Goal: Transaction & Acquisition: Purchase product/service

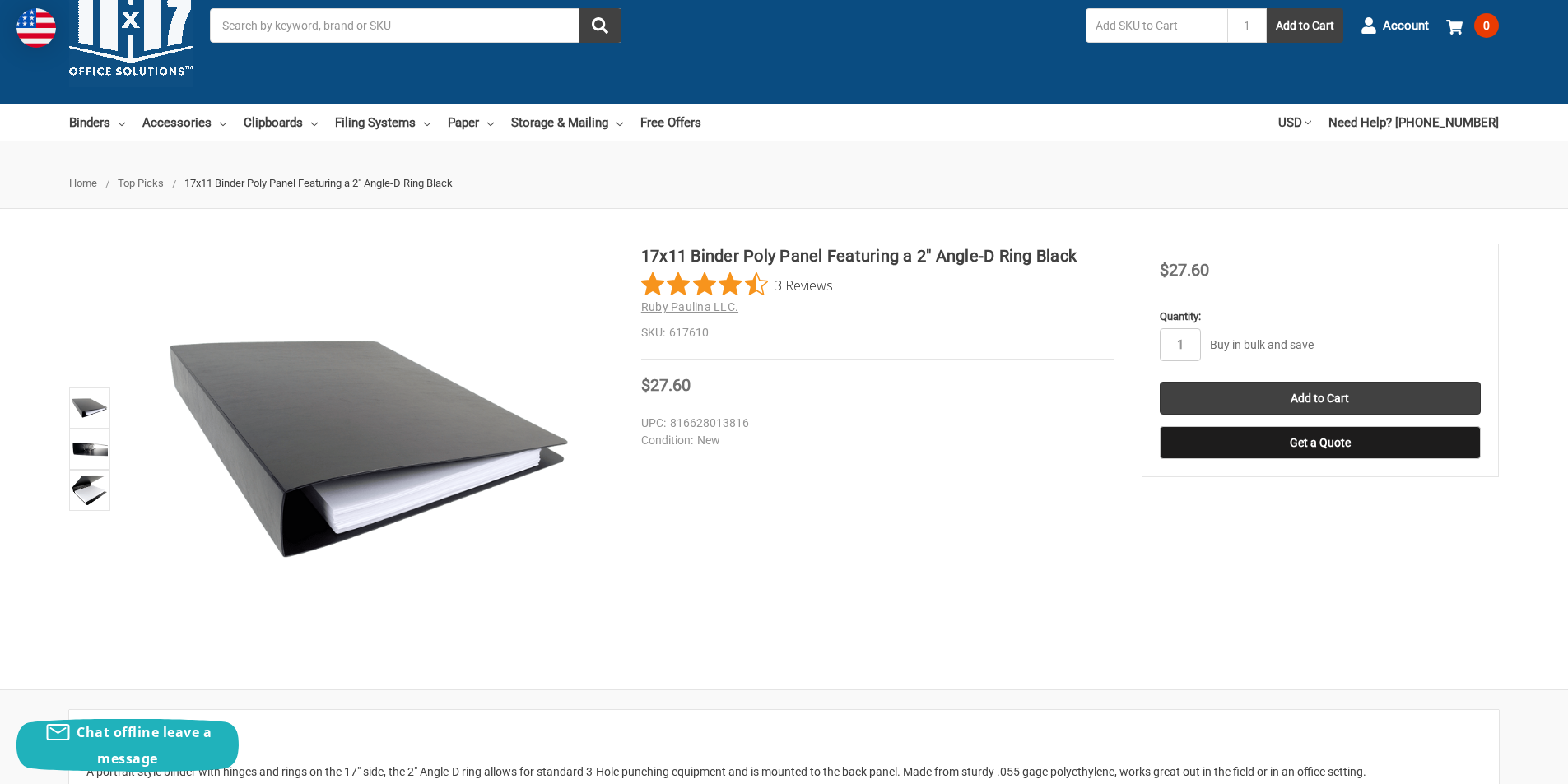
scroll to position [82, 0]
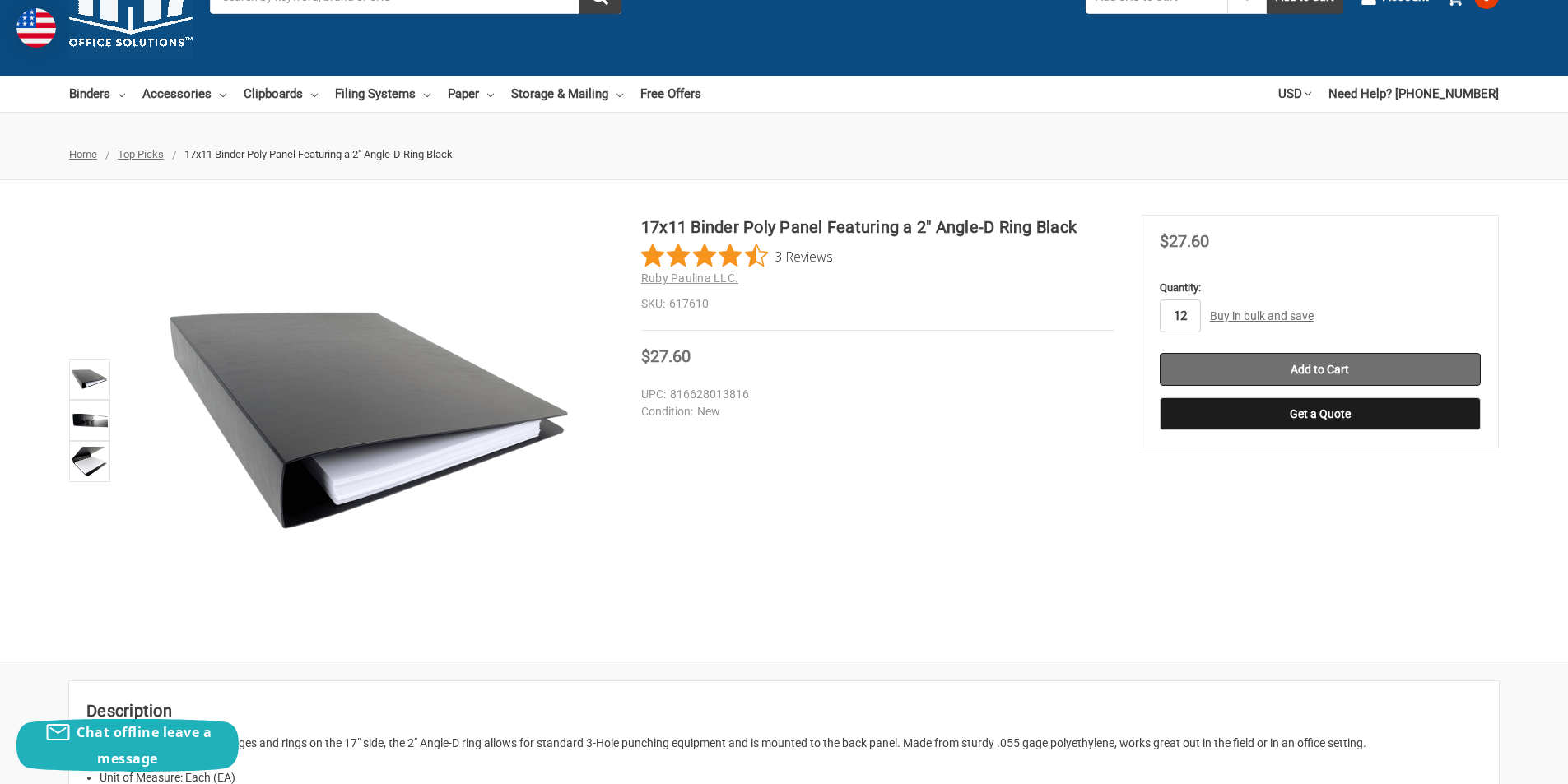
type input "12"
click at [1332, 361] on input "Add to Cart" at bounding box center [1320, 369] width 321 height 33
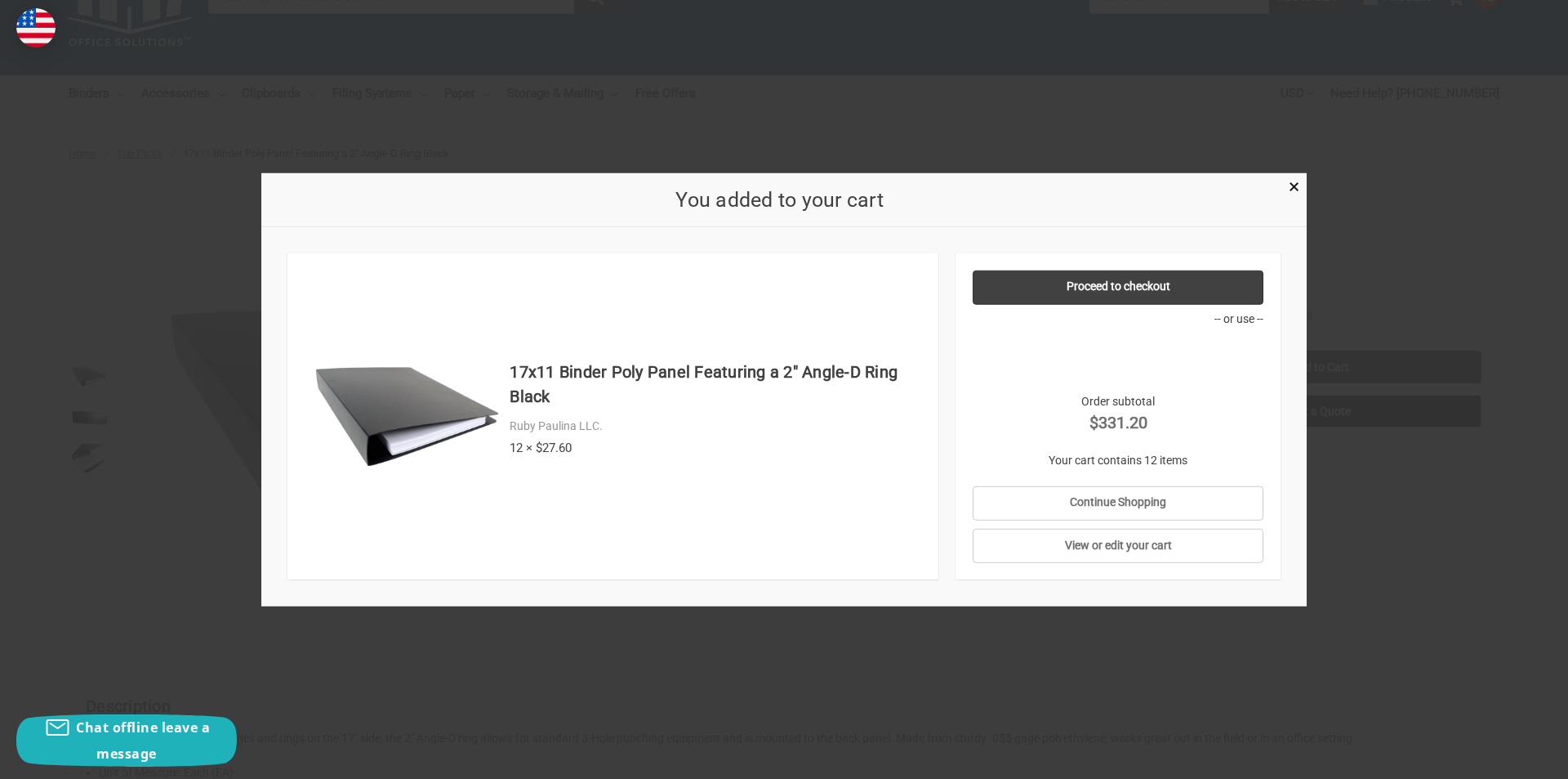
click at [1436, 303] on div at bounding box center [784, 389] width 1568 height 779
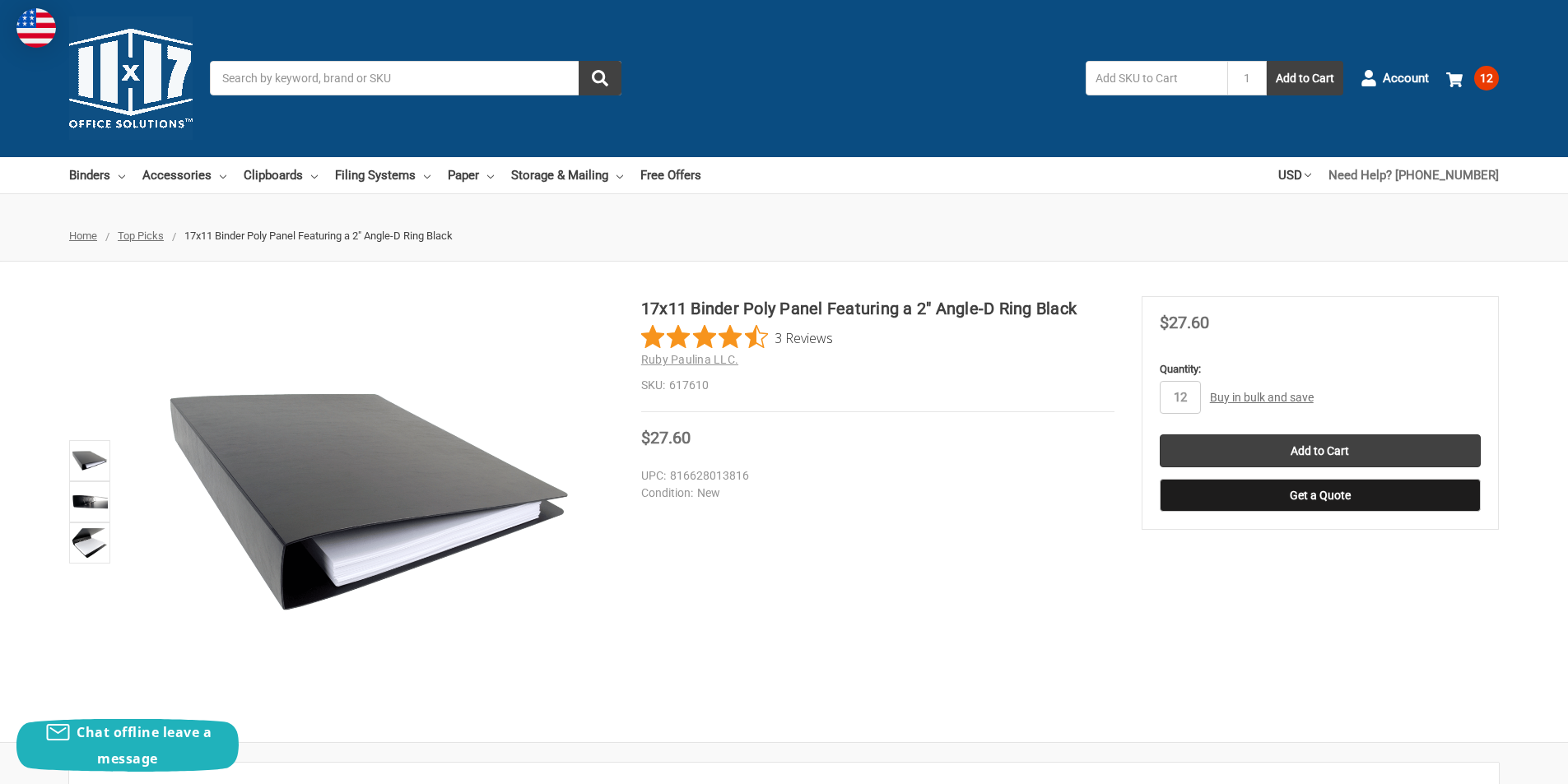
scroll to position [0, 0]
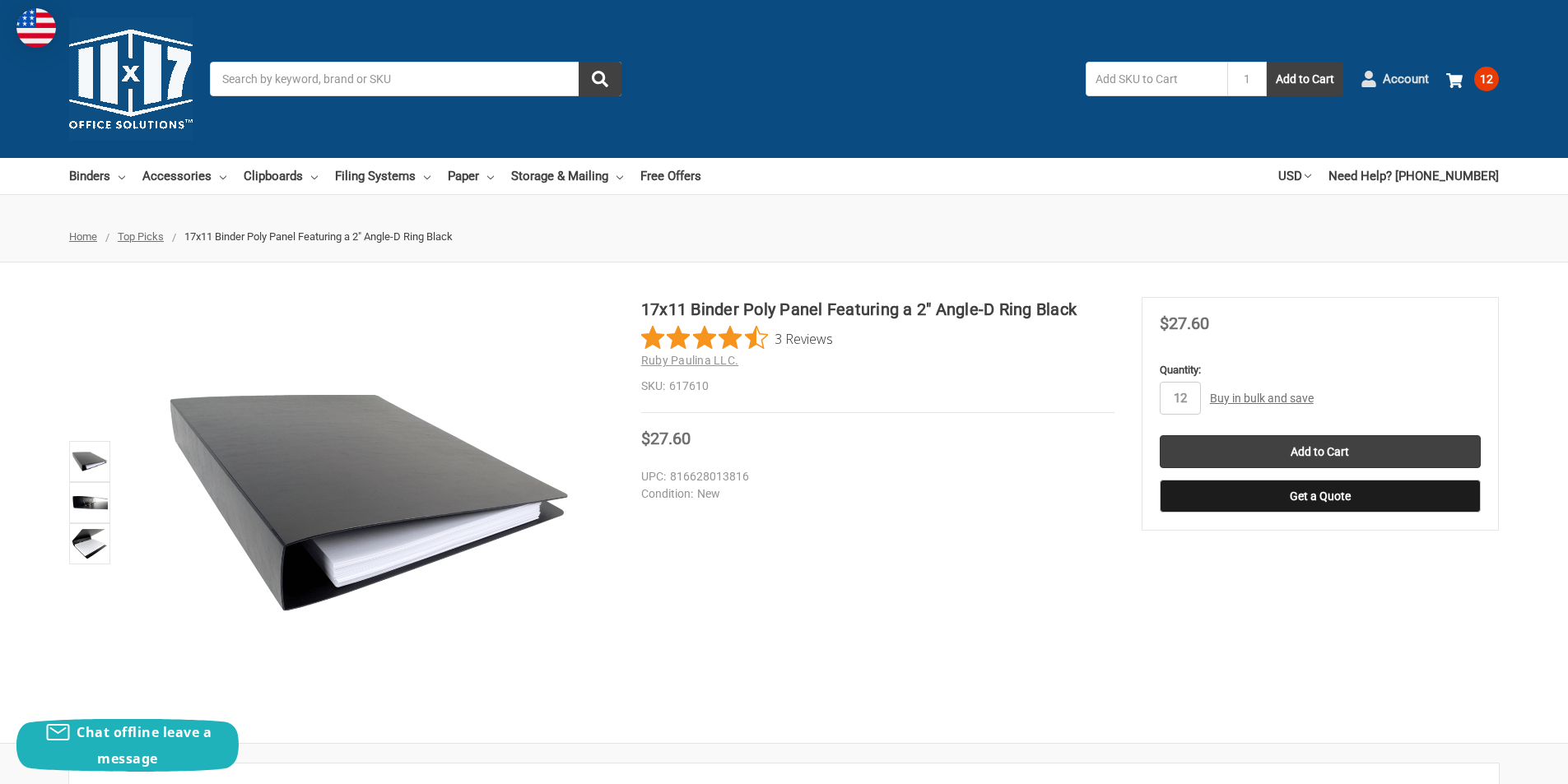
click at [1379, 76] on link "Account" at bounding box center [1395, 78] width 68 height 42
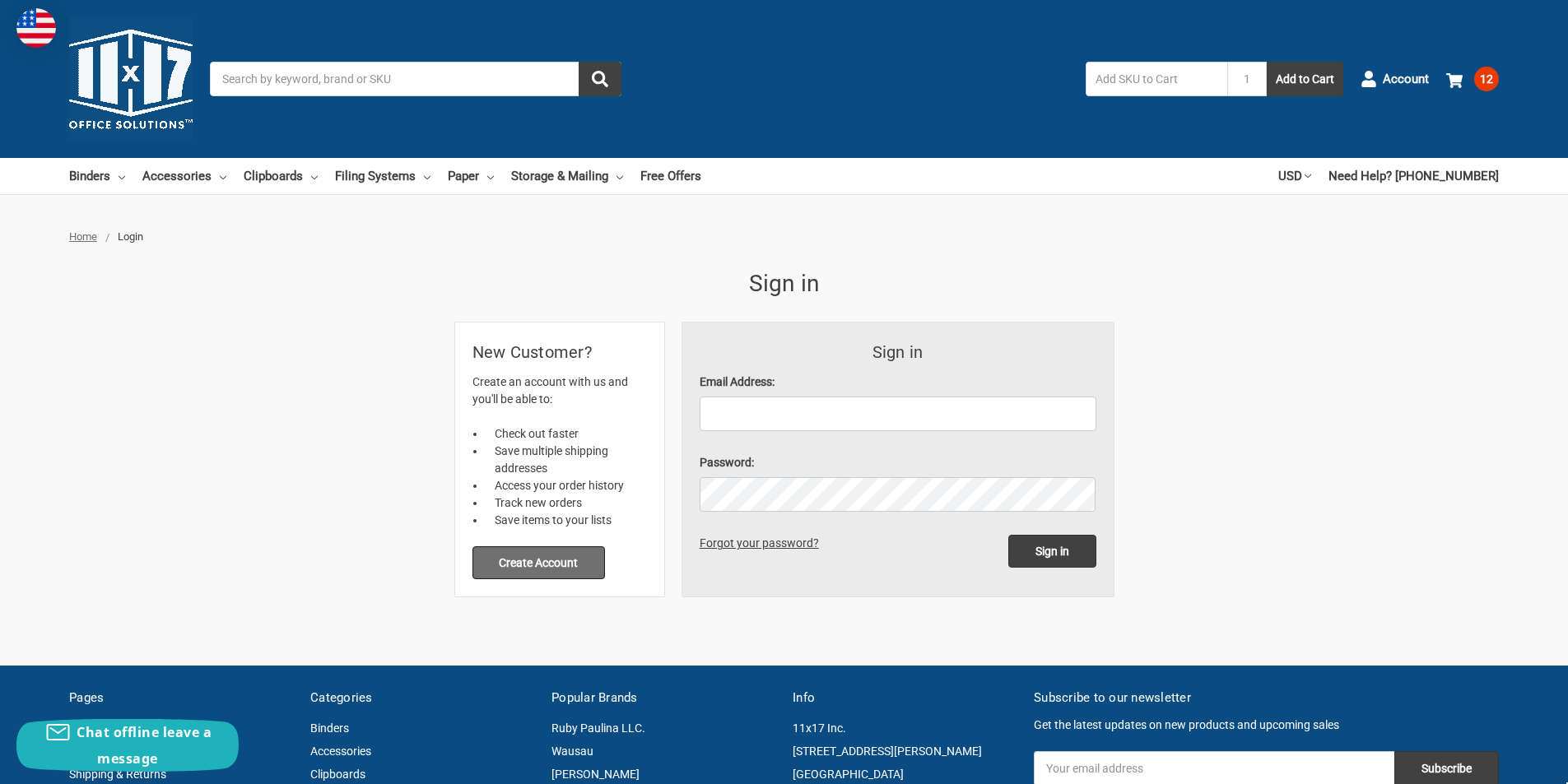
click at [558, 564] on button "Create Account" at bounding box center [538, 563] width 134 height 33
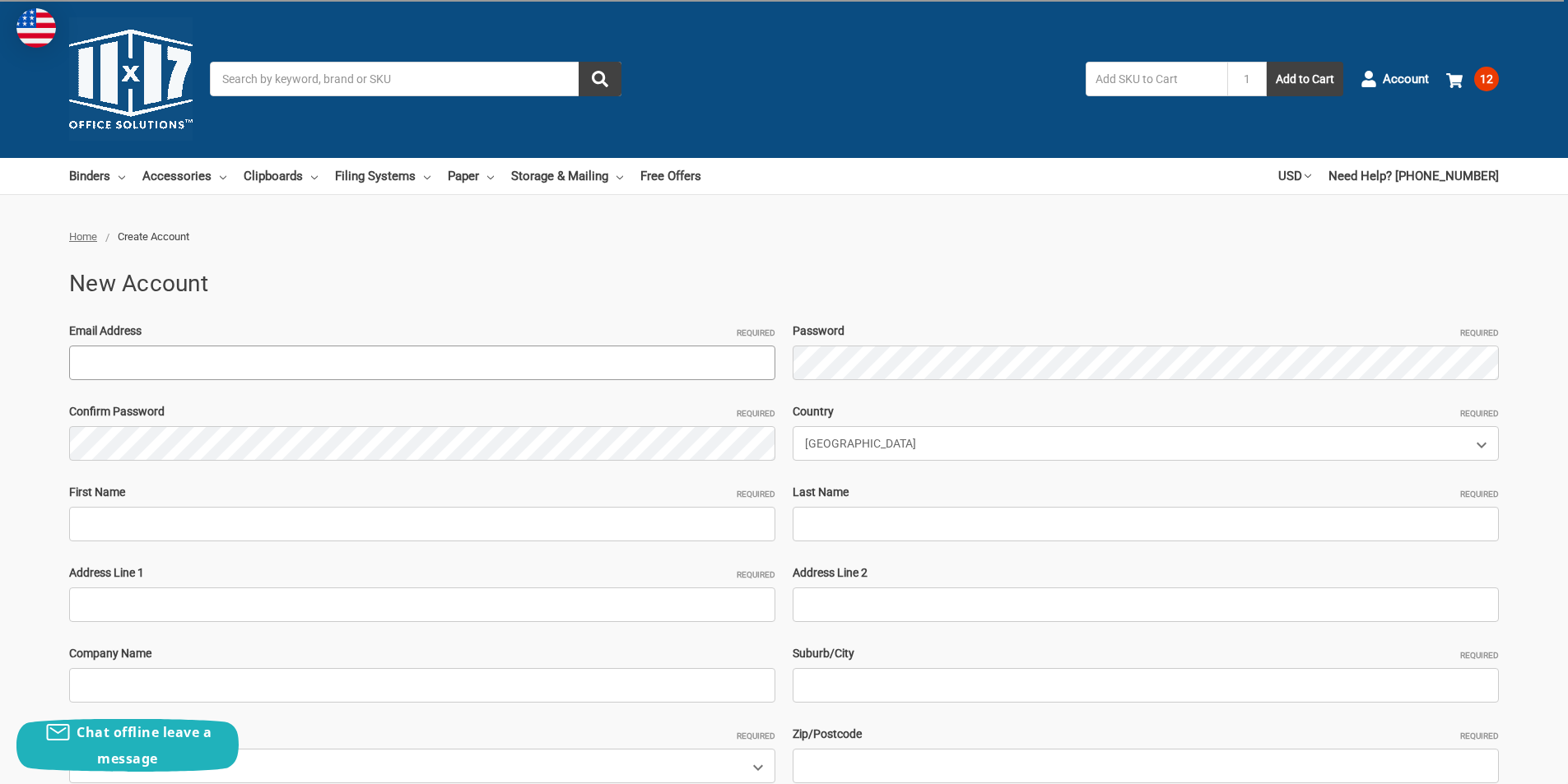
click at [179, 357] on input "Email Address Required" at bounding box center [422, 362] width 706 height 34
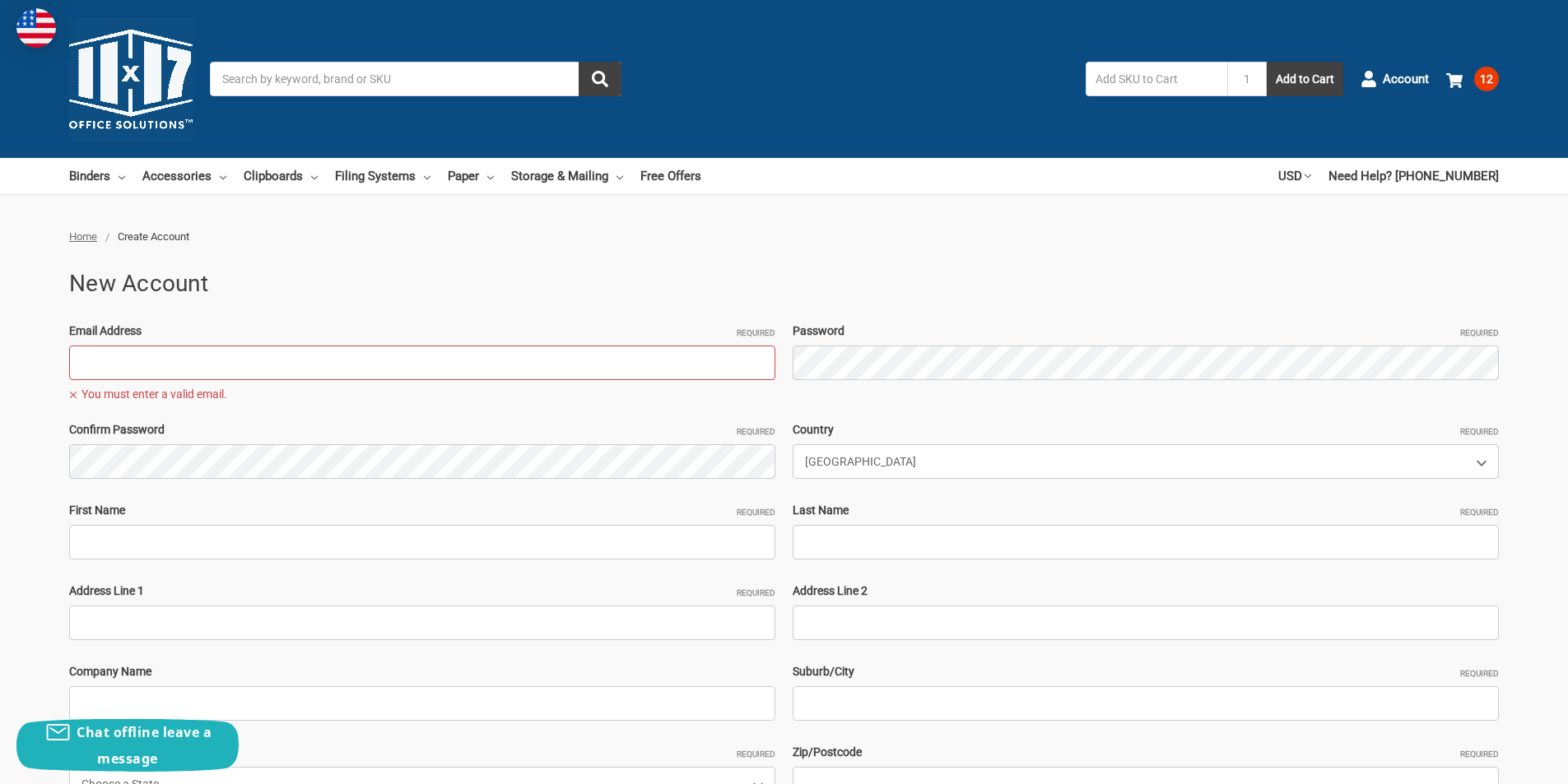
click at [165, 388] on span "You must enter a valid email." at bounding box center [422, 393] width 706 height 19
click at [163, 381] on div "Email Address Required You must enter a valid email." at bounding box center [422, 360] width 724 height 76
click at [182, 363] on input "Email Address Required" at bounding box center [422, 362] width 706 height 34
paste input "[EMAIL_ADDRESS][DOMAIN_NAME]"
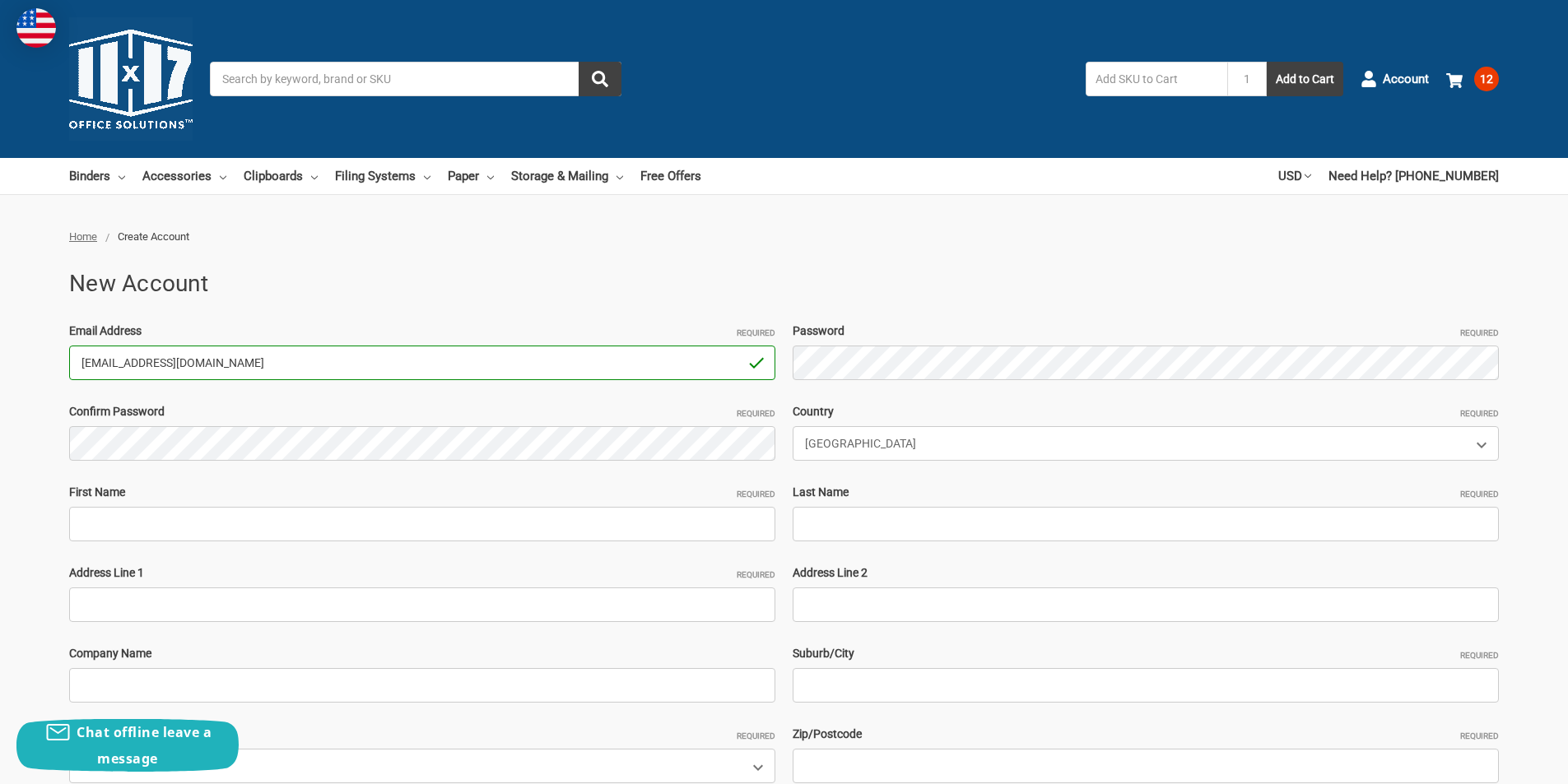
type input "[EMAIL_ADDRESS][DOMAIN_NAME]"
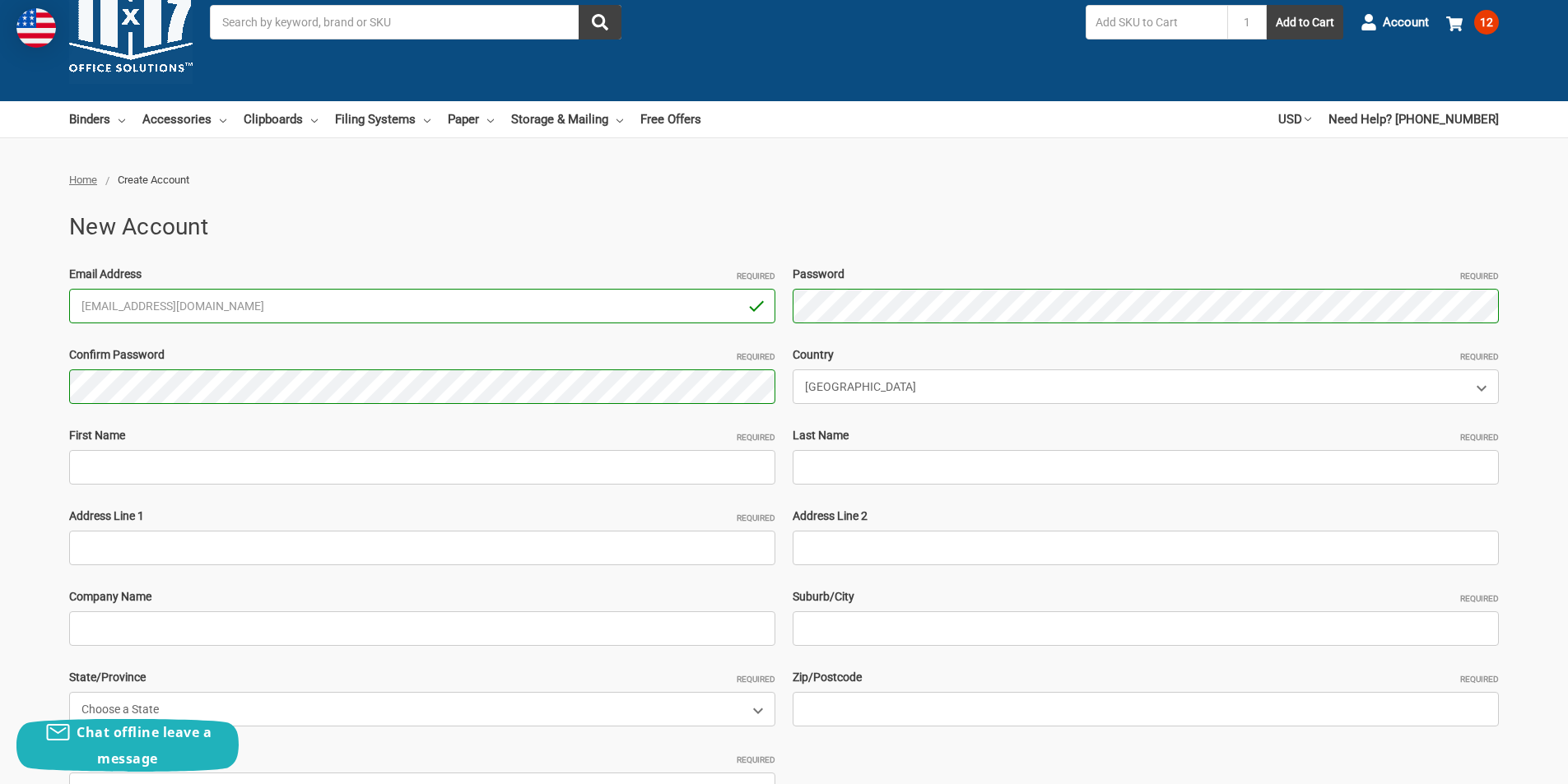
scroll to position [82, 0]
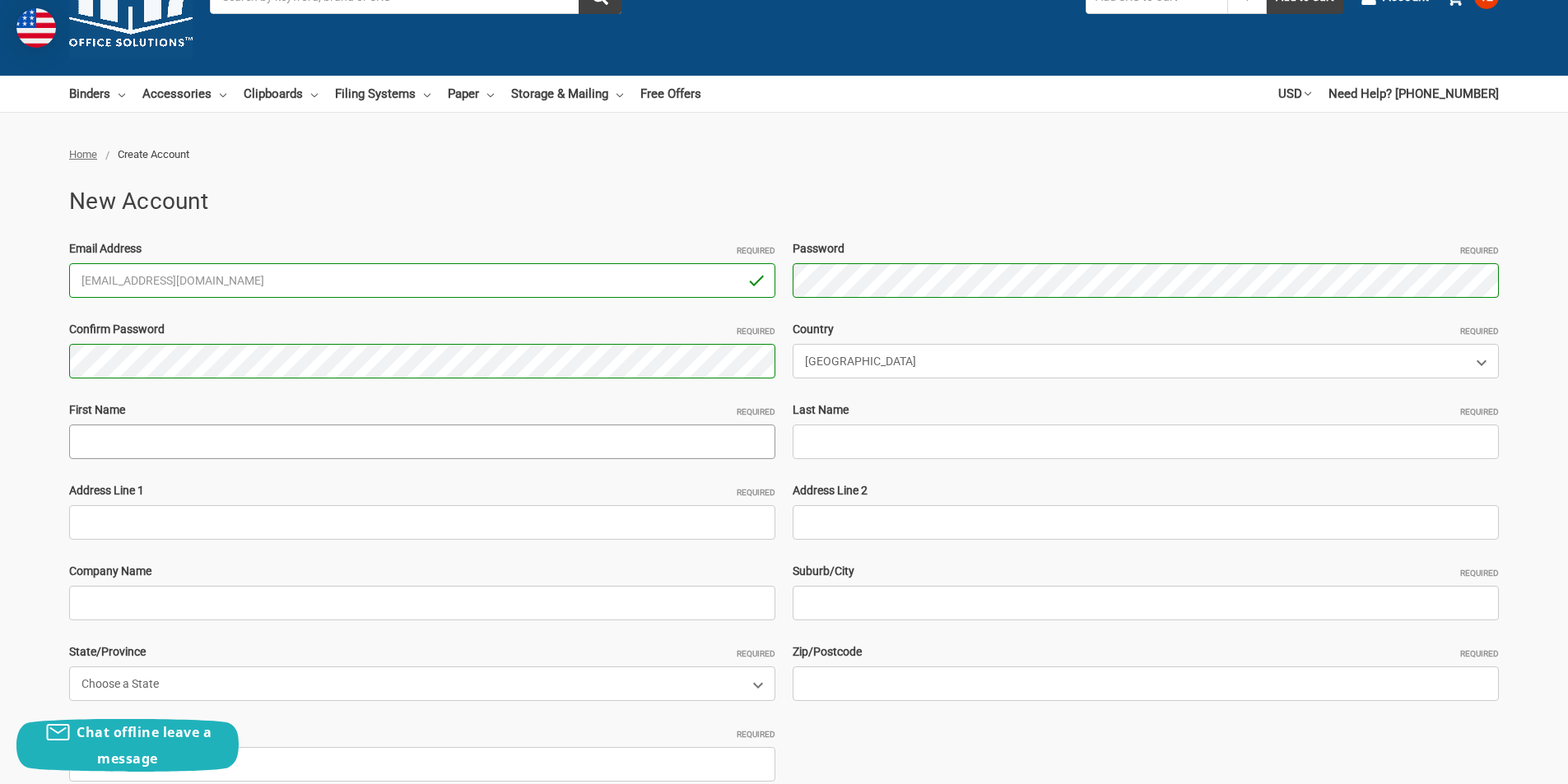
click at [140, 438] on input "First Name Required" at bounding box center [422, 441] width 706 height 34
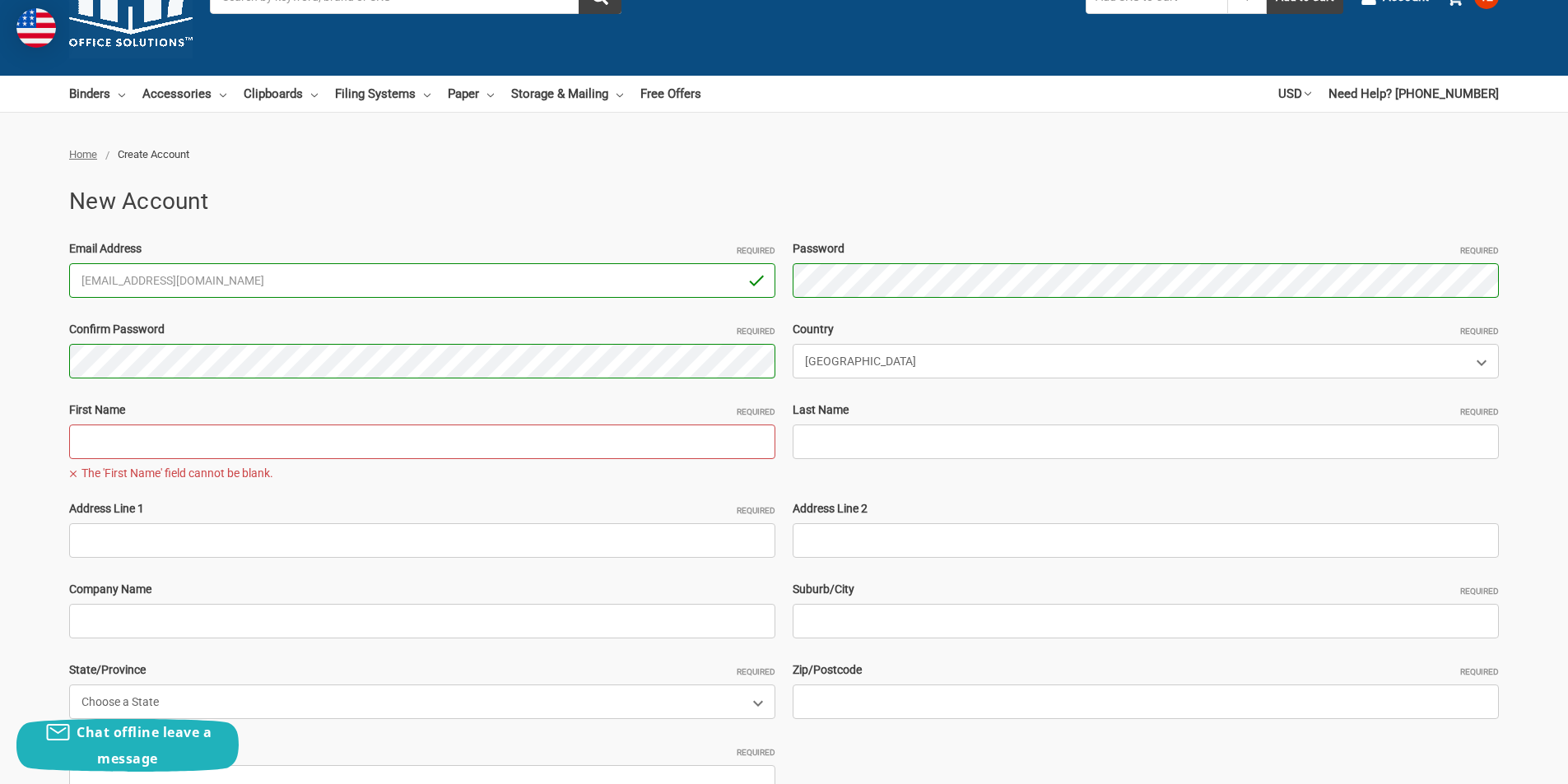
click at [188, 434] on input "First Name Required" at bounding box center [422, 441] width 706 height 34
paste input "KeithTerry"
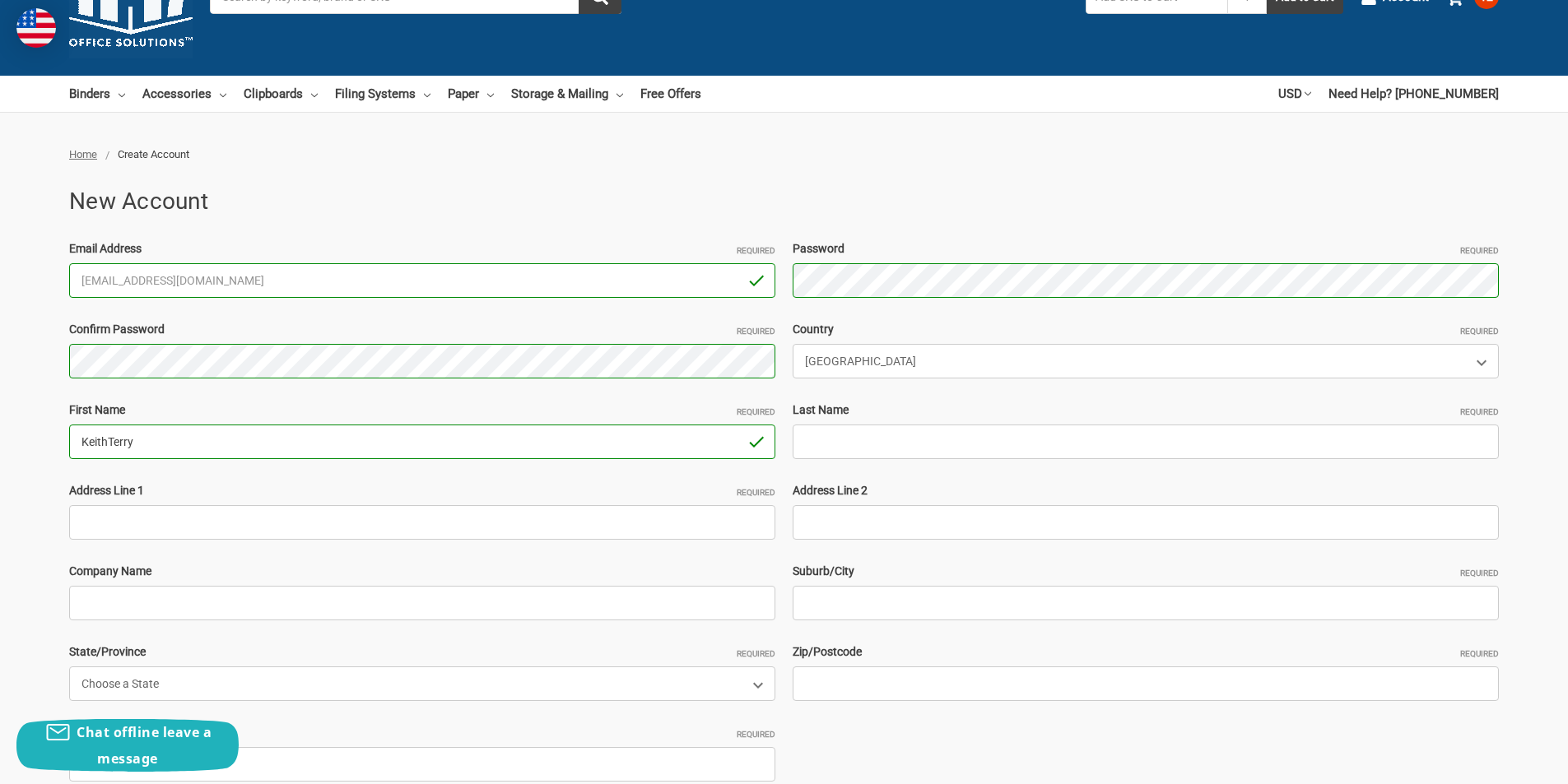
drag, startPoint x: 151, startPoint y: 440, endPoint x: 111, endPoint y: 440, distance: 40.0
click at [111, 440] on input "KeithTerry" at bounding box center [422, 441] width 706 height 34
click at [826, 450] on input "Last Name Required" at bounding box center [1146, 441] width 706 height 34
click at [128, 453] on input "Keith" at bounding box center [422, 441] width 706 height 34
paste input "Terry"
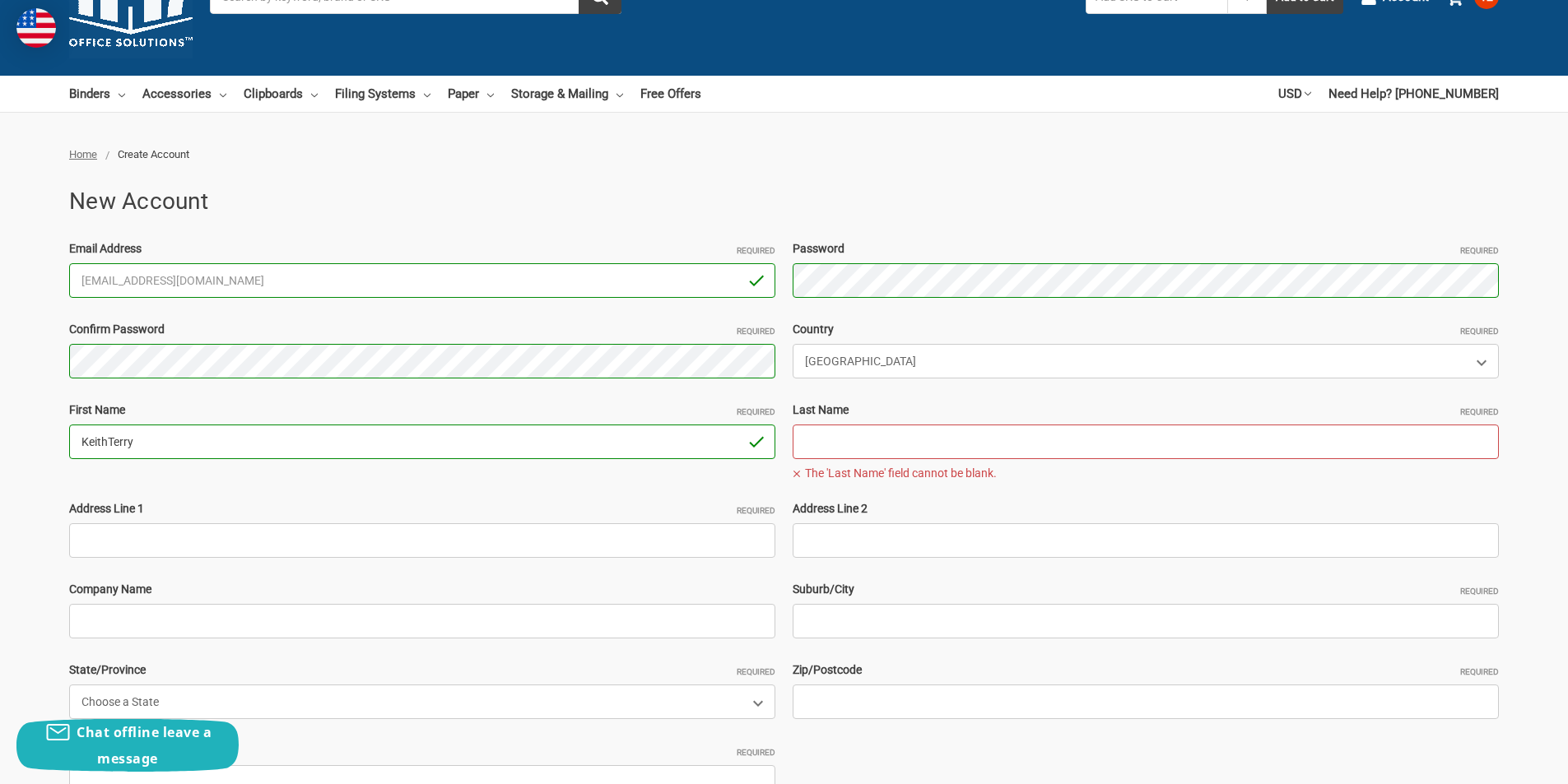
type input "KeithTerry"
click at [850, 443] on input "Last Name Required" at bounding box center [1146, 441] width 706 height 34
paste input "[PERSON_NAME]"
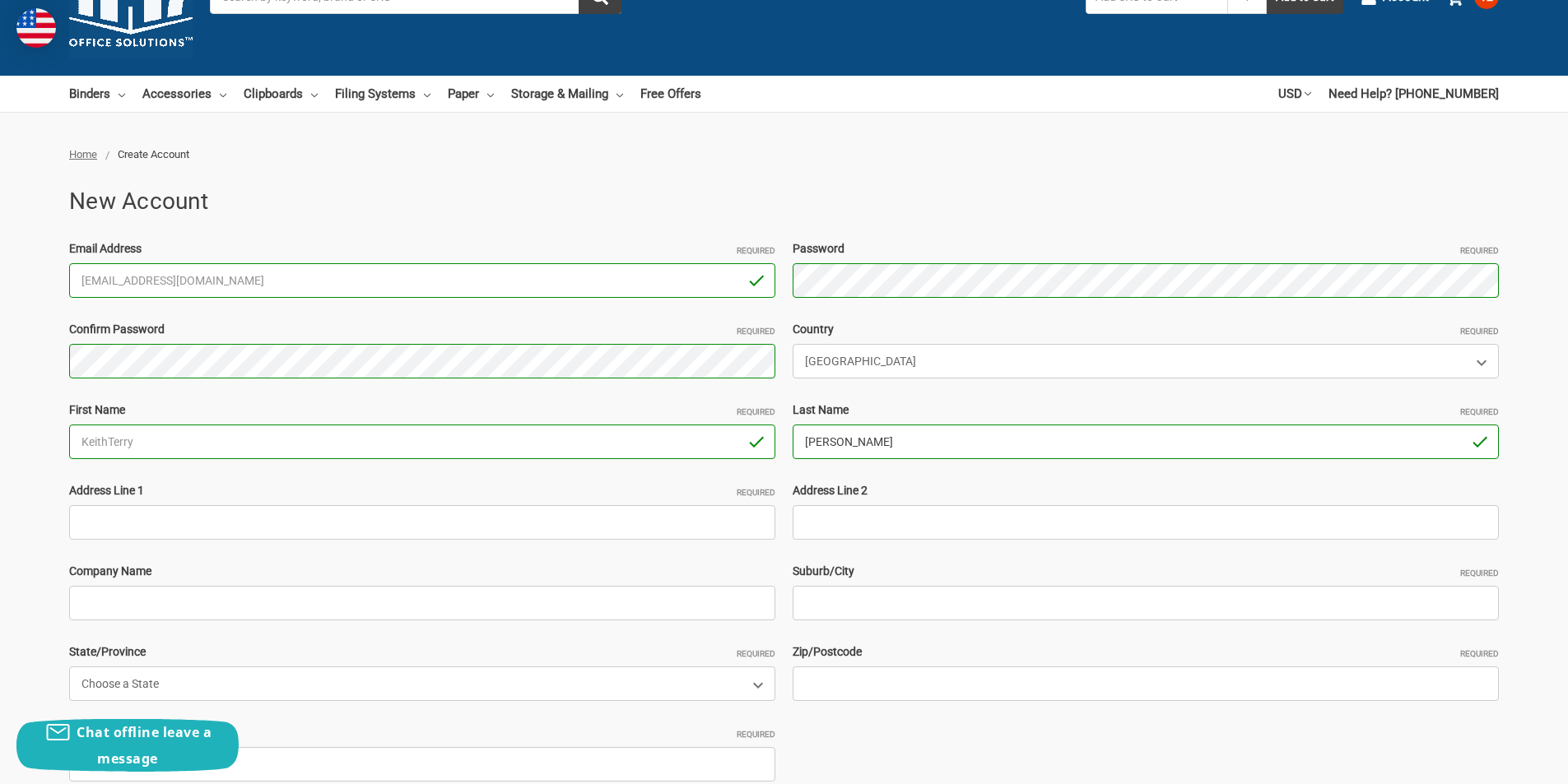
type input "[PERSON_NAME]"
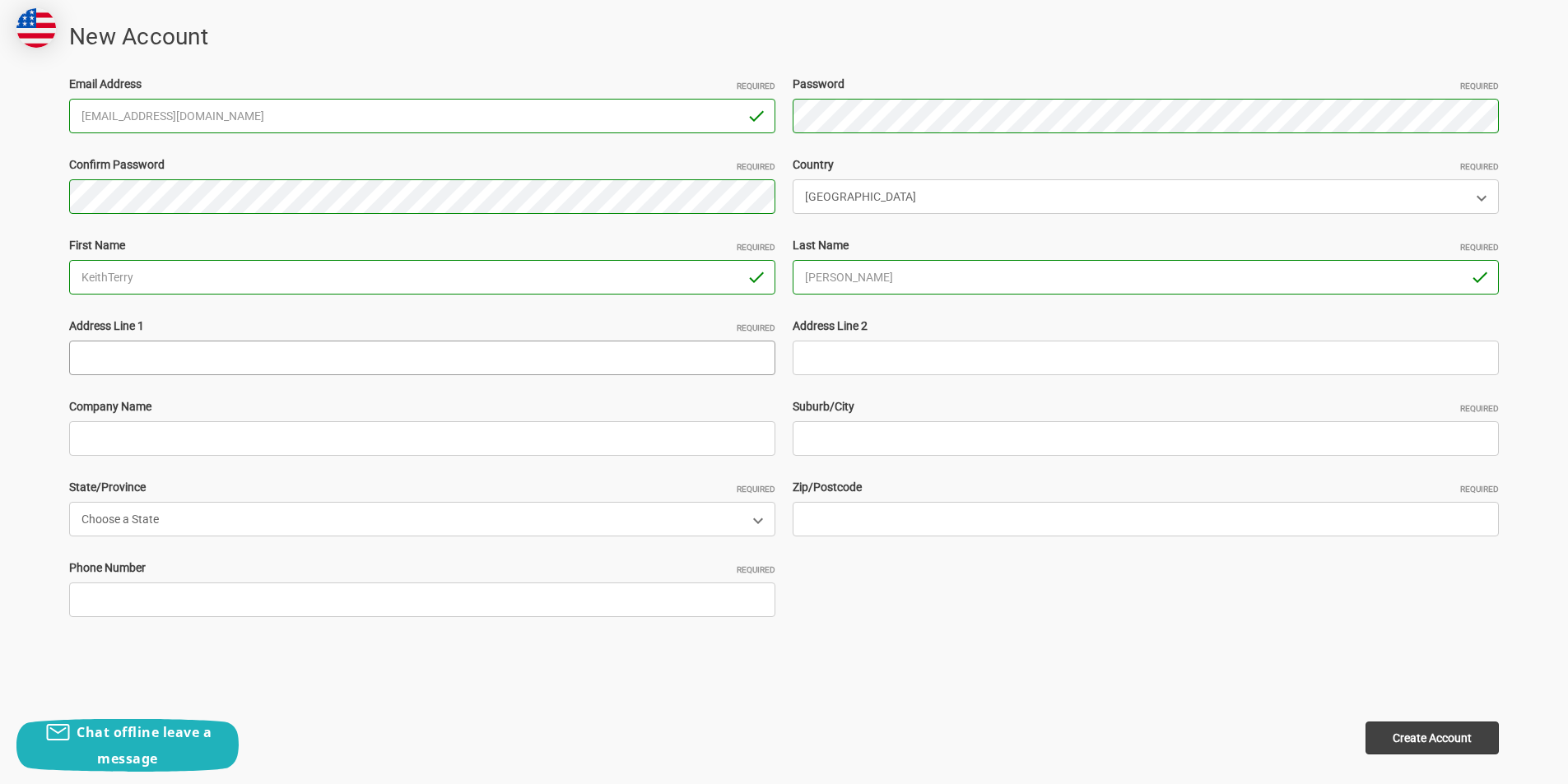
click at [100, 364] on input "Address Line 1 Required" at bounding box center [422, 357] width 706 height 34
paste input "18414 Bivens bend Spring , Tx 77379"
drag, startPoint x: 310, startPoint y: 357, endPoint x: 238, endPoint y: 357, distance: 72.0
click at [238, 357] on input "18414 Bivens bend Spring , Tx 77379" at bounding box center [422, 357] width 706 height 34
type input "18414 Bivens bend Spring , Tx"
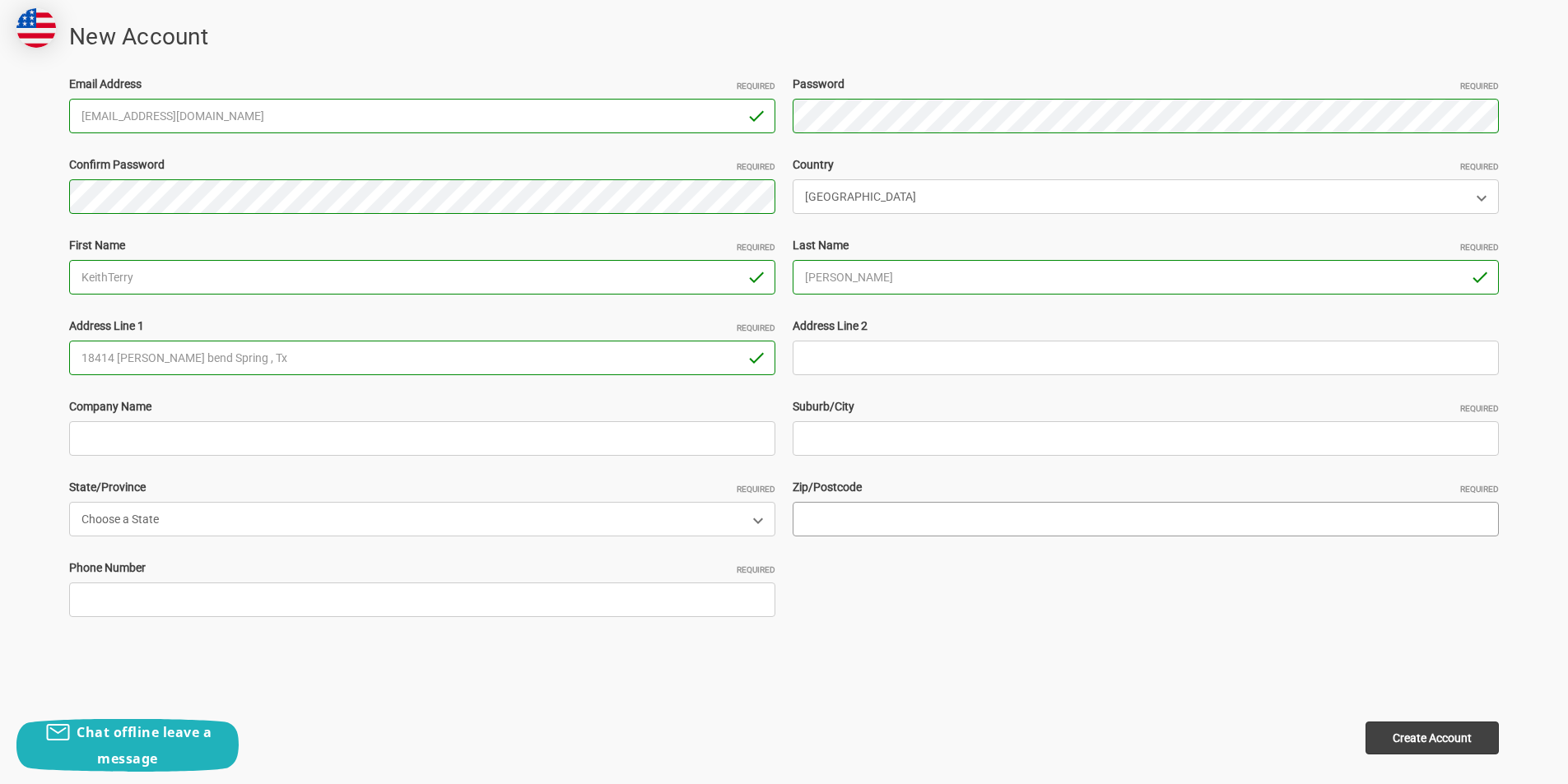
click at [860, 518] on input "Zip/Postcode Required" at bounding box center [1146, 519] width 706 height 34
paste input "77379"
type input "77379"
drag, startPoint x: 215, startPoint y: 357, endPoint x: 153, endPoint y: 357, distance: 62.0
click at [153, 357] on input "18414 Bivens bend Spring , Tx" at bounding box center [422, 357] width 706 height 34
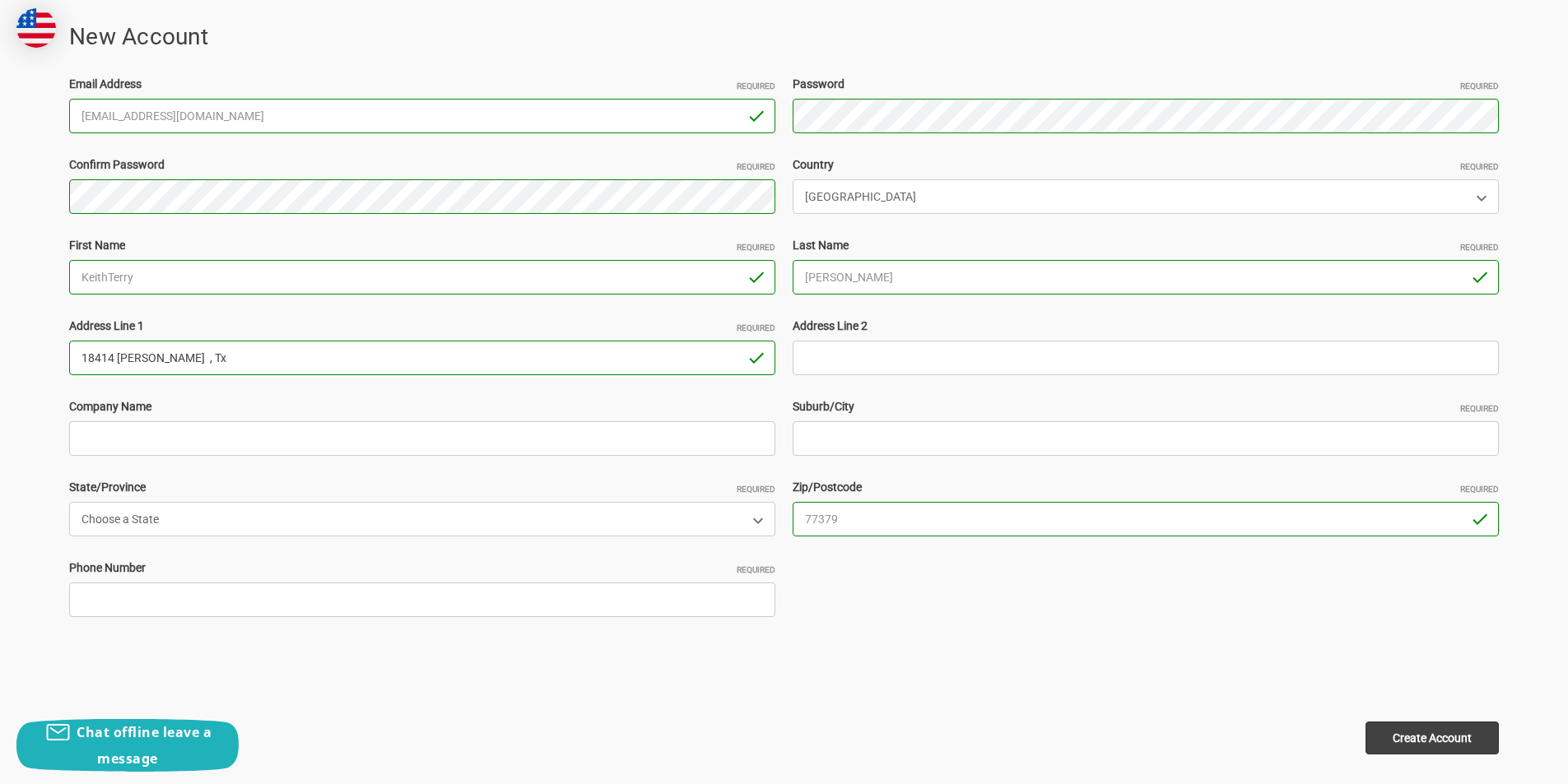
type input "18414 Bivens , Tx"
click at [853, 427] on input "Suburb/City Required" at bounding box center [1146, 438] width 706 height 34
paste input "bend Spring"
type input "bend Spring"
click at [183, 450] on input "Company Name" at bounding box center [422, 438] width 706 height 34
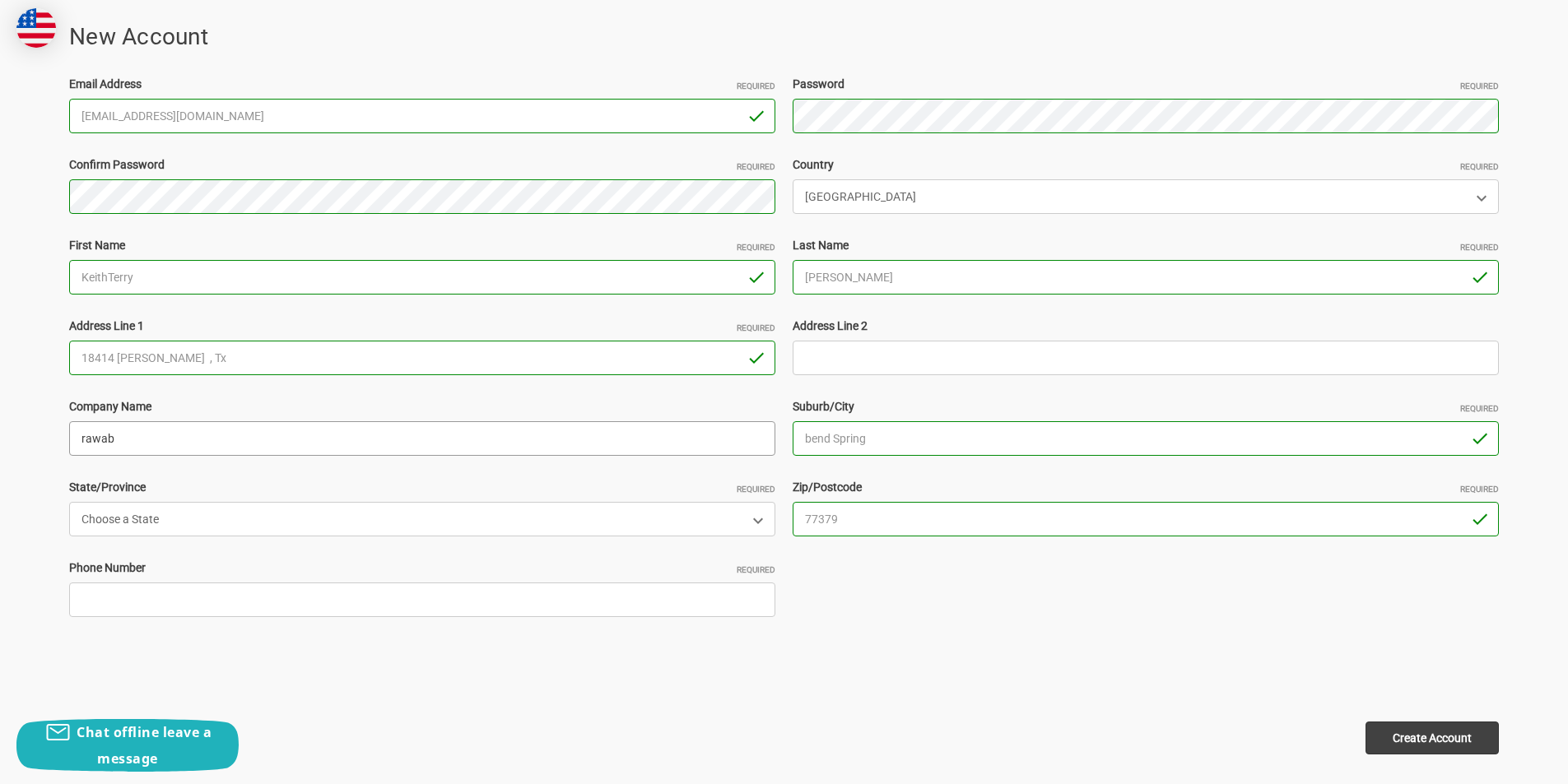
type input "rawab"
click at [172, 515] on select "Choose a State Alabama Alaska American Samoa Arizona Arkansas Armed Forces Afri…" at bounding box center [422, 519] width 706 height 34
select select "[US_STATE]"
click at [69, 502] on select "Choose a State Alabama Alaska American Samoa Arizona Arkansas Armed Forces Afri…" at bounding box center [422, 519] width 706 height 34
drag, startPoint x: 195, startPoint y: 351, endPoint x: 159, endPoint y: 357, distance: 36.5
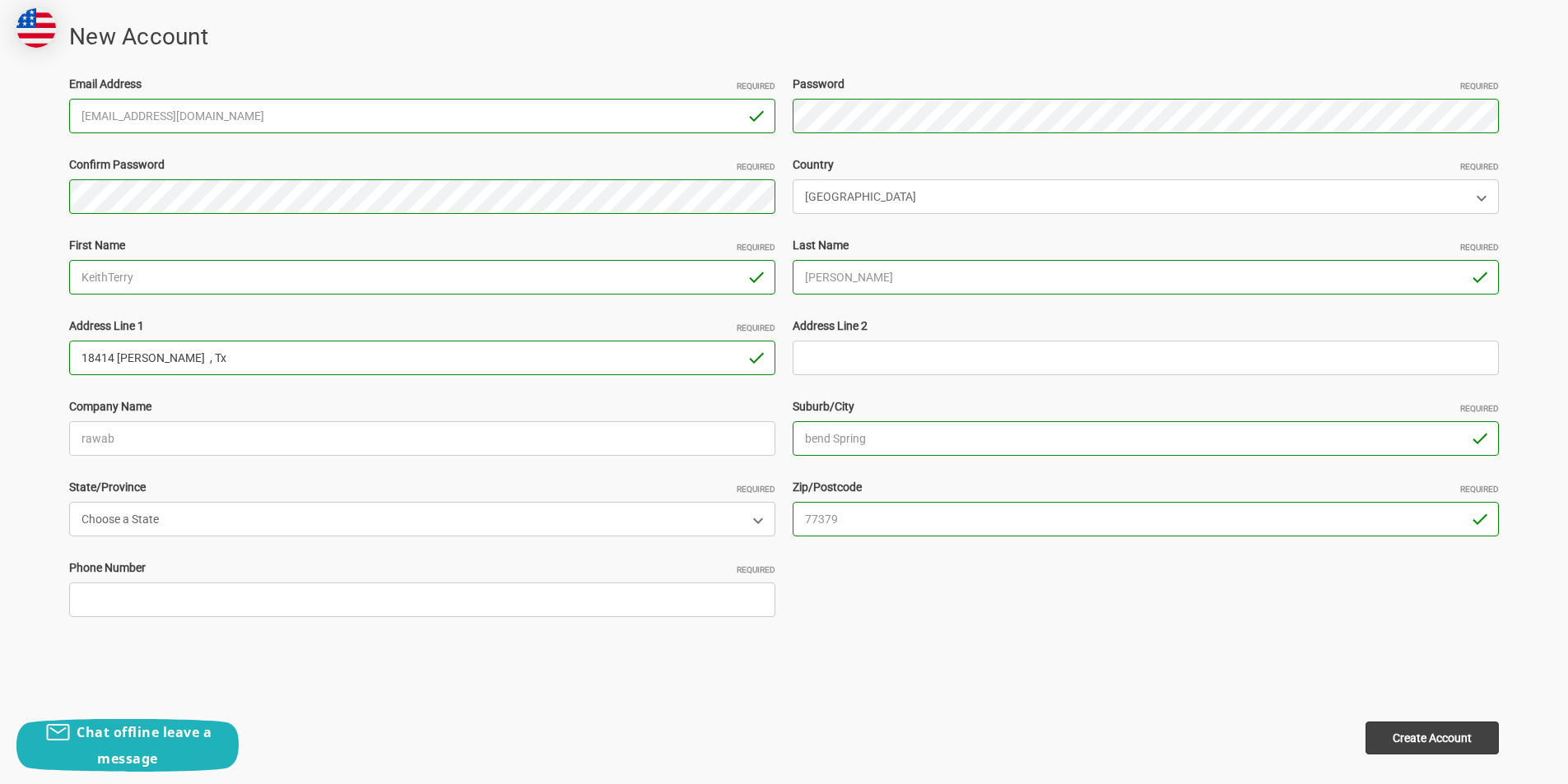
click at [159, 357] on input "18414 Bivens , Tx" at bounding box center [422, 357] width 706 height 34
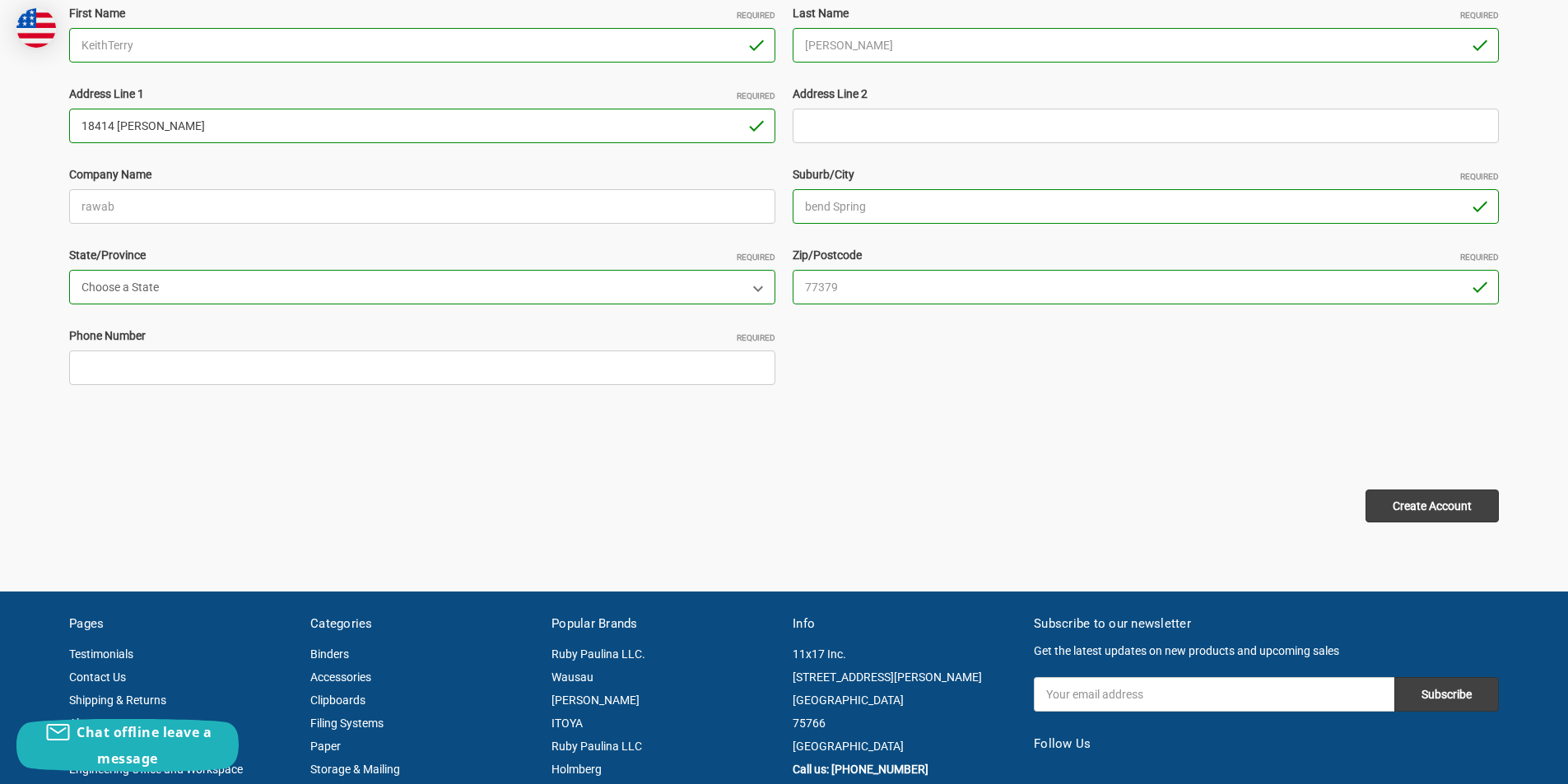
scroll to position [494, 0]
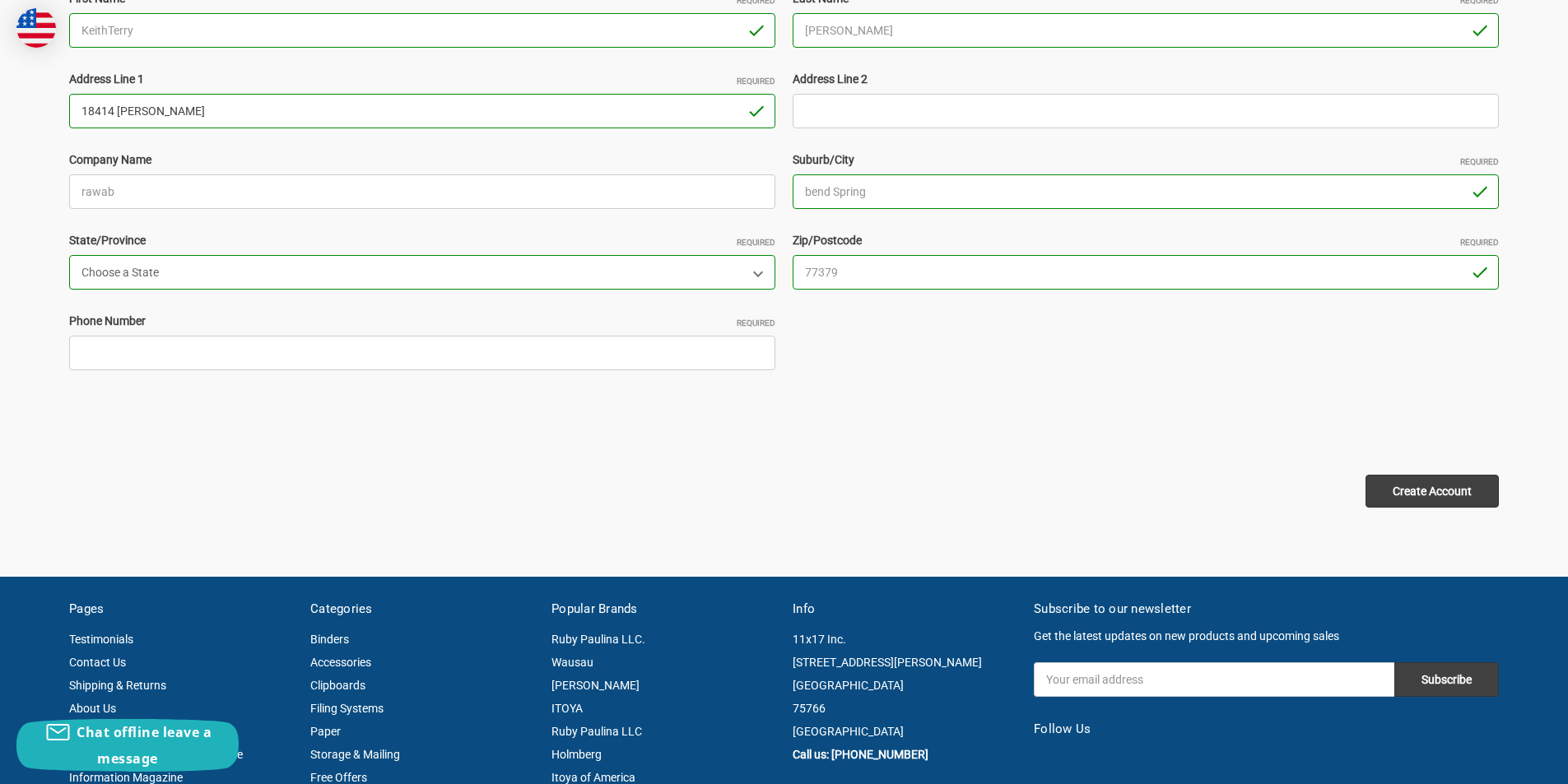
type input "18414 [PERSON_NAME]"
click at [135, 357] on input "Phone Number Required" at bounding box center [422, 352] width 706 height 34
type input "2253698574"
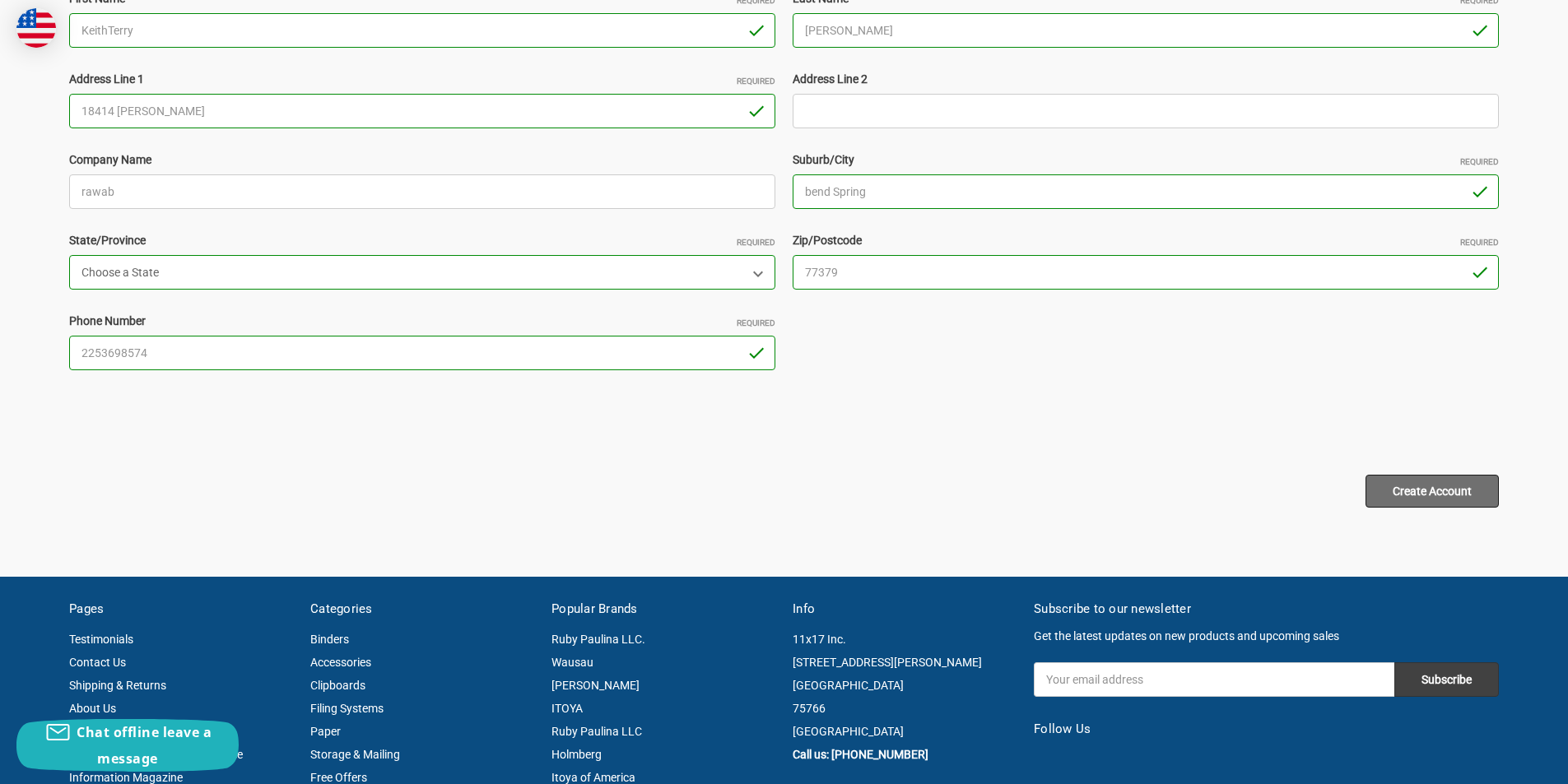
click at [1465, 495] on input "Create Account" at bounding box center [1432, 491] width 134 height 33
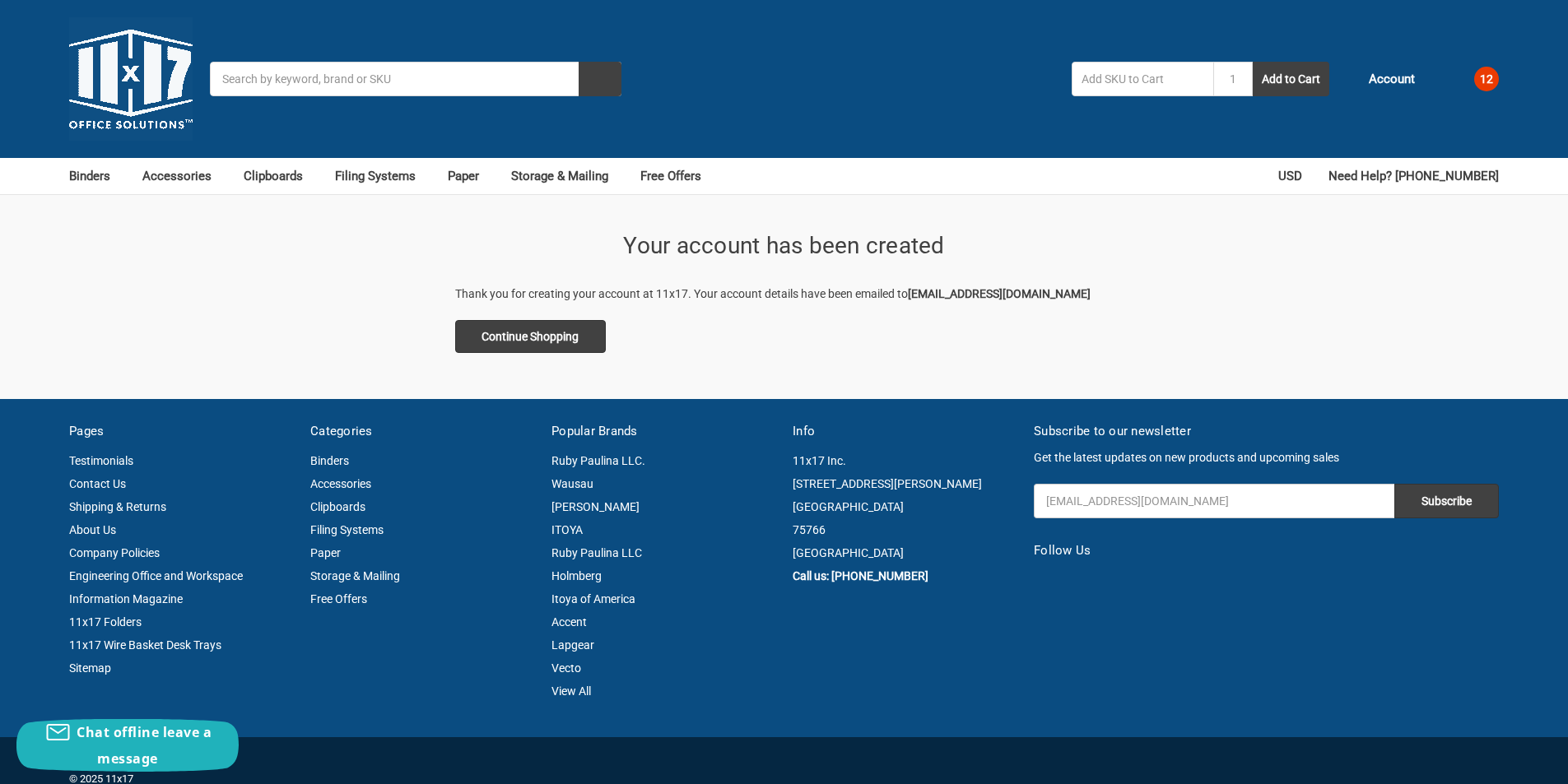
click at [1497, 76] on span "12" at bounding box center [1486, 78] width 25 height 25
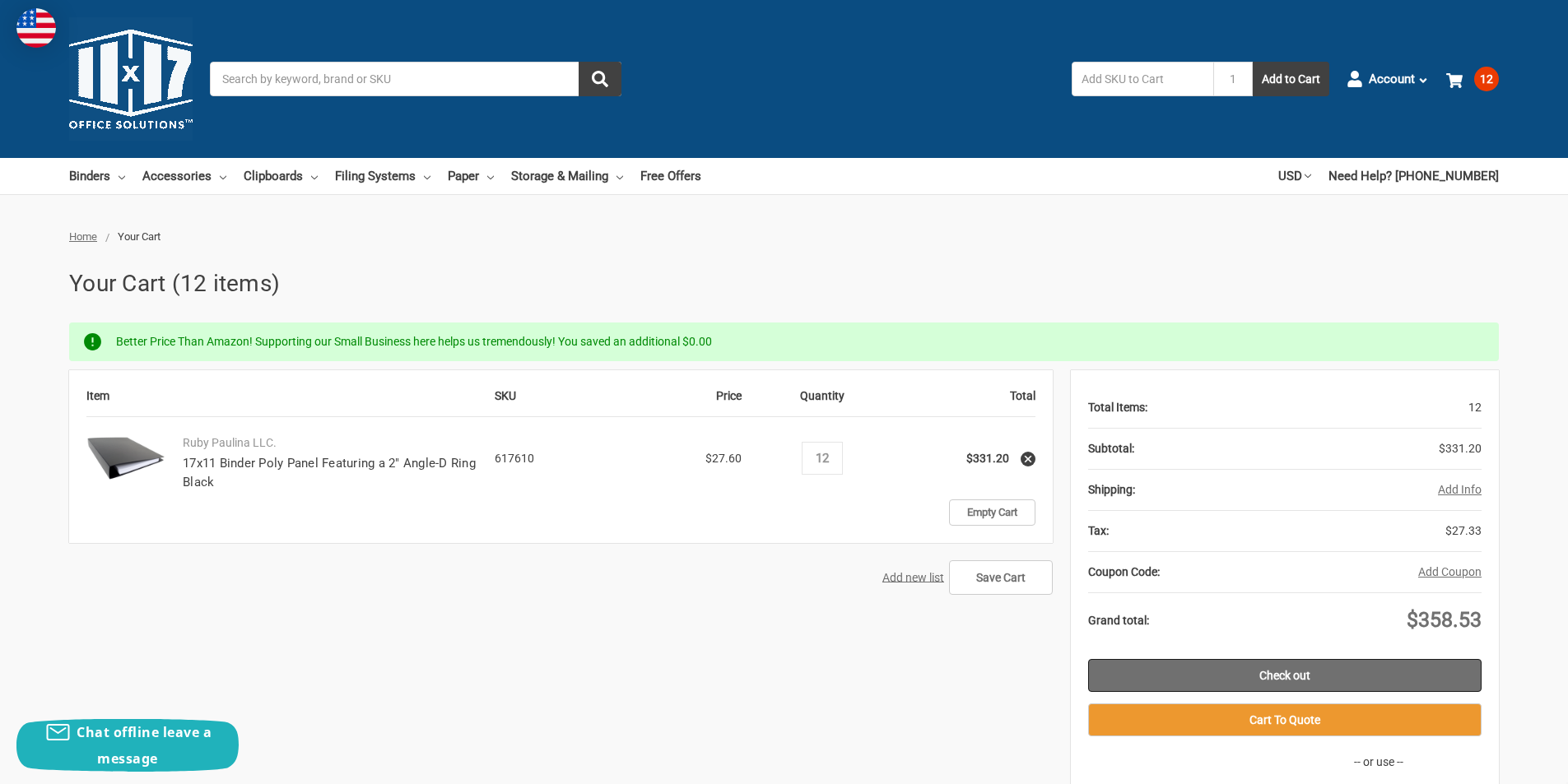
click at [1296, 690] on link "Check out" at bounding box center [1284, 675] width 394 height 33
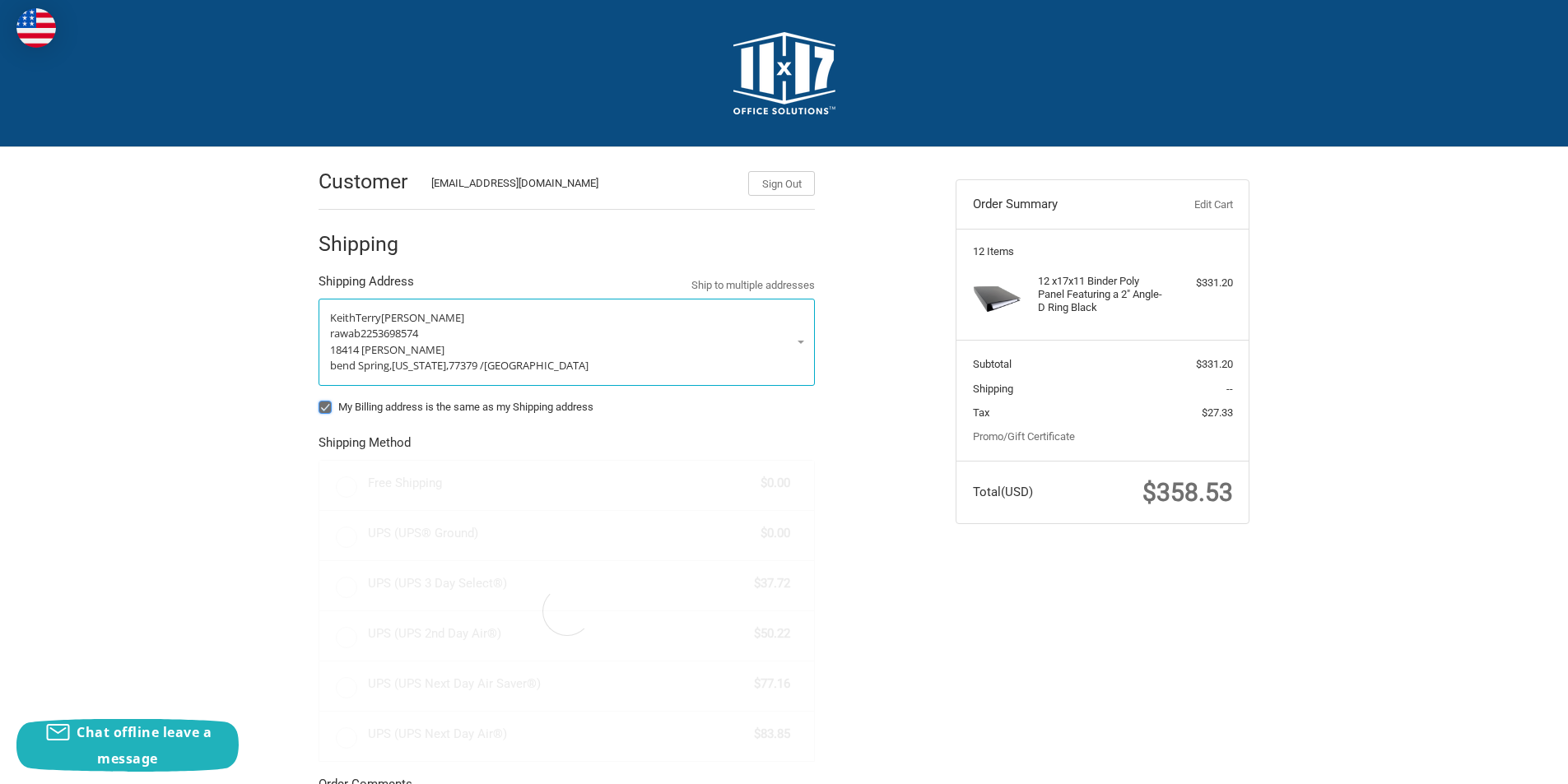
radio input "true"
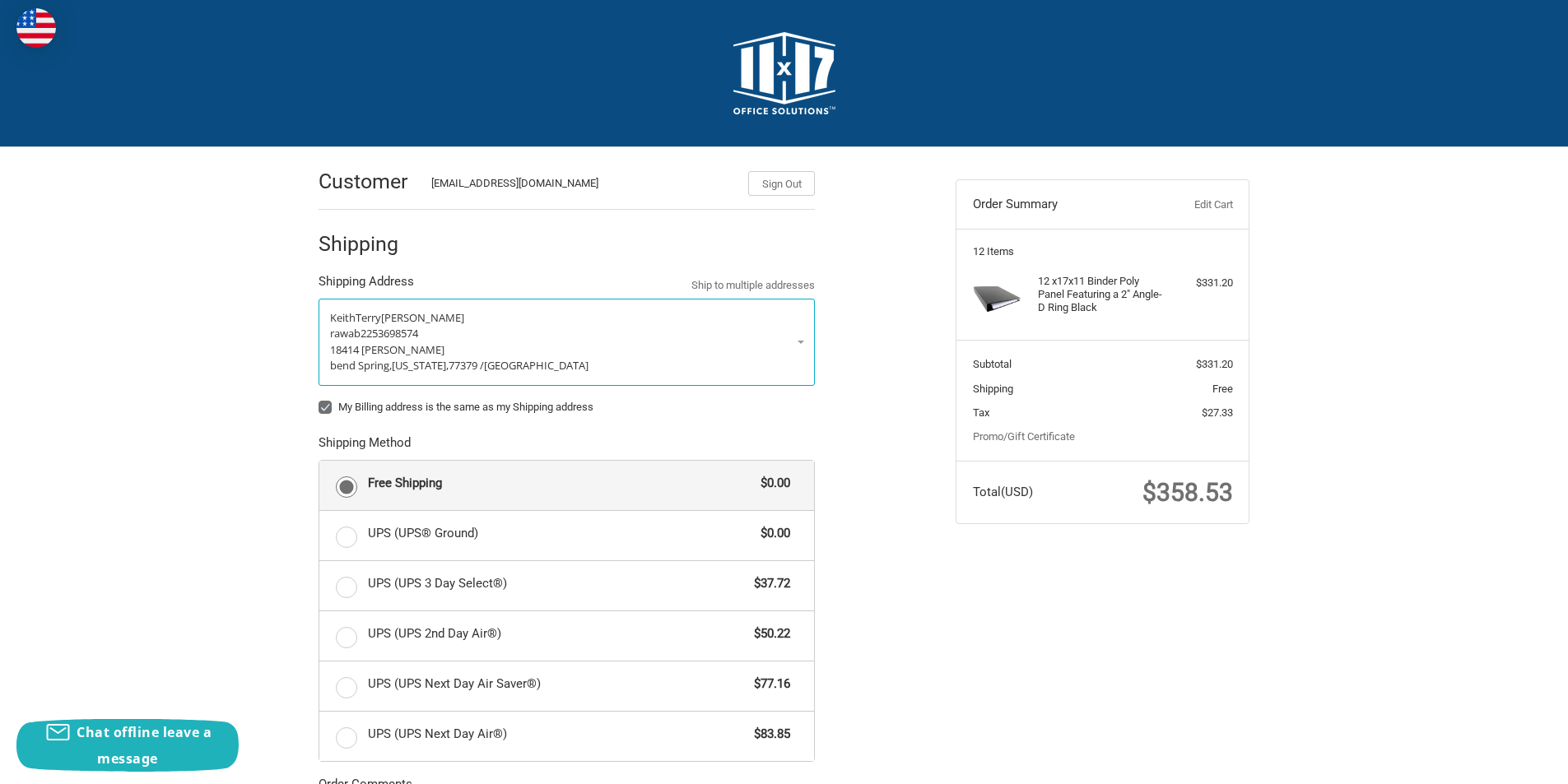
click at [322, 399] on div "My Billing address is the same as my Shipping address" at bounding box center [567, 409] width 496 height 21
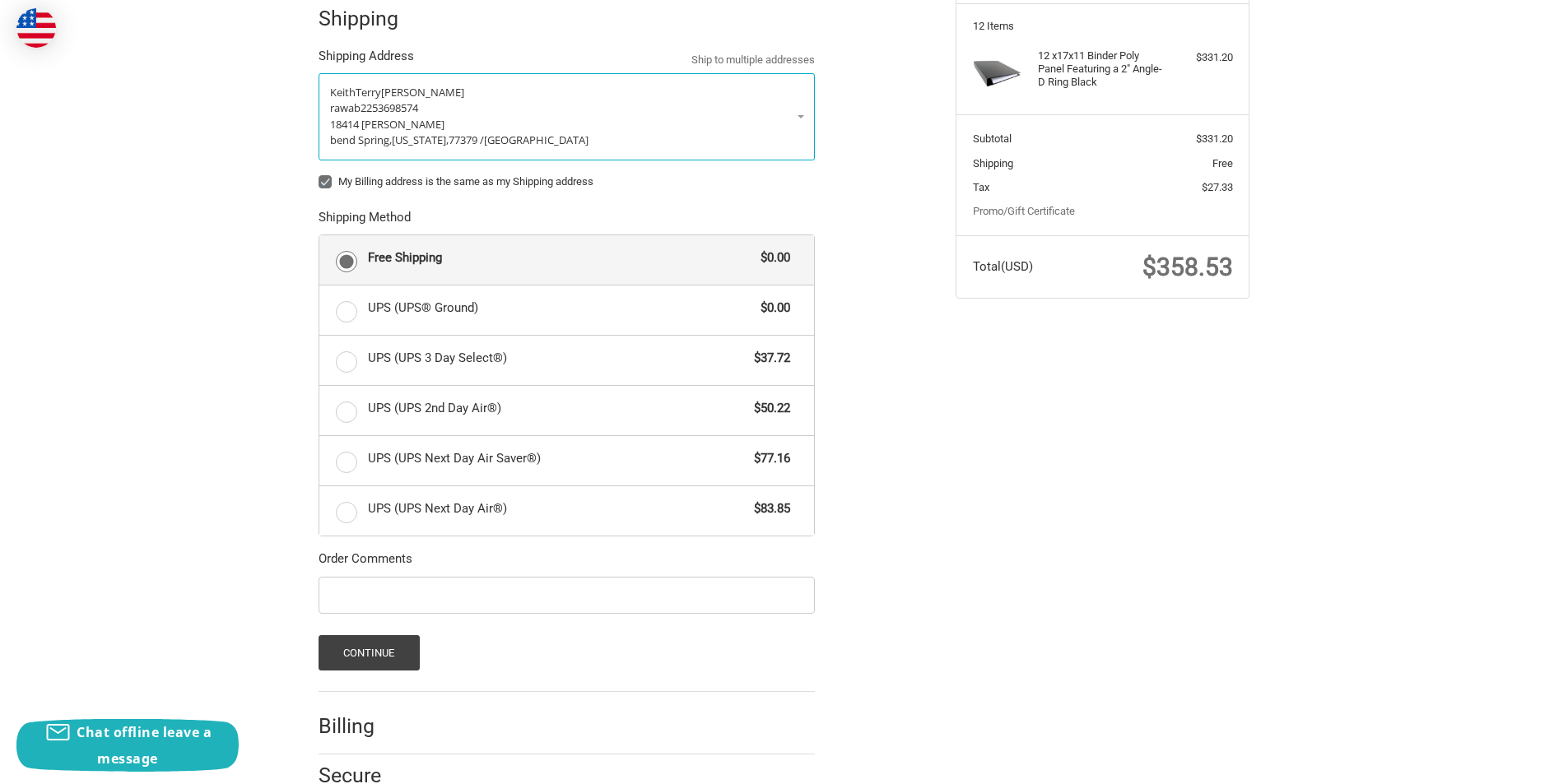
scroll to position [289, 0]
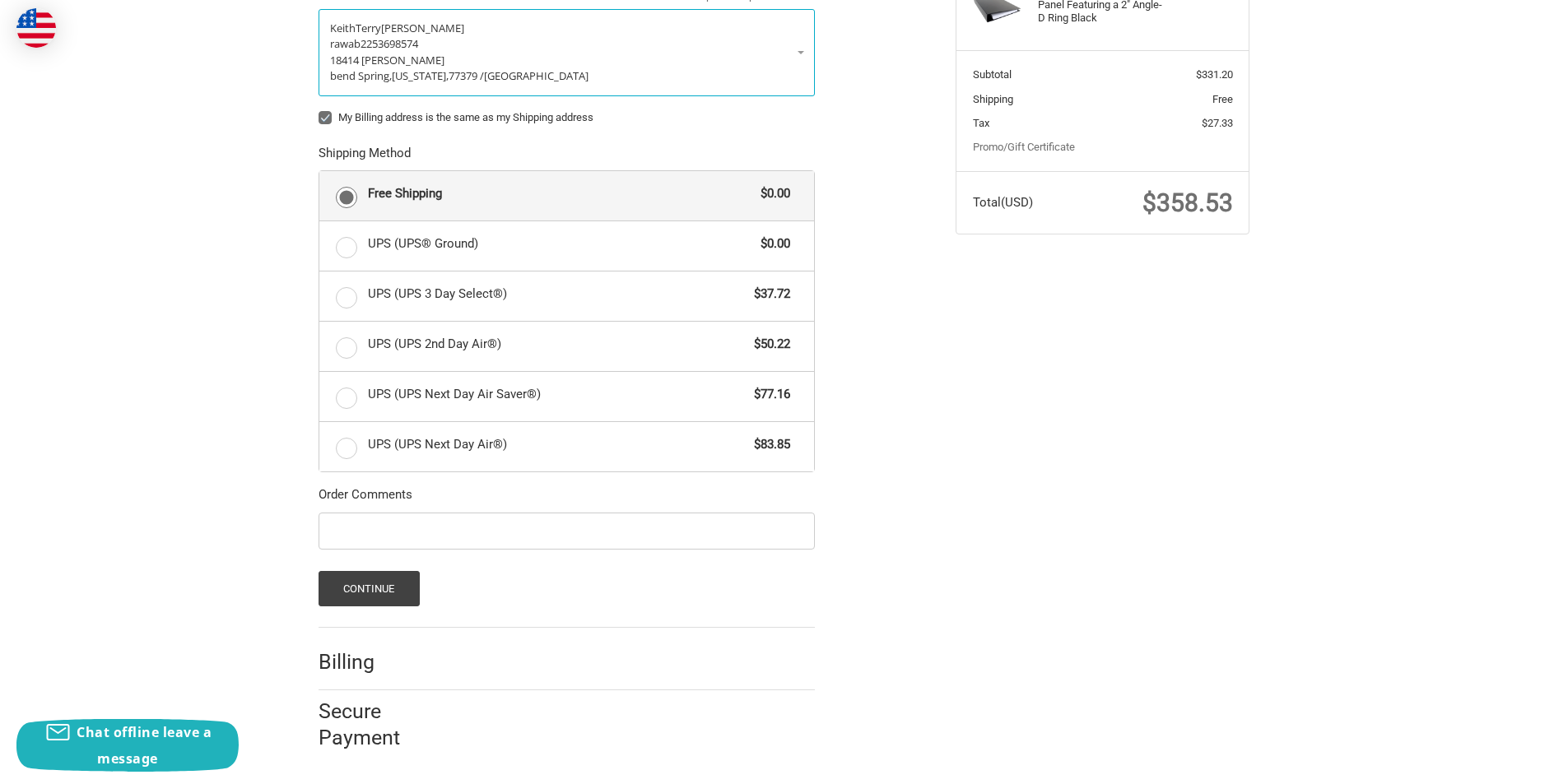
click at [322, 112] on label "My Billing address is the same as my Shipping address" at bounding box center [567, 118] width 496 height 13
click at [319, 111] on input "My Billing address is the same as my Shipping address" at bounding box center [319, 110] width 1 height 1
checkbox input "false"
click at [388, 581] on button "Continue" at bounding box center [370, 589] width 101 height 35
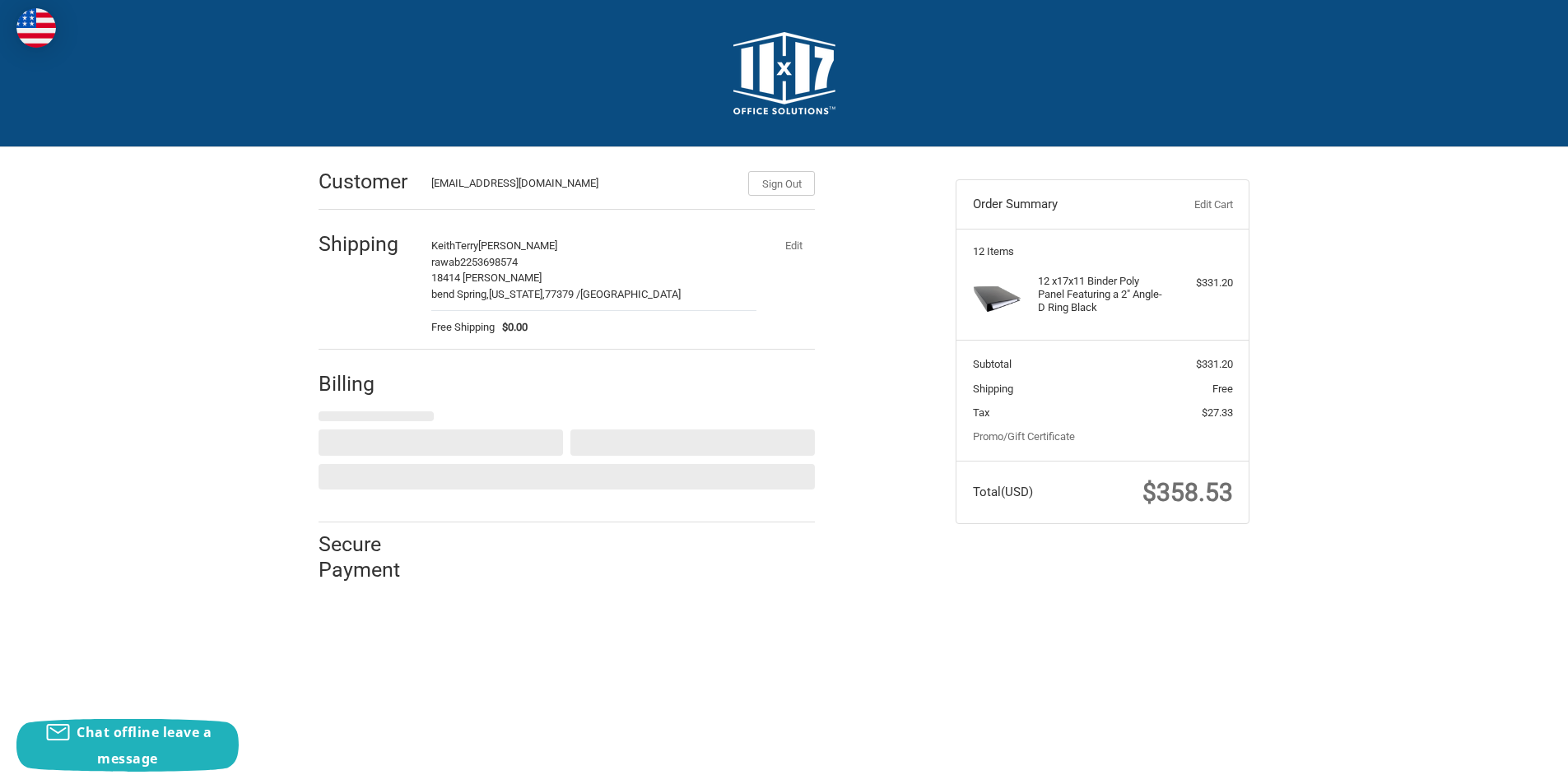
scroll to position [0, 0]
select select "US"
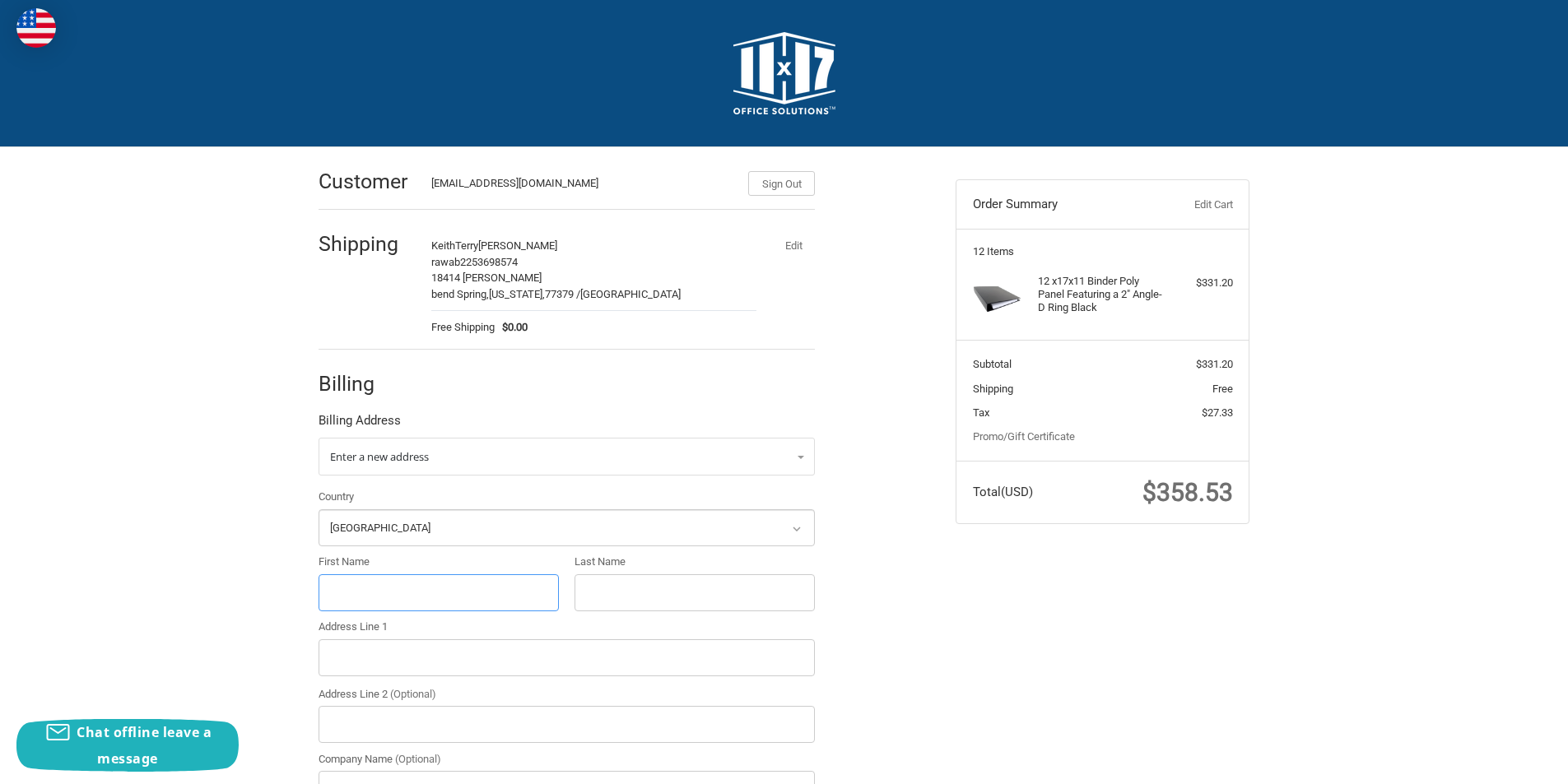
click at [365, 587] on input "First Name" at bounding box center [439, 592] width 241 height 37
paste input "Tamra Whittenburg"
drag, startPoint x: 445, startPoint y: 591, endPoint x: 367, endPoint y: 594, distance: 78.1
click at [367, 594] on input "Tamra Whittenburg" at bounding box center [439, 592] width 241 height 37
type input "Tamra"
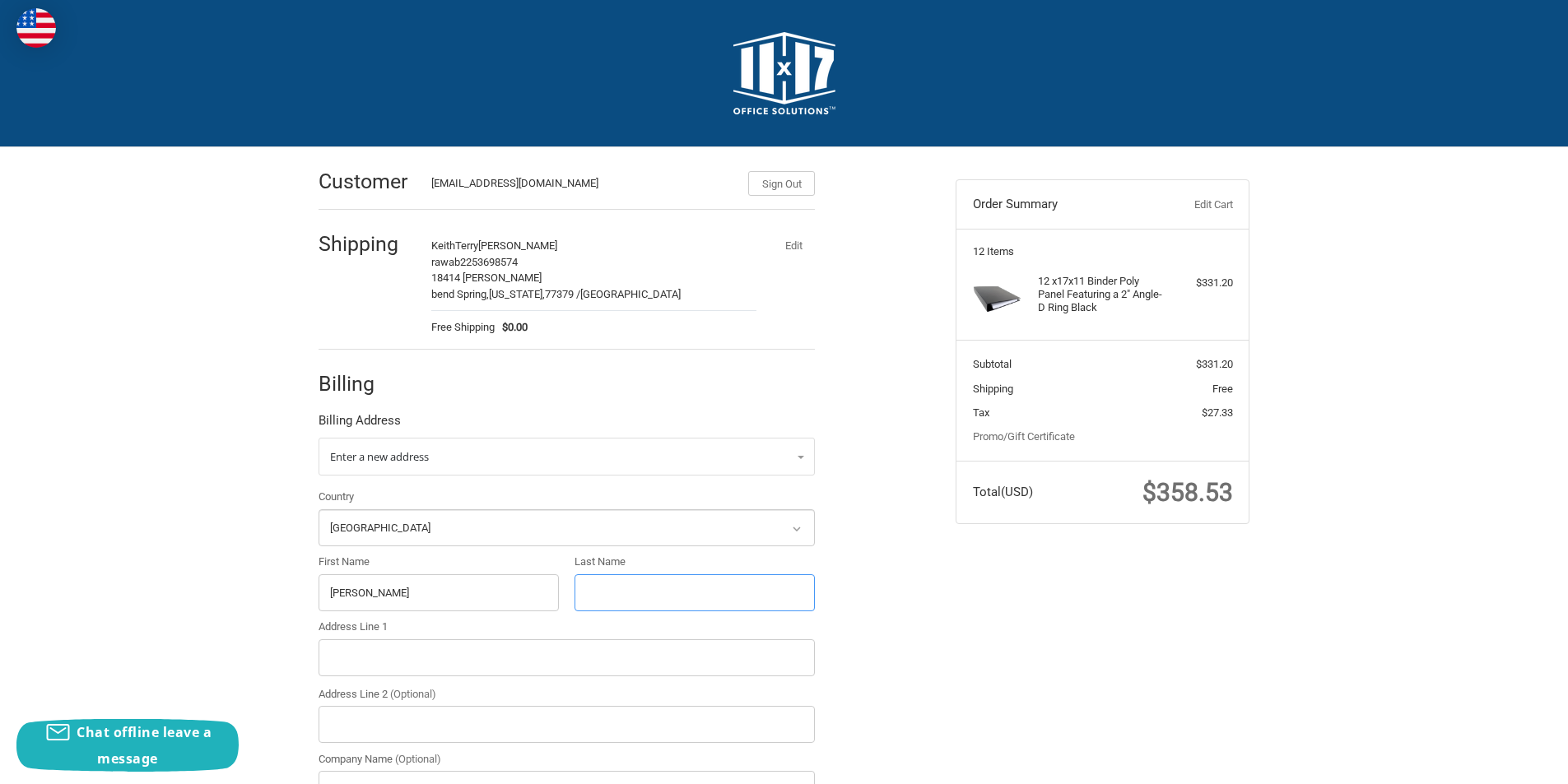
click at [590, 605] on input "Last Name" at bounding box center [694, 592] width 241 height 37
paste input "Whittenburg"
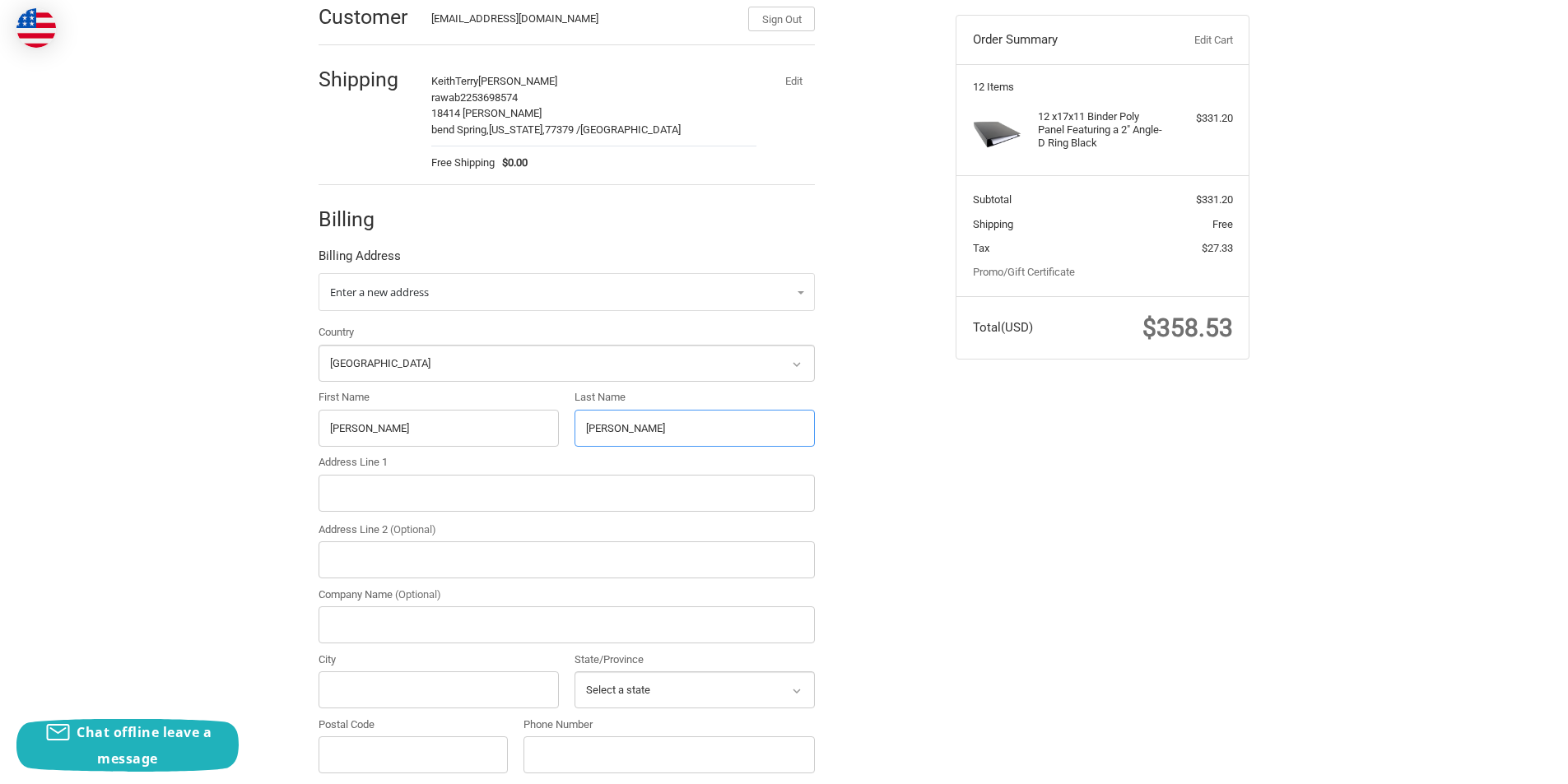
click at [578, 435] on input "Whittenburg" at bounding box center [694, 428] width 241 height 37
click at [655, 429] on input "Whittenburg" at bounding box center [694, 428] width 241 height 37
type input "Whittenburg"
click at [393, 497] on input "Address Line 1" at bounding box center [567, 493] width 496 height 37
drag, startPoint x: 393, startPoint y: 433, endPoint x: 315, endPoint y: 433, distance: 78.0
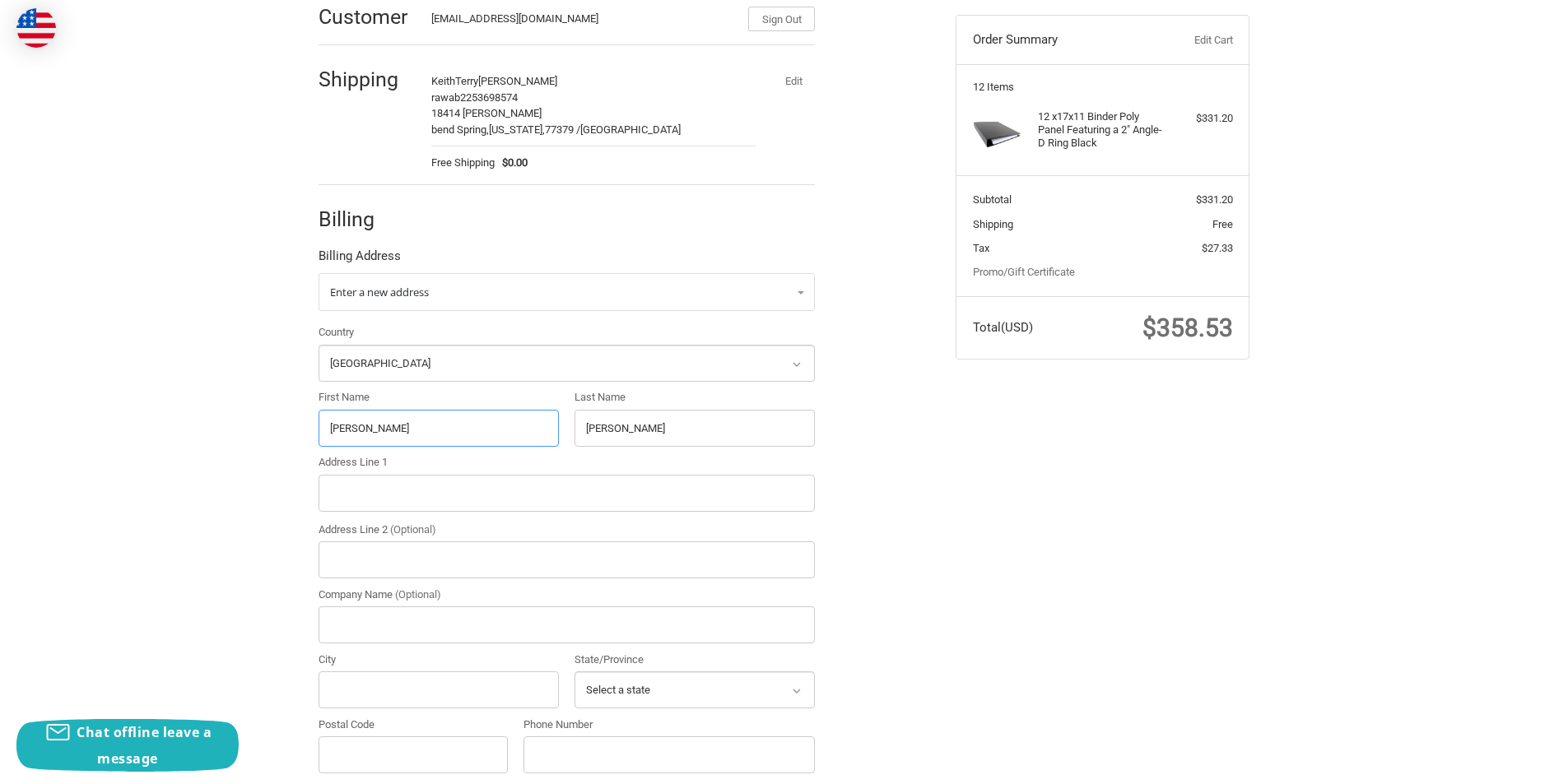
click at [315, 433] on div "First Name Tamra" at bounding box center [439, 417] width 256 height 57
paste input "100 Funston Ter Reno, TX 75462"
drag, startPoint x: 503, startPoint y: 428, endPoint x: 270, endPoint y: 430, distance: 233.0
click at [270, 430] on div "Customer KeithTerry6@outlook.com Sign Out Shipping KeithTerry Ryan Geo rawab 22…" at bounding box center [784, 475] width 1568 height 987
paste input "Tamra Whittenburg"
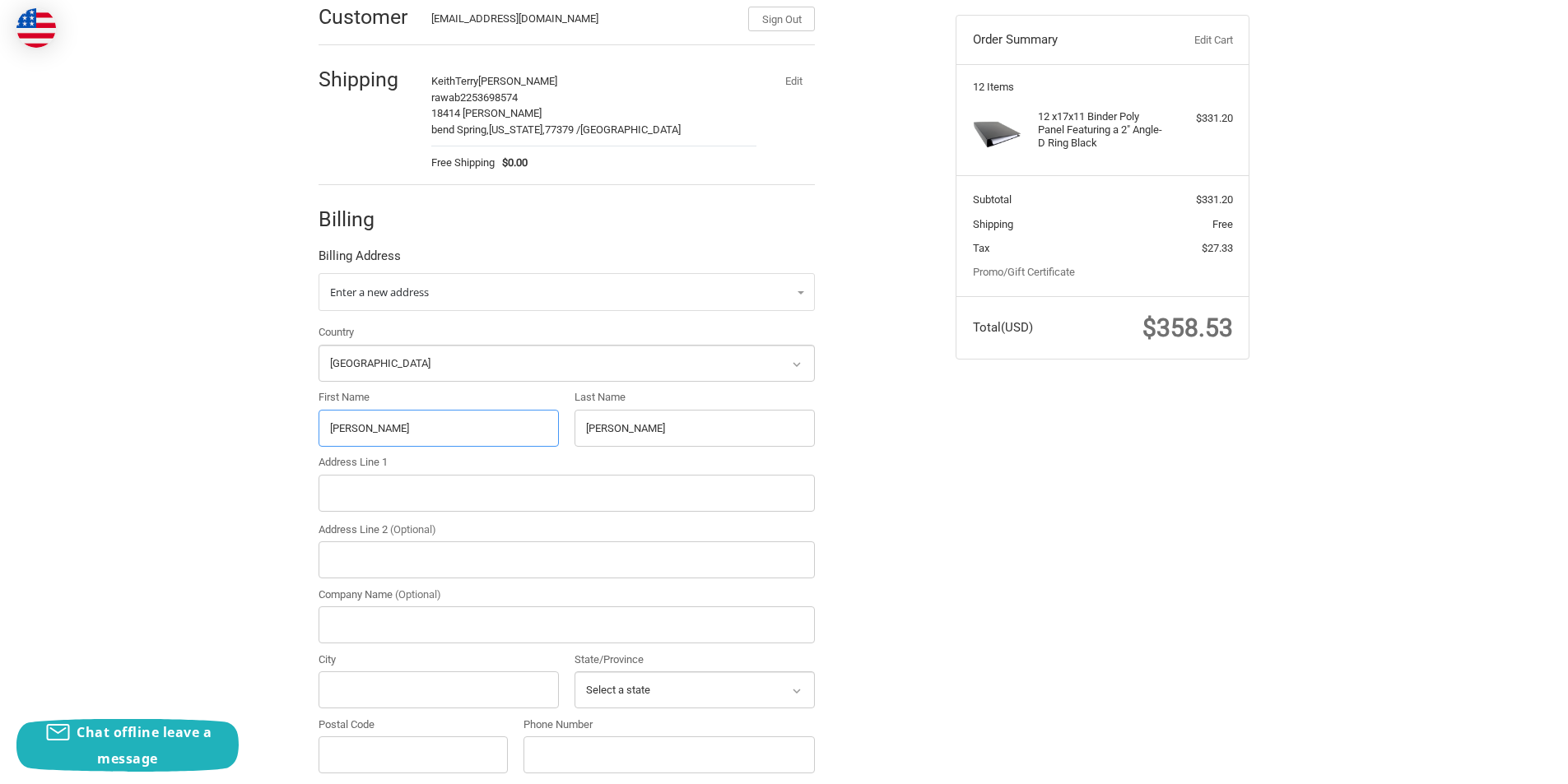
drag, startPoint x: 421, startPoint y: 426, endPoint x: 365, endPoint y: 426, distance: 56.0
click at [365, 426] on input "Tamra Whittenburg" at bounding box center [439, 428] width 241 height 37
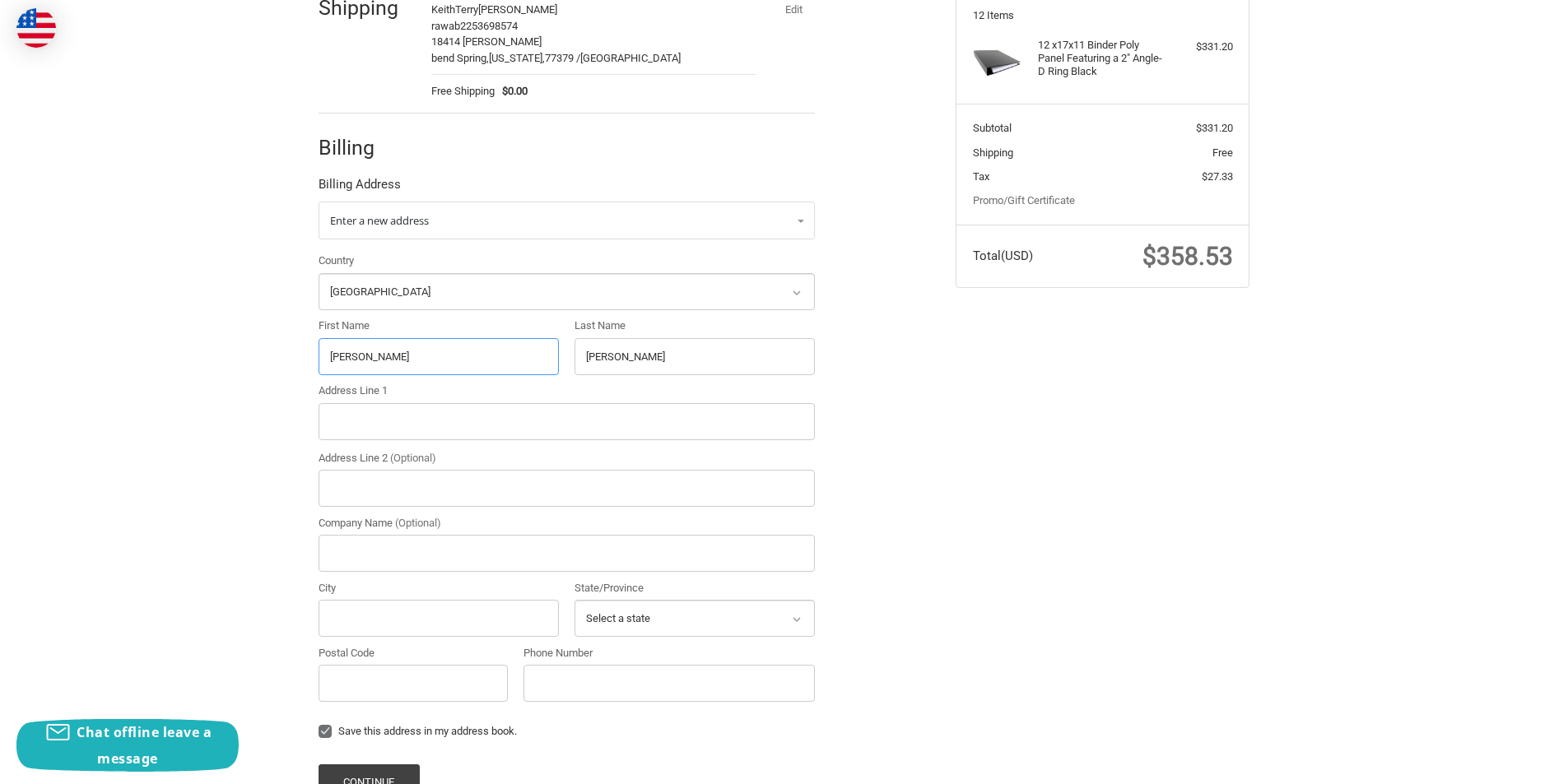
scroll to position [329, 0]
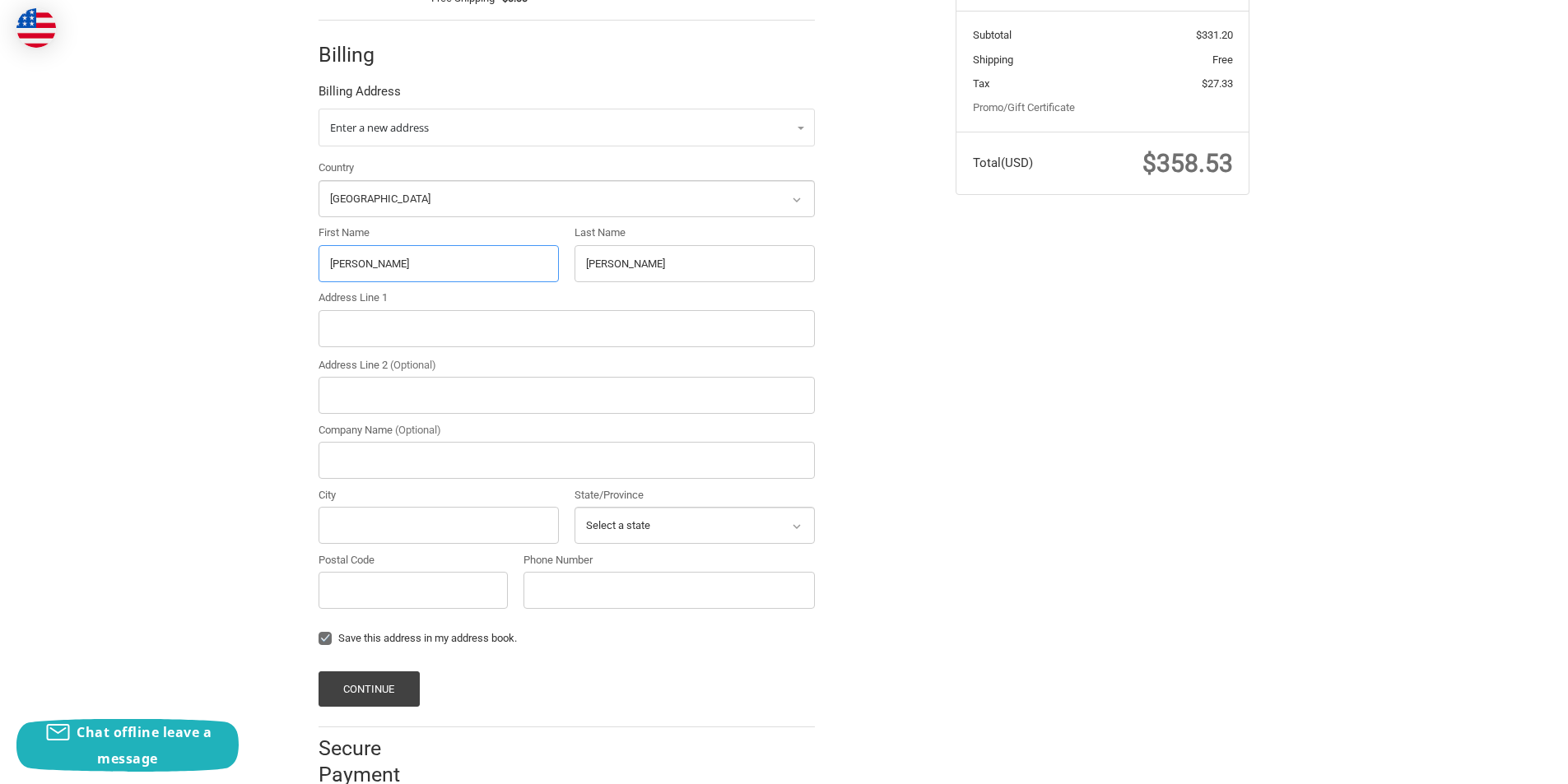
type input "Tamra"
click at [388, 334] on input "Address Line 1" at bounding box center [567, 329] width 496 height 37
paste input "100 Funston Ter Reno, TX 75462"
drag, startPoint x: 497, startPoint y: 326, endPoint x: 457, endPoint y: 326, distance: 40.0
click at [457, 326] on input "100 Funston Ter Reno, TX 75462" at bounding box center [567, 329] width 496 height 37
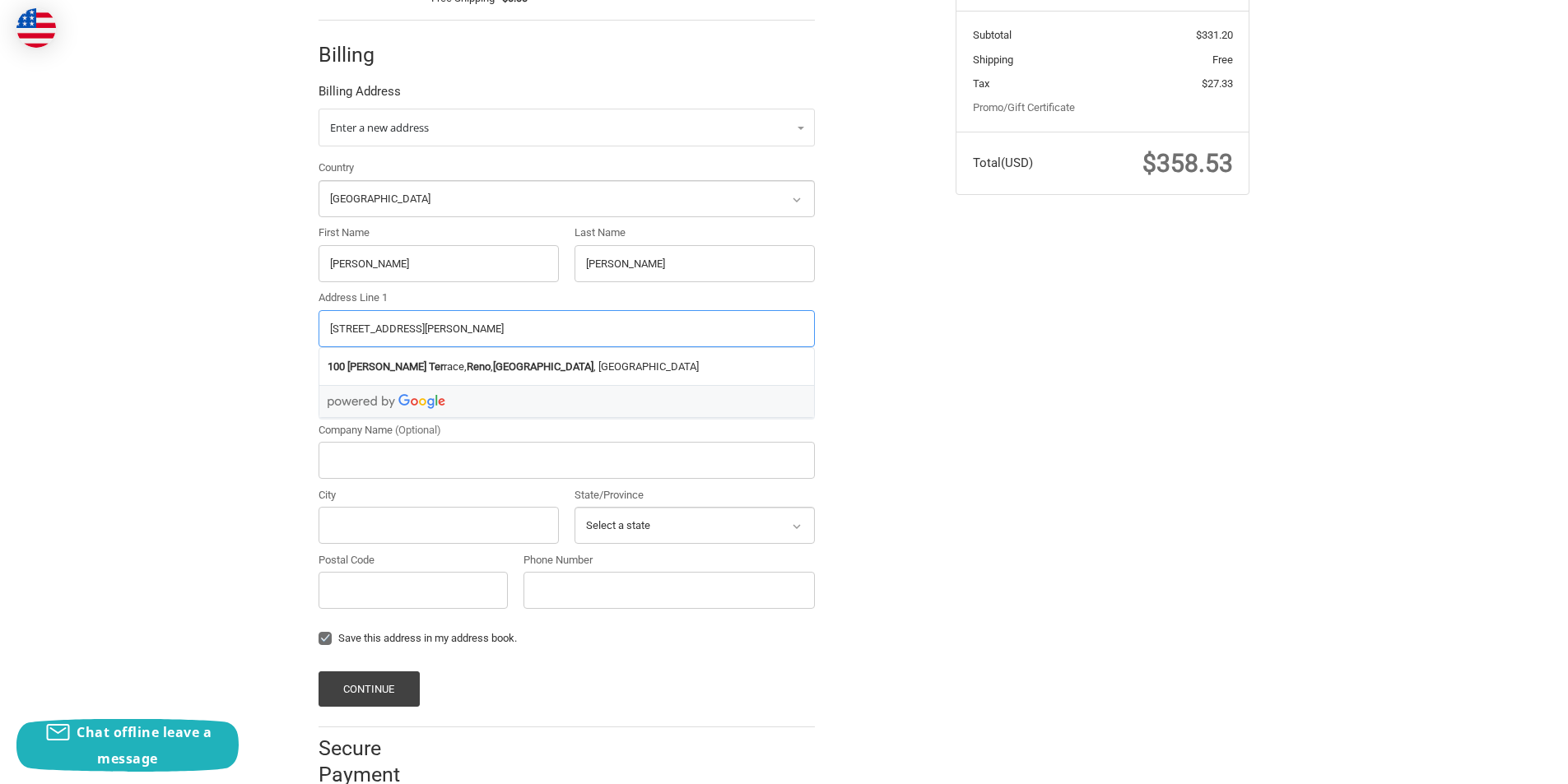
type input "100 Funston Ter Reno, TX"
click at [449, 583] on input "Postal Code" at bounding box center [413, 591] width 189 height 37
type input "75462"
drag, startPoint x: 435, startPoint y: 332, endPoint x: 394, endPoint y: 331, distance: 41.0
click at [394, 331] on input "100 Funston Ter Reno, TX" at bounding box center [567, 329] width 496 height 37
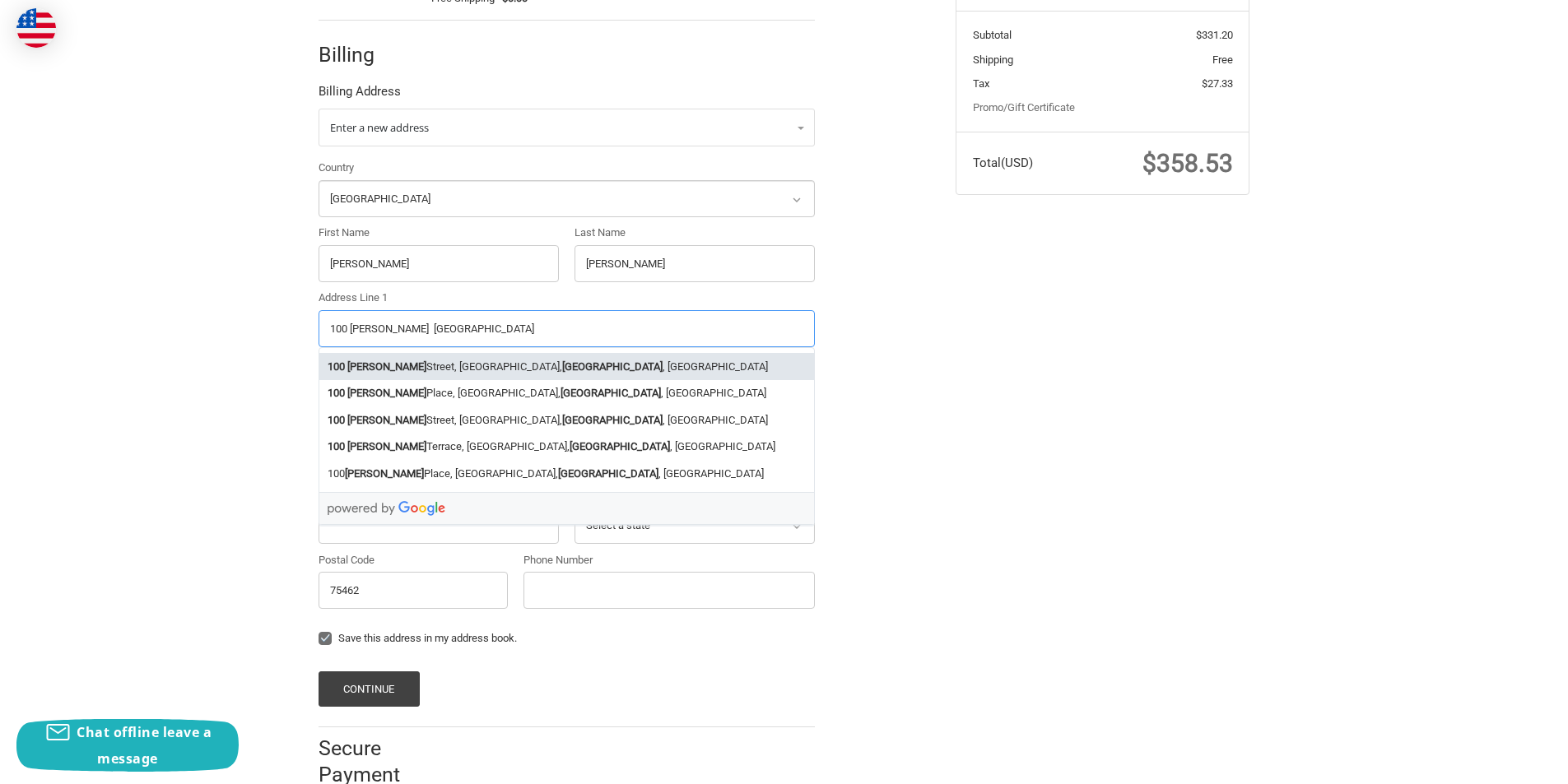
click at [394, 369] on li "100 Funston Street, Hereford, TX , USA" at bounding box center [566, 366] width 495 height 27
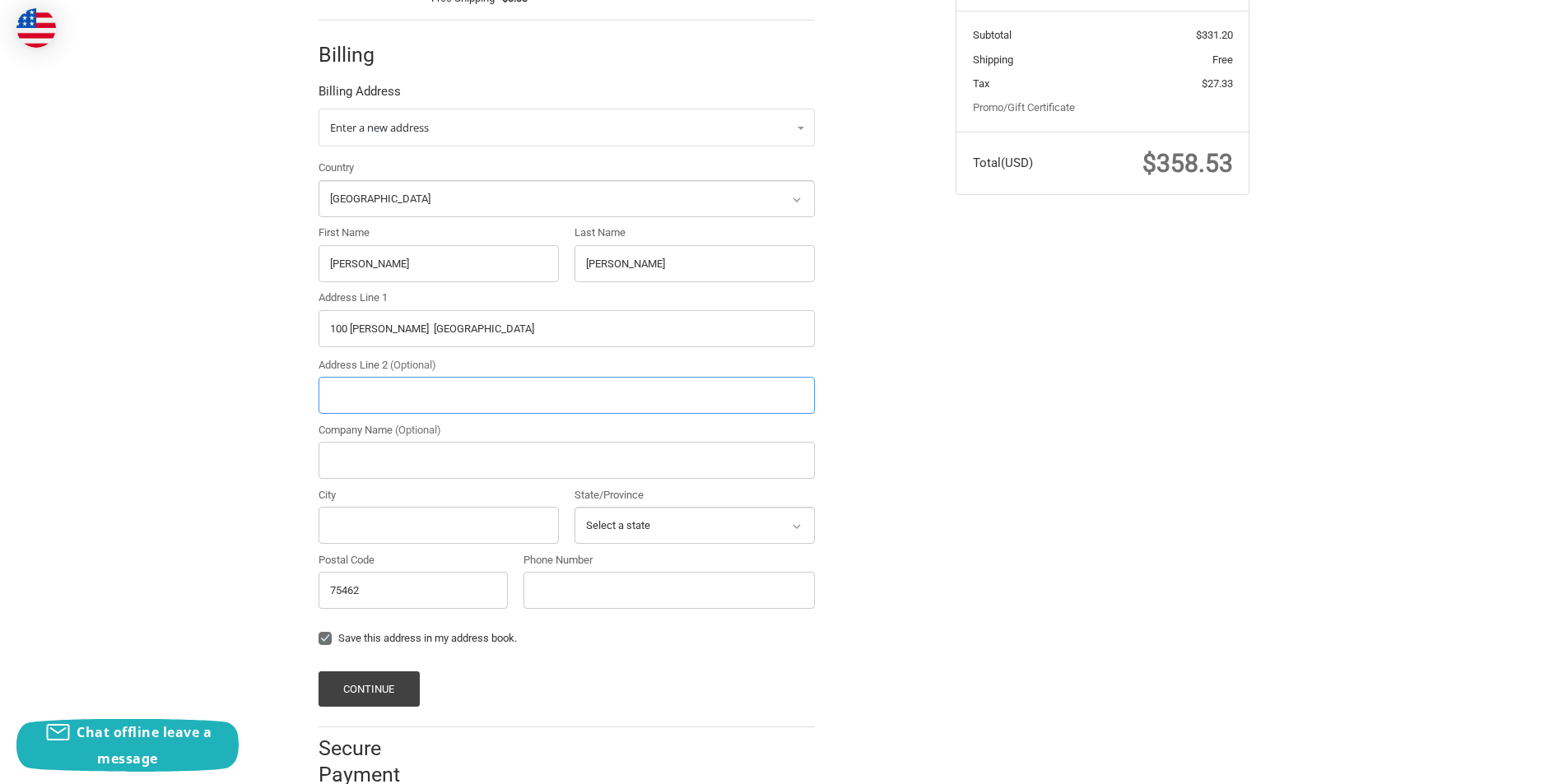
type input "100 Funston Street"
type input "Hereford"
select select "TX"
type input "79045"
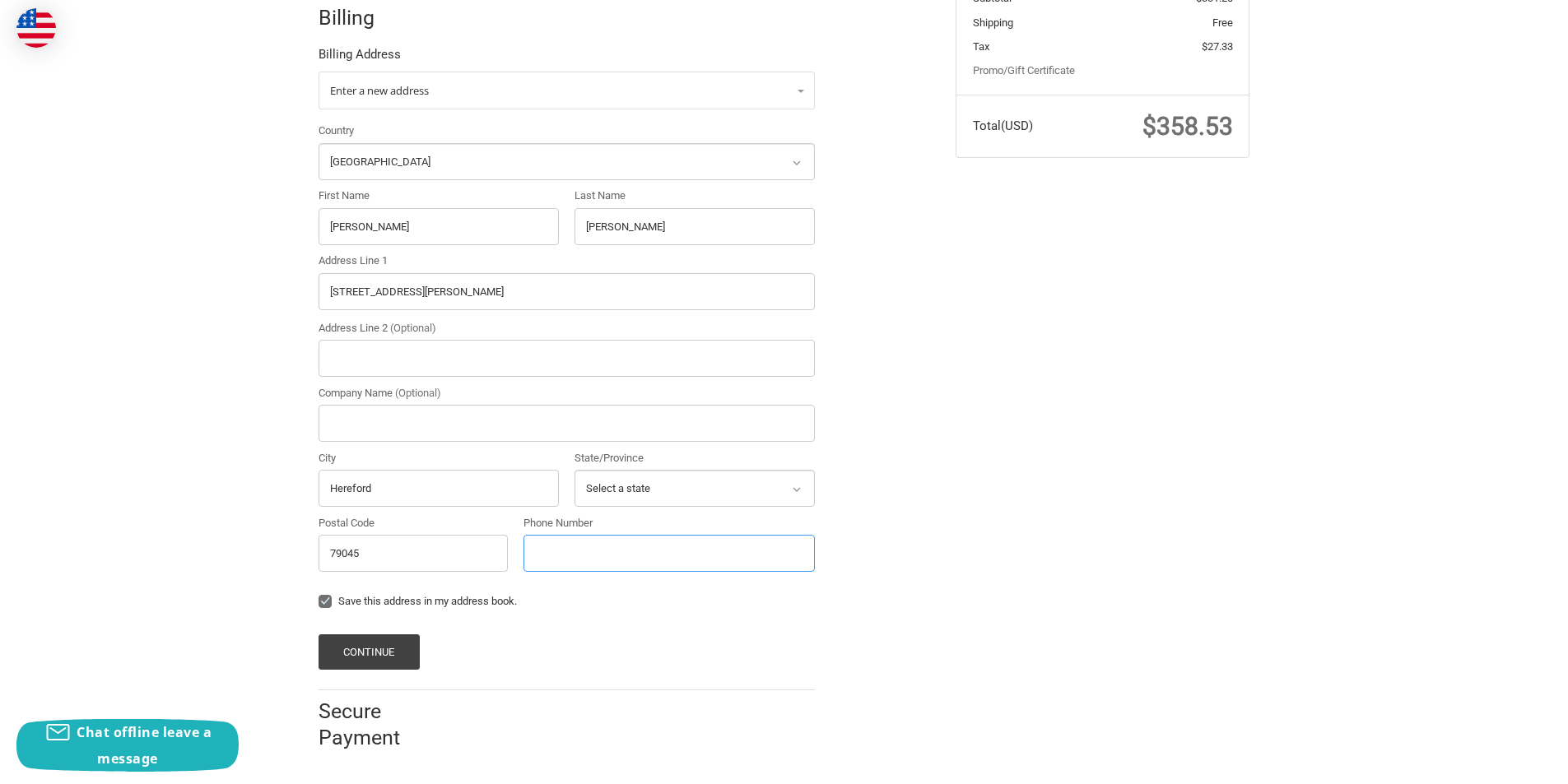
click at [564, 544] on input "Phone Number" at bounding box center [669, 553] width 291 height 37
type input "2253698574"
click at [350, 663] on button "Continue" at bounding box center [370, 651] width 101 height 35
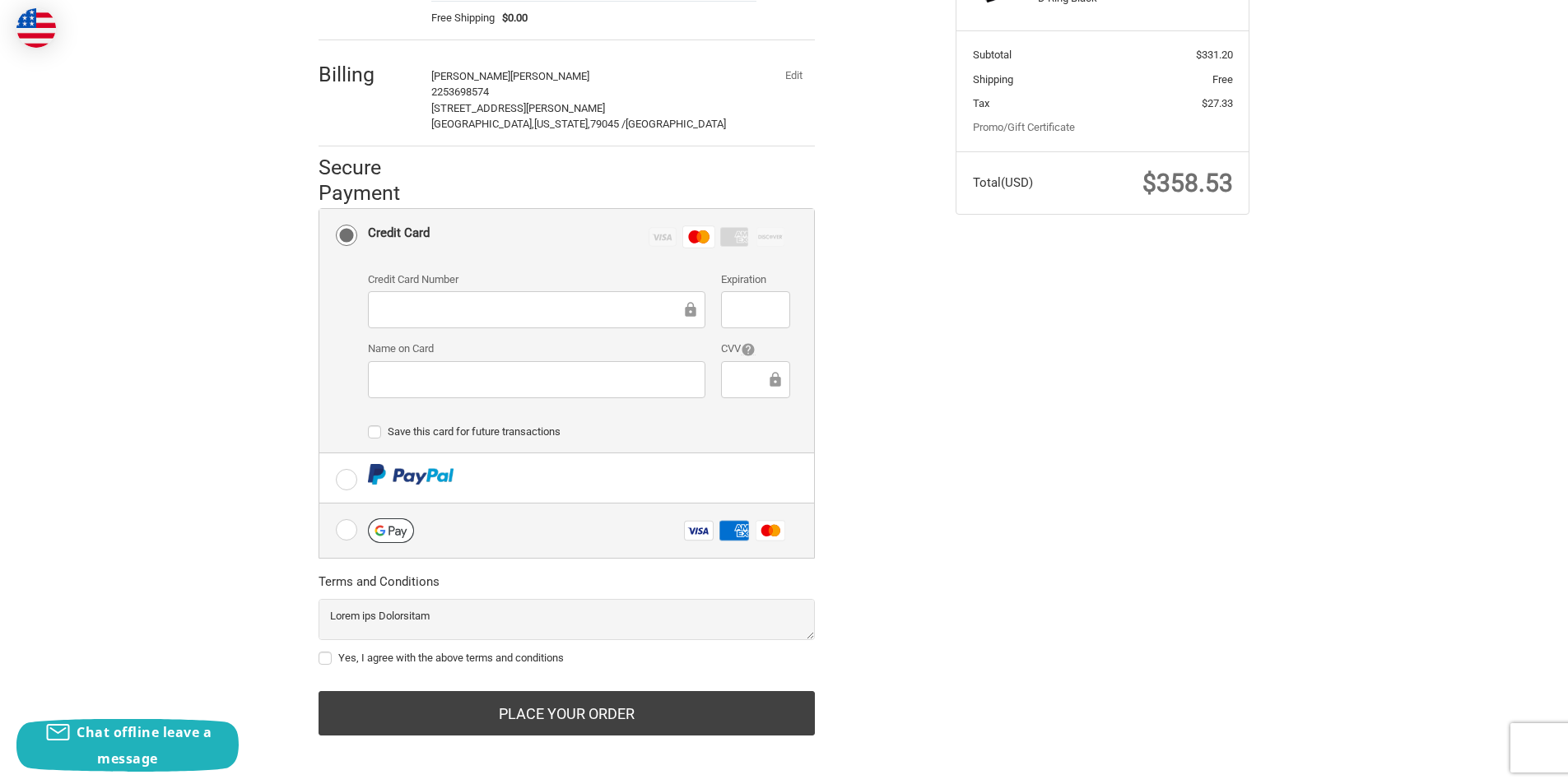
scroll to position [313, 0]
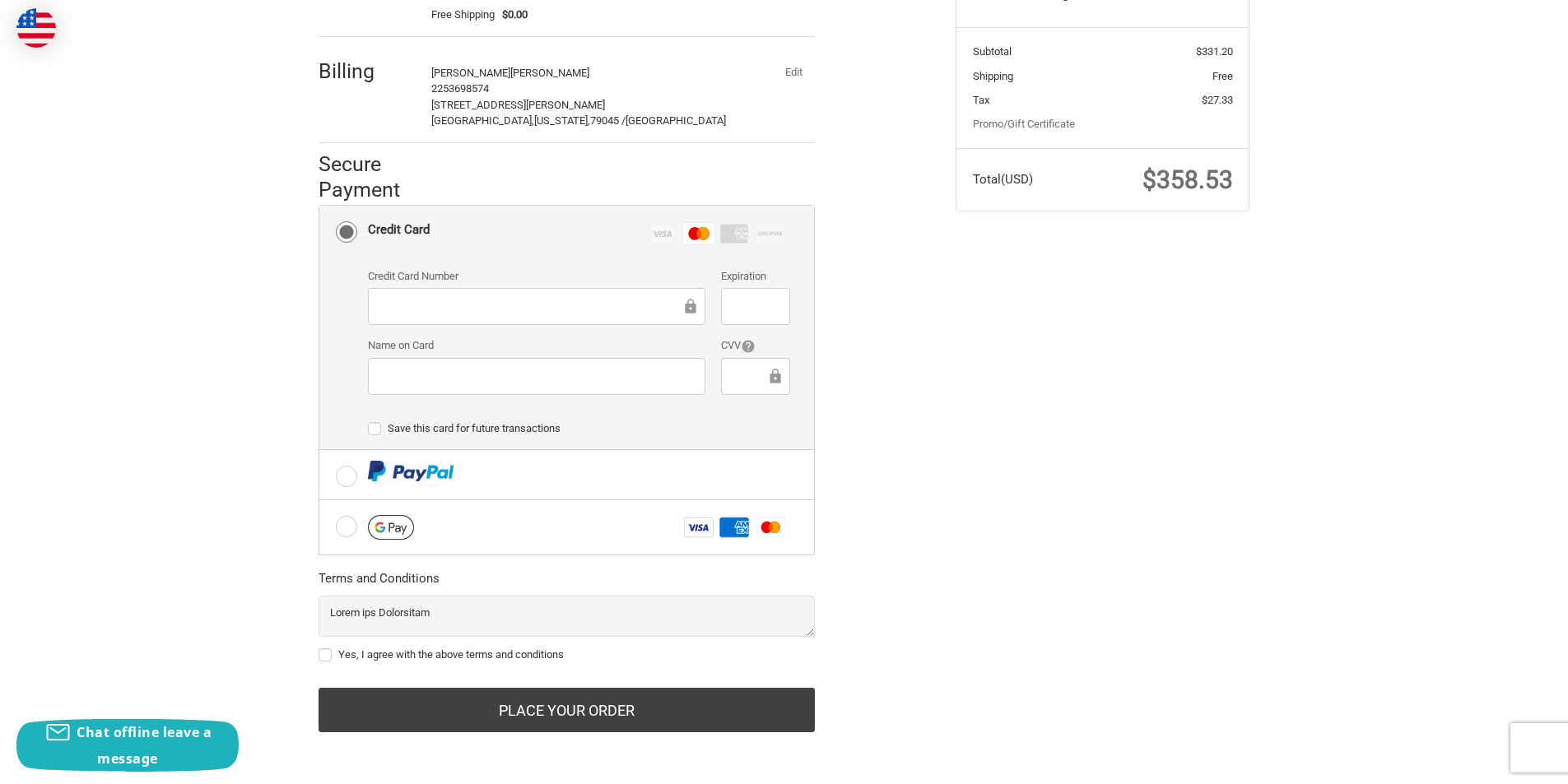
click at [326, 656] on label "Yes, I agree with the above terms and conditions" at bounding box center [567, 655] width 496 height 13
click at [319, 648] on input "Yes, I agree with the above terms and conditions" at bounding box center [319, 647] width 1 height 1
checkbox input "true"
click at [509, 679] on form "Payment Methods Credit Card Credit Card Visa Master Amex Discover Credit card C…" at bounding box center [567, 468] width 496 height 527
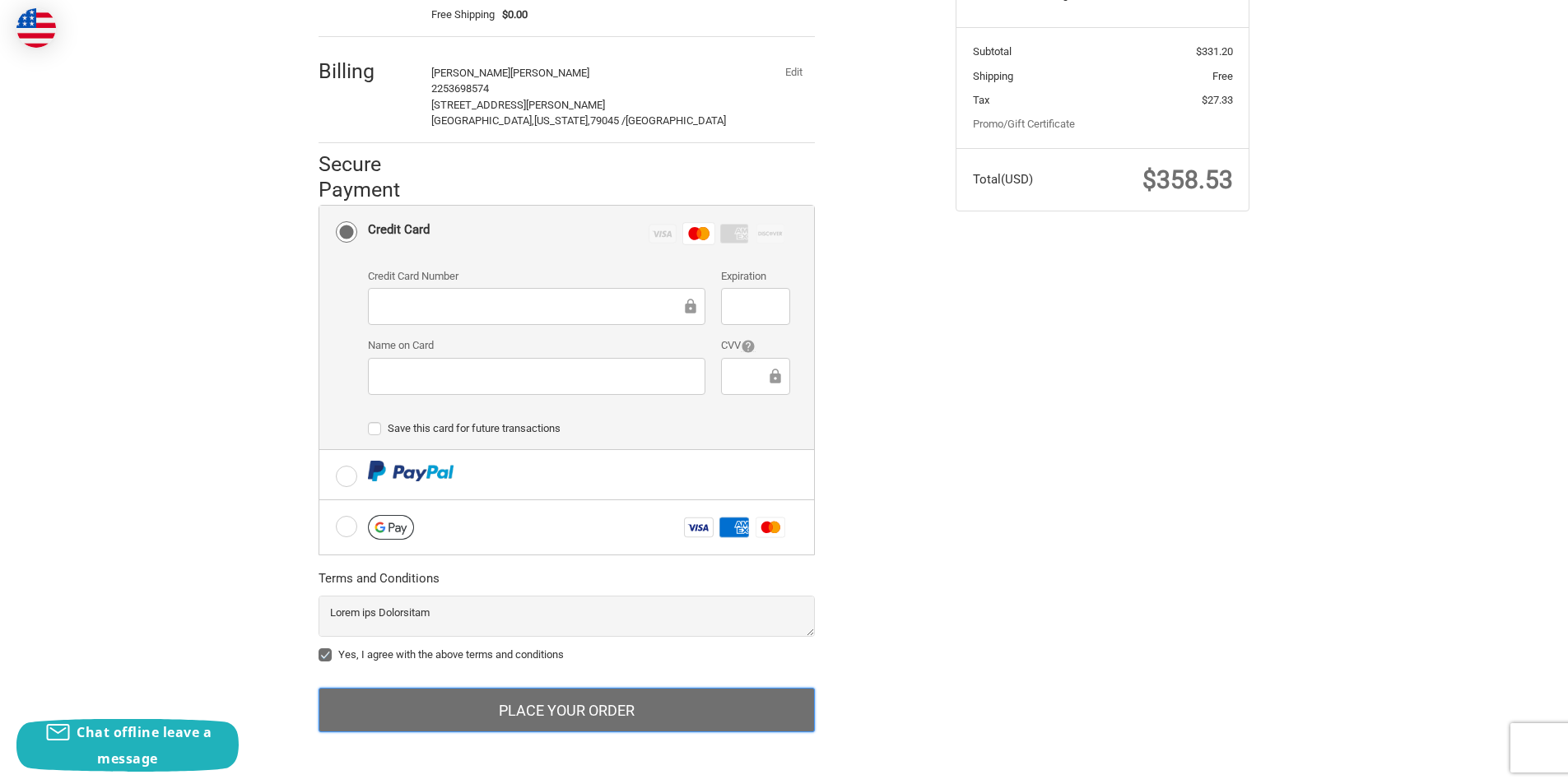
click at [510, 697] on button "Place Your Order" at bounding box center [567, 709] width 496 height 44
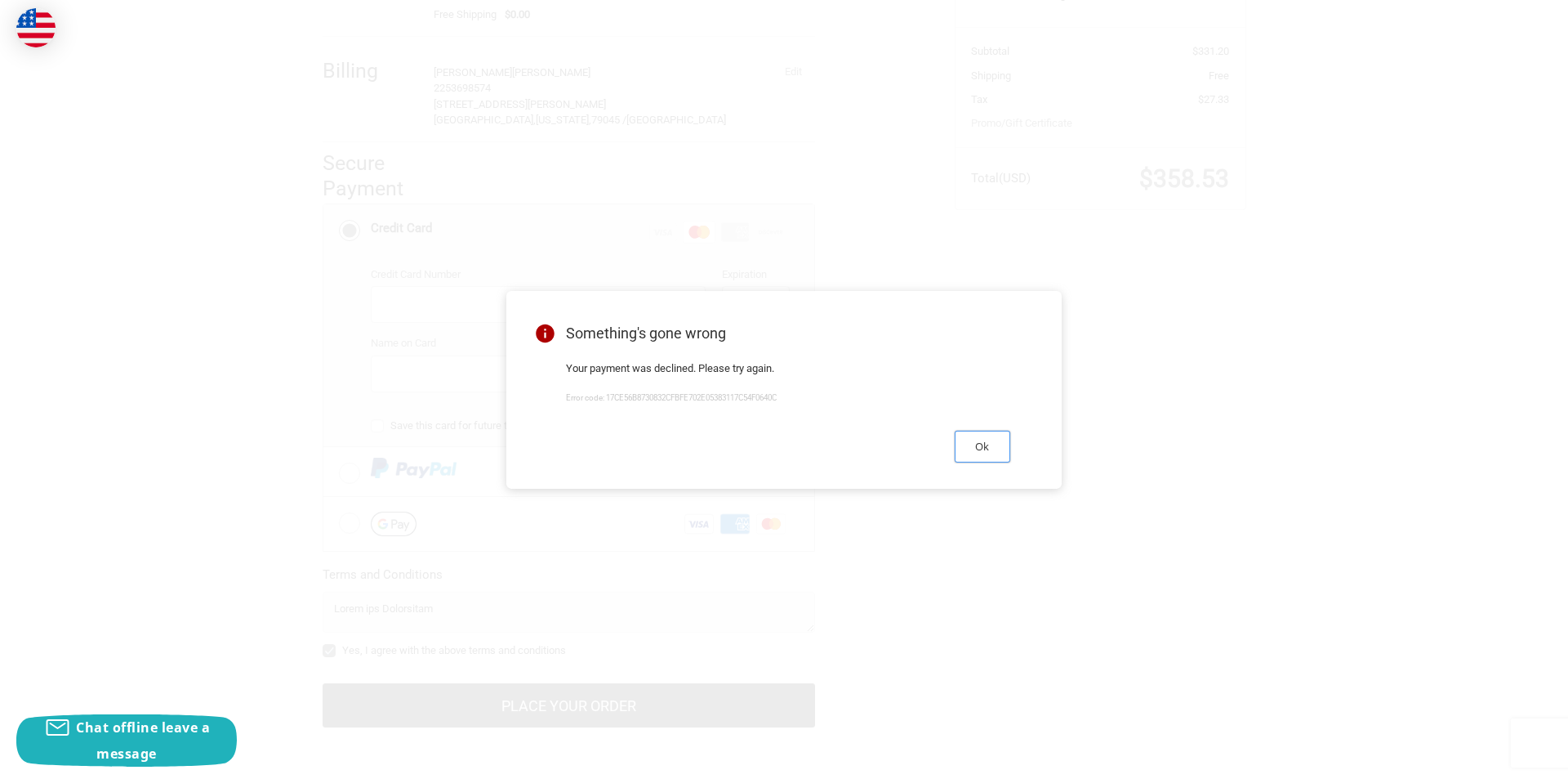
click at [988, 462] on button "Ok" at bounding box center [983, 447] width 56 height 32
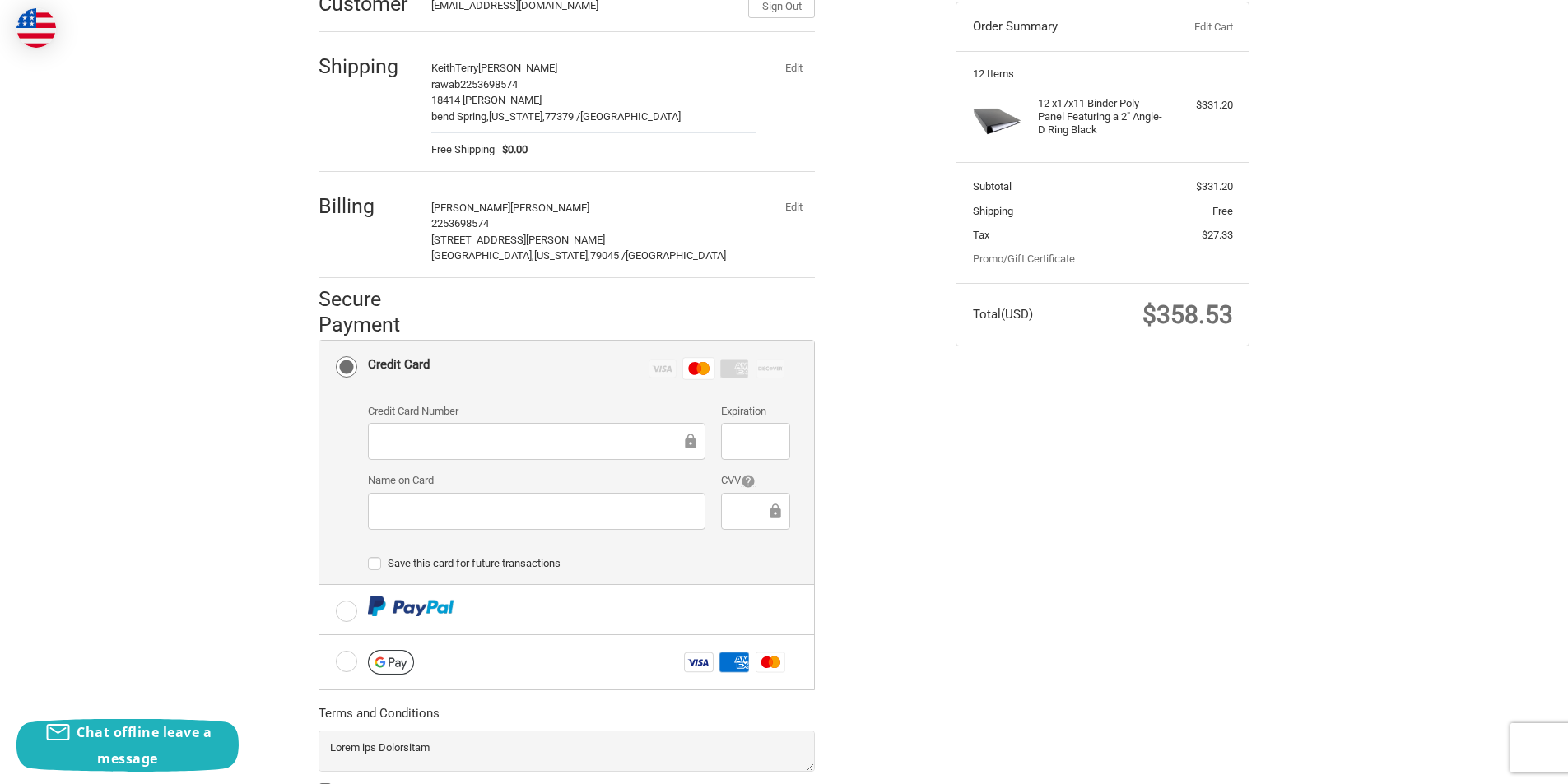
scroll to position [66, 0]
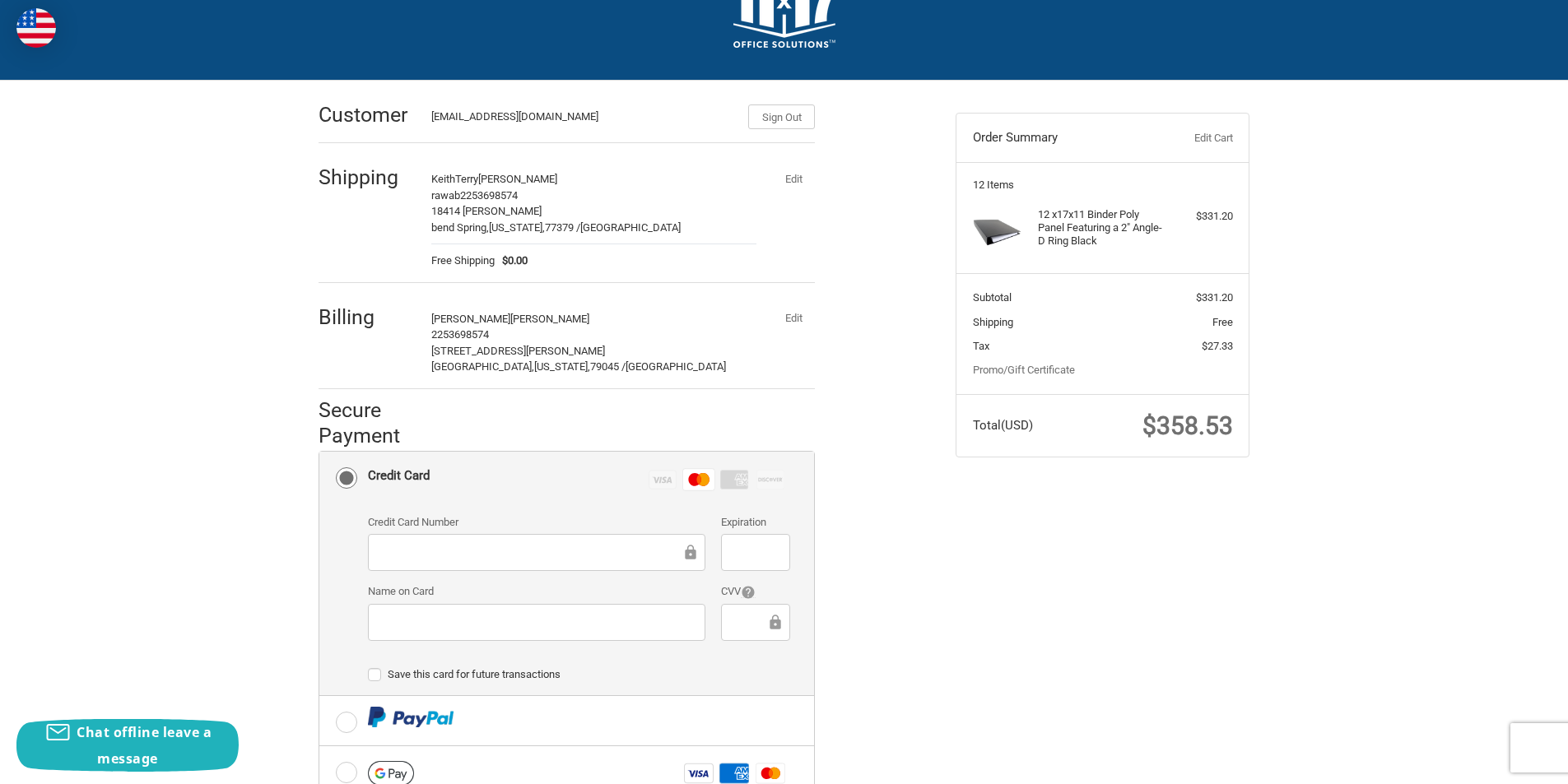
click at [793, 322] on button "Edit" at bounding box center [793, 318] width 42 height 23
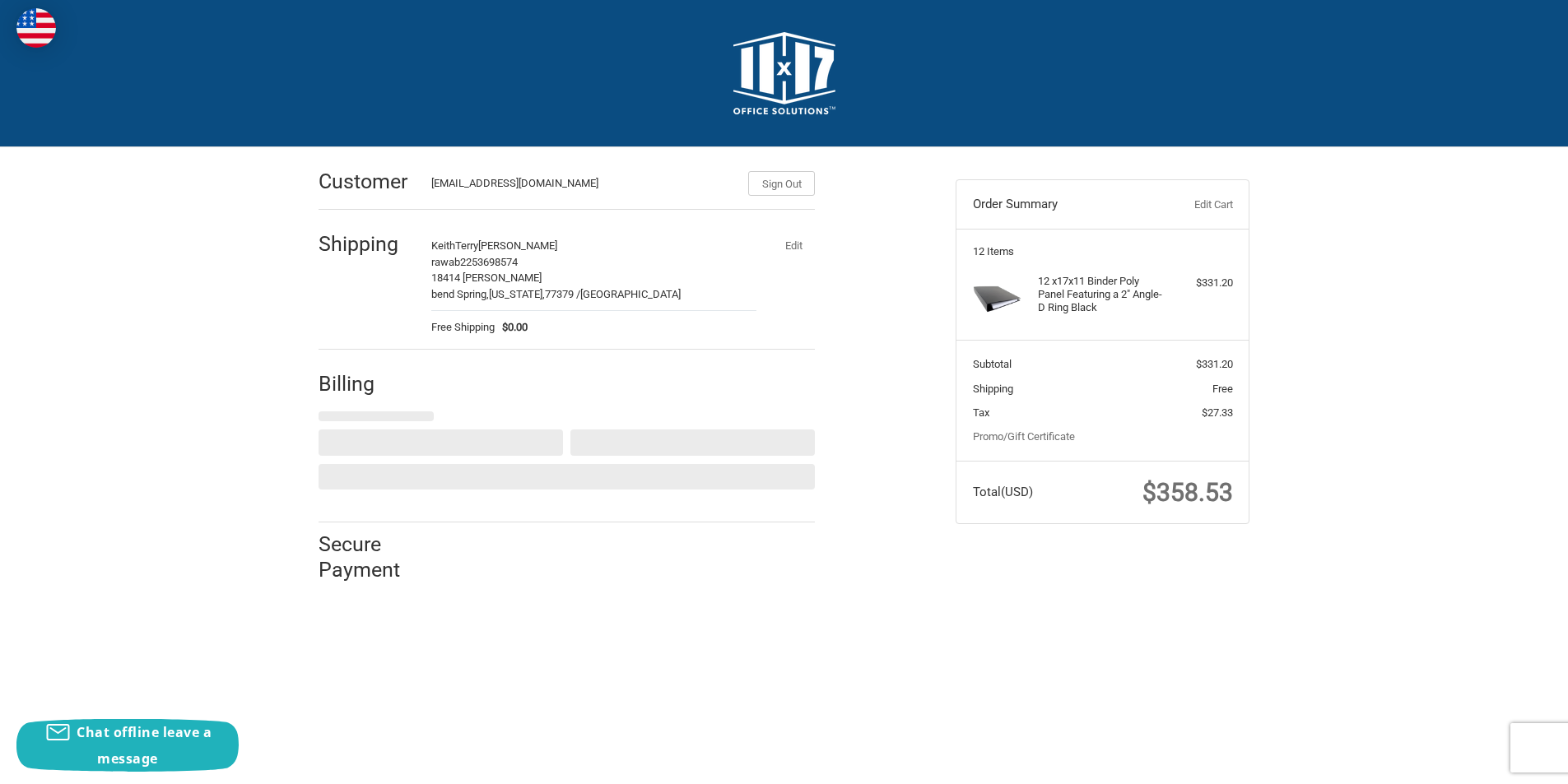
scroll to position [0, 0]
select select "US"
select select "TX"
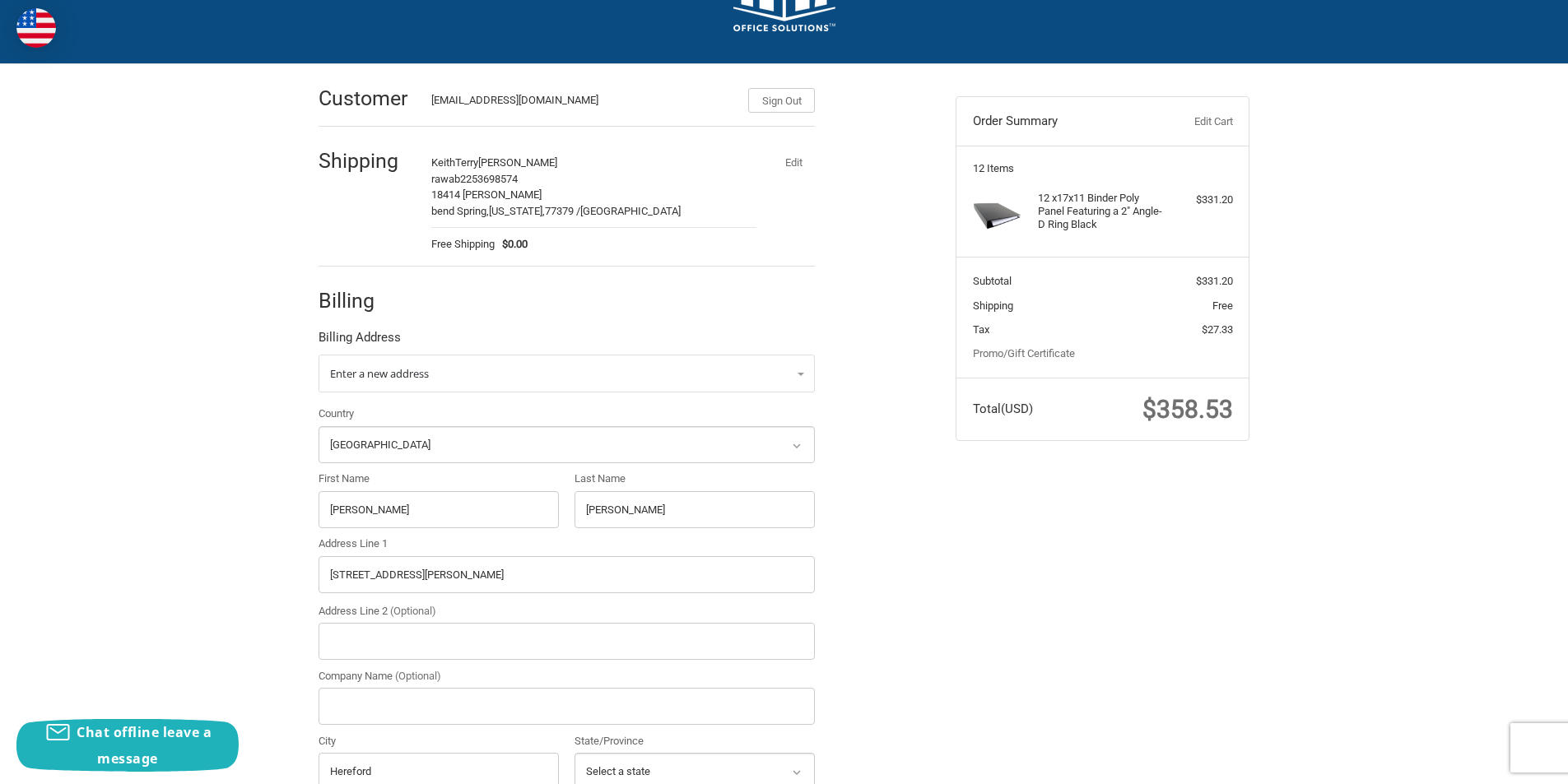
scroll to position [329, 0]
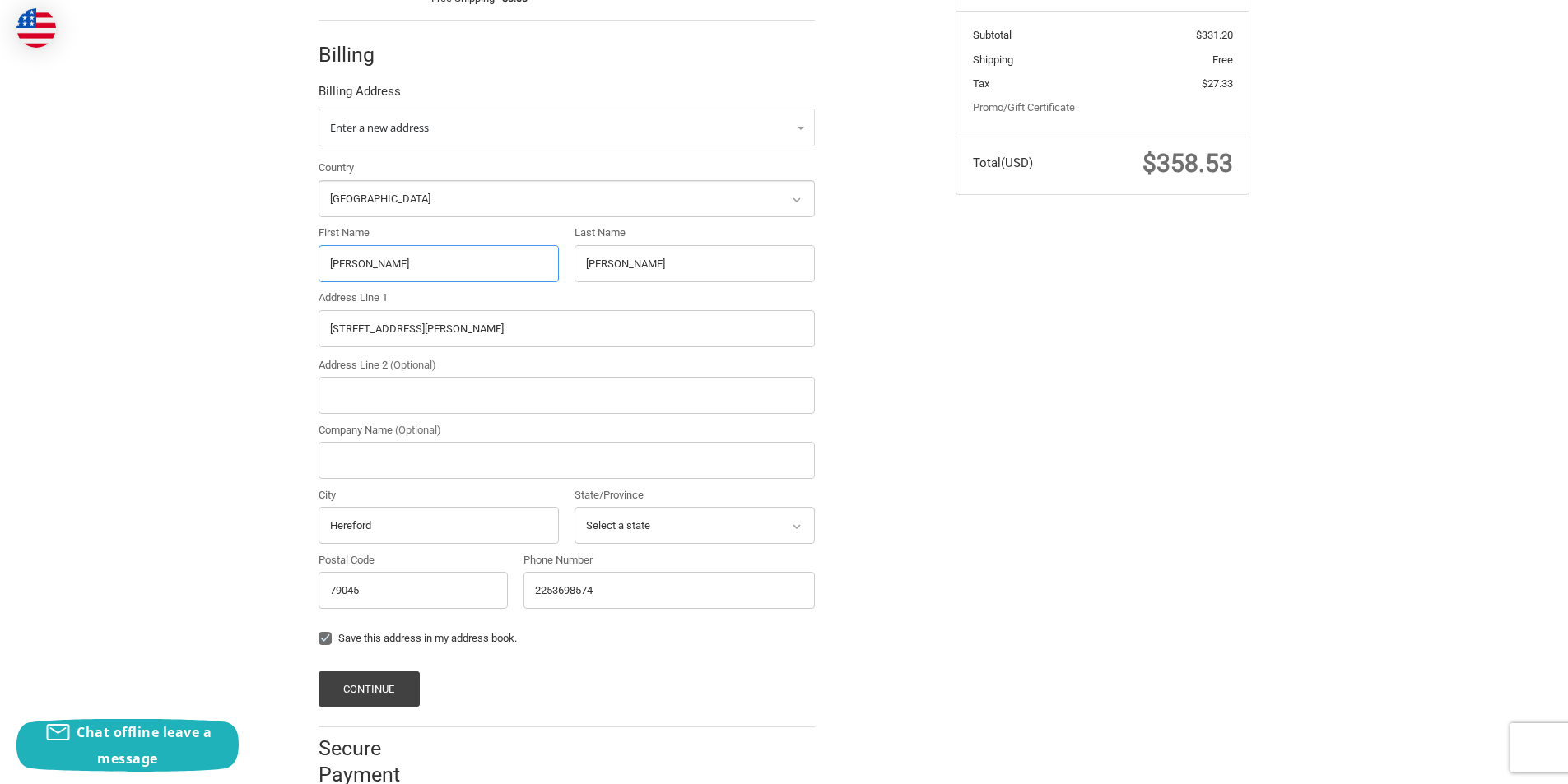
drag, startPoint x: 371, startPoint y: 269, endPoint x: 311, endPoint y: 269, distance: 60.0
click at [311, 269] on div "First Name Tamra" at bounding box center [439, 253] width 256 height 57
paste input "Barbara N McClain"
drag, startPoint x: 436, startPoint y: 263, endPoint x: 383, endPoint y: 263, distance: 53.0
click at [383, 263] on input "Barbara N McClain" at bounding box center [439, 263] width 241 height 37
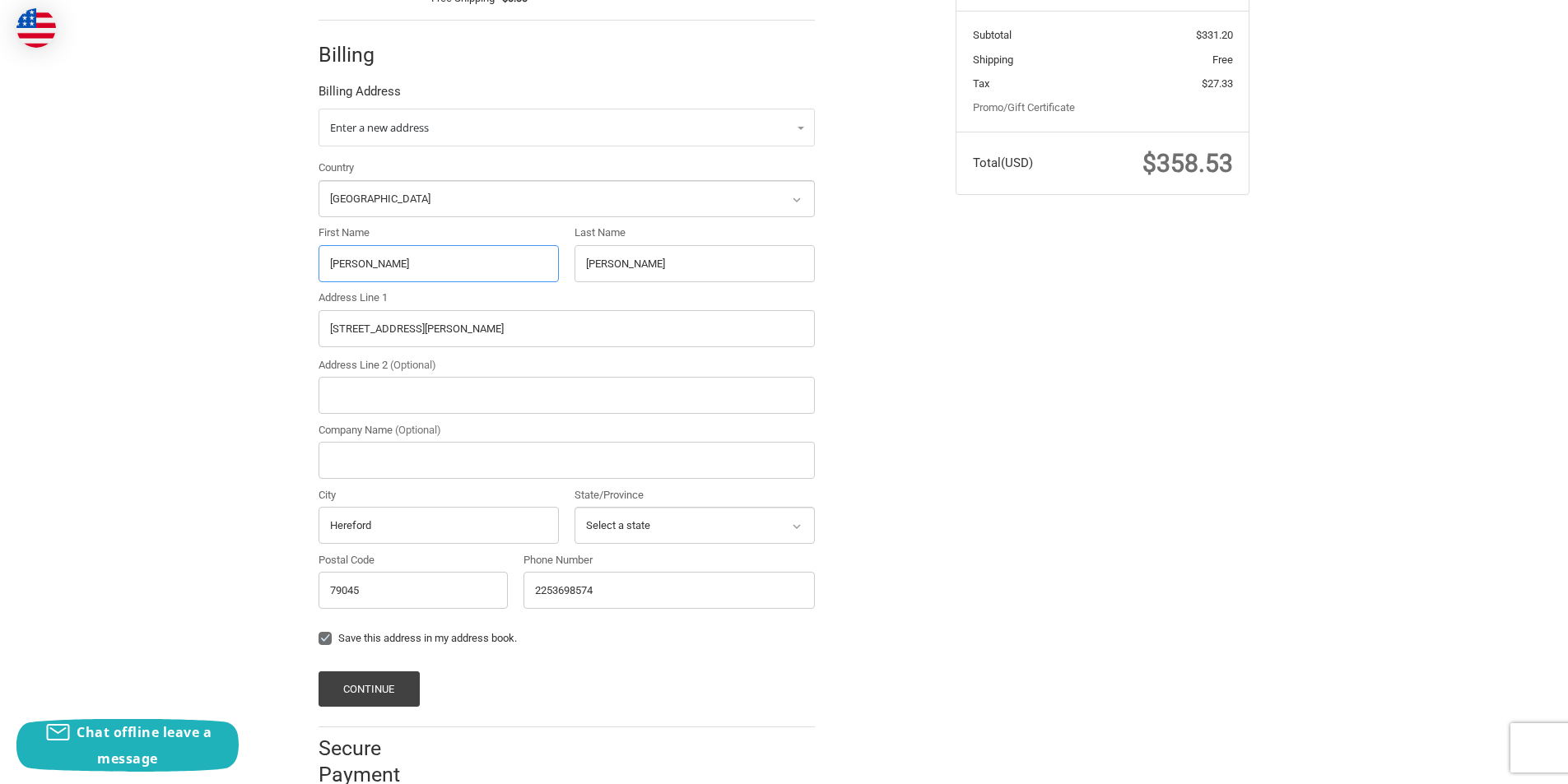
type input "Barbara N"
drag, startPoint x: 654, startPoint y: 272, endPoint x: 587, endPoint y: 272, distance: 67.0
click at [587, 272] on input "Whittenburg" at bounding box center [694, 263] width 241 height 37
paste input "McClain"
type input "McClain"
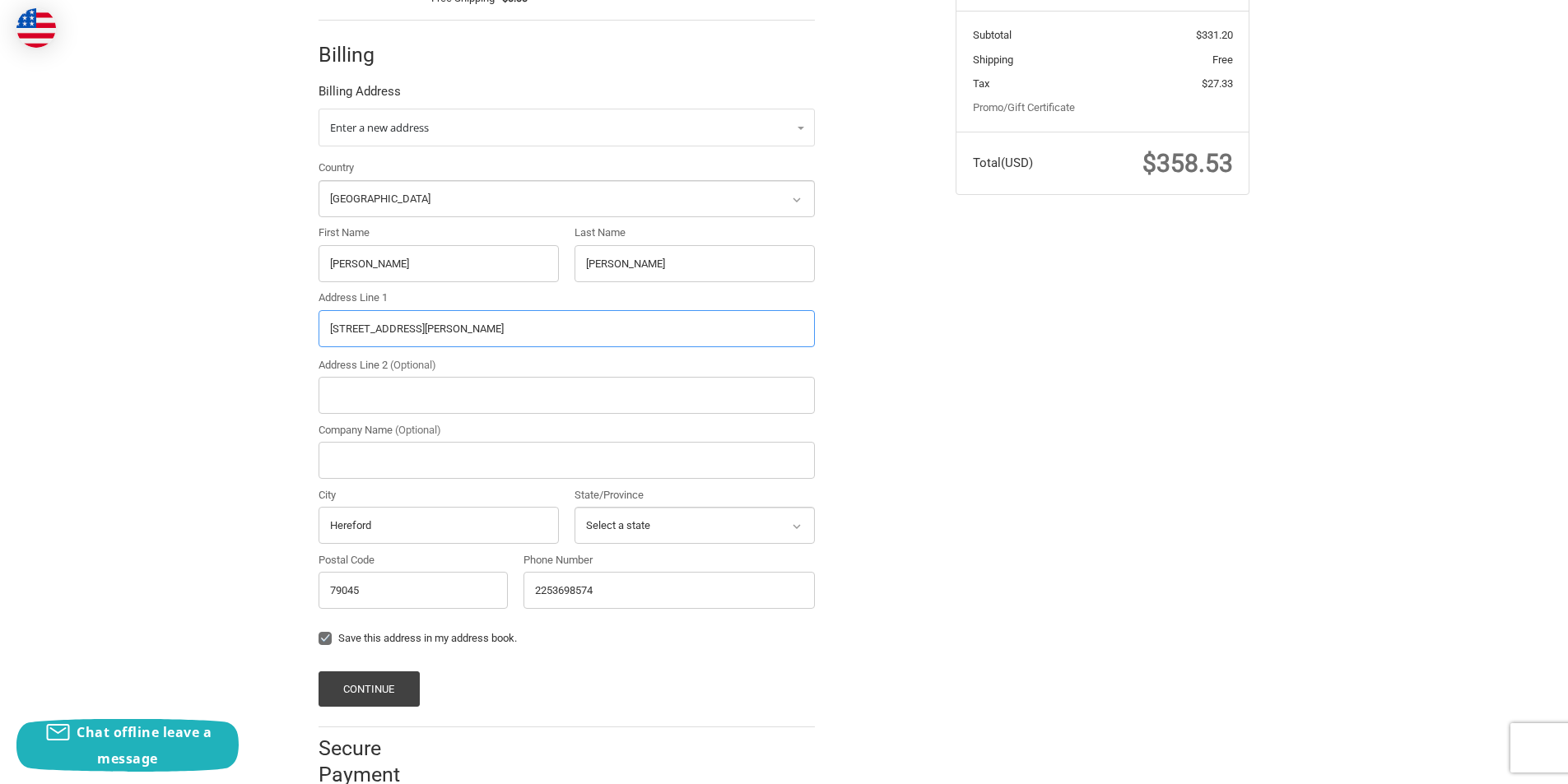
drag, startPoint x: 448, startPoint y: 330, endPoint x: 302, endPoint y: 330, distance: 146.0
click at [302, 330] on div "Customer KeithTerry6@outlook.com Sign Out Shipping KeithTerry Ryan Geo rawab 22…" at bounding box center [784, 311] width 987 height 987
paste input "4203 Sorrell Ct Fredericksburg, VA 22408"
drag, startPoint x: 541, startPoint y: 332, endPoint x: 500, endPoint y: 330, distance: 41.0
click at [500, 330] on input "4203 Sorrell Ct Fredericksburg, VA 22408" at bounding box center [567, 329] width 496 height 37
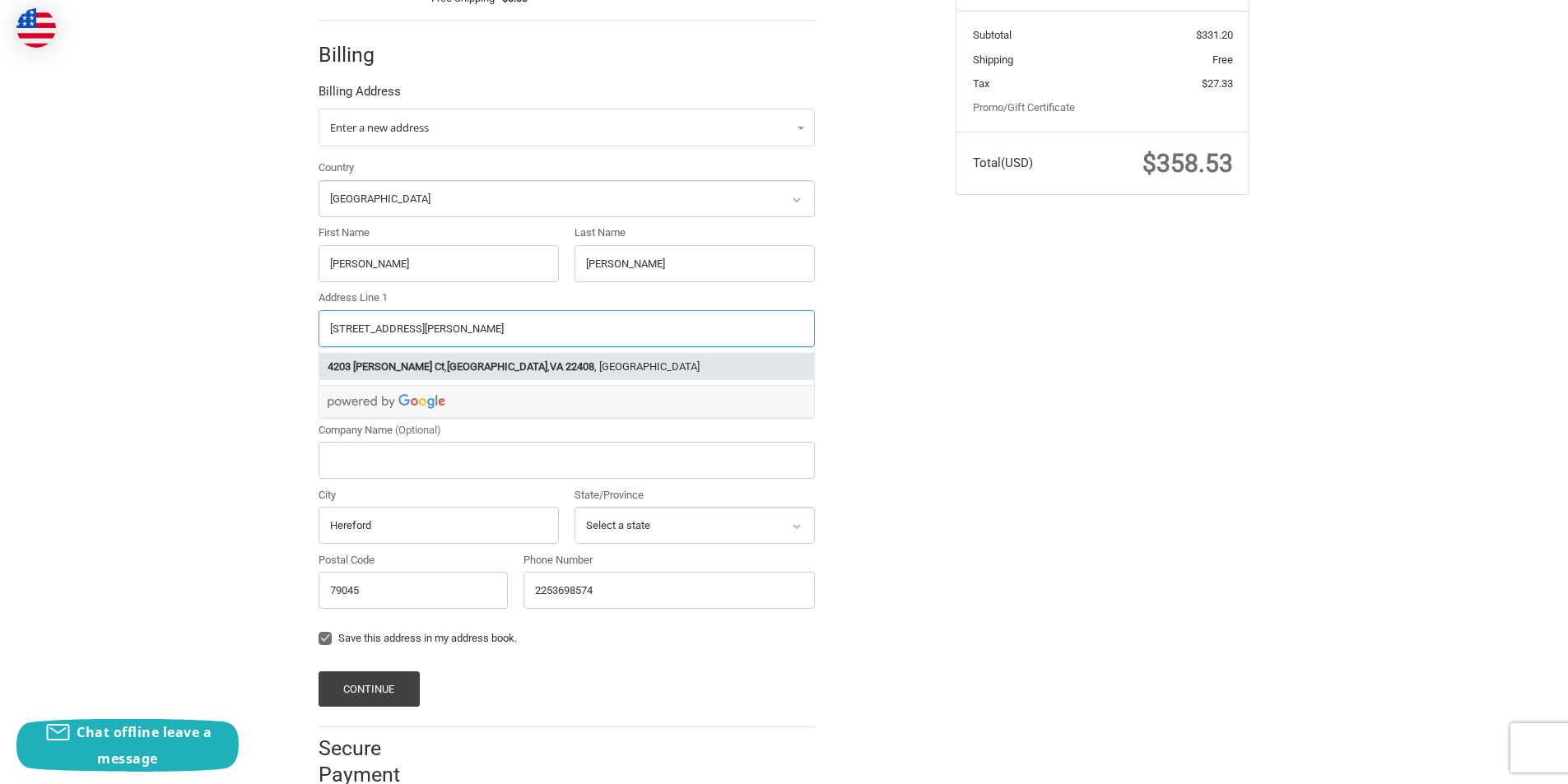
click at [565, 364] on strong "22408" at bounding box center [579, 367] width 29 height 17
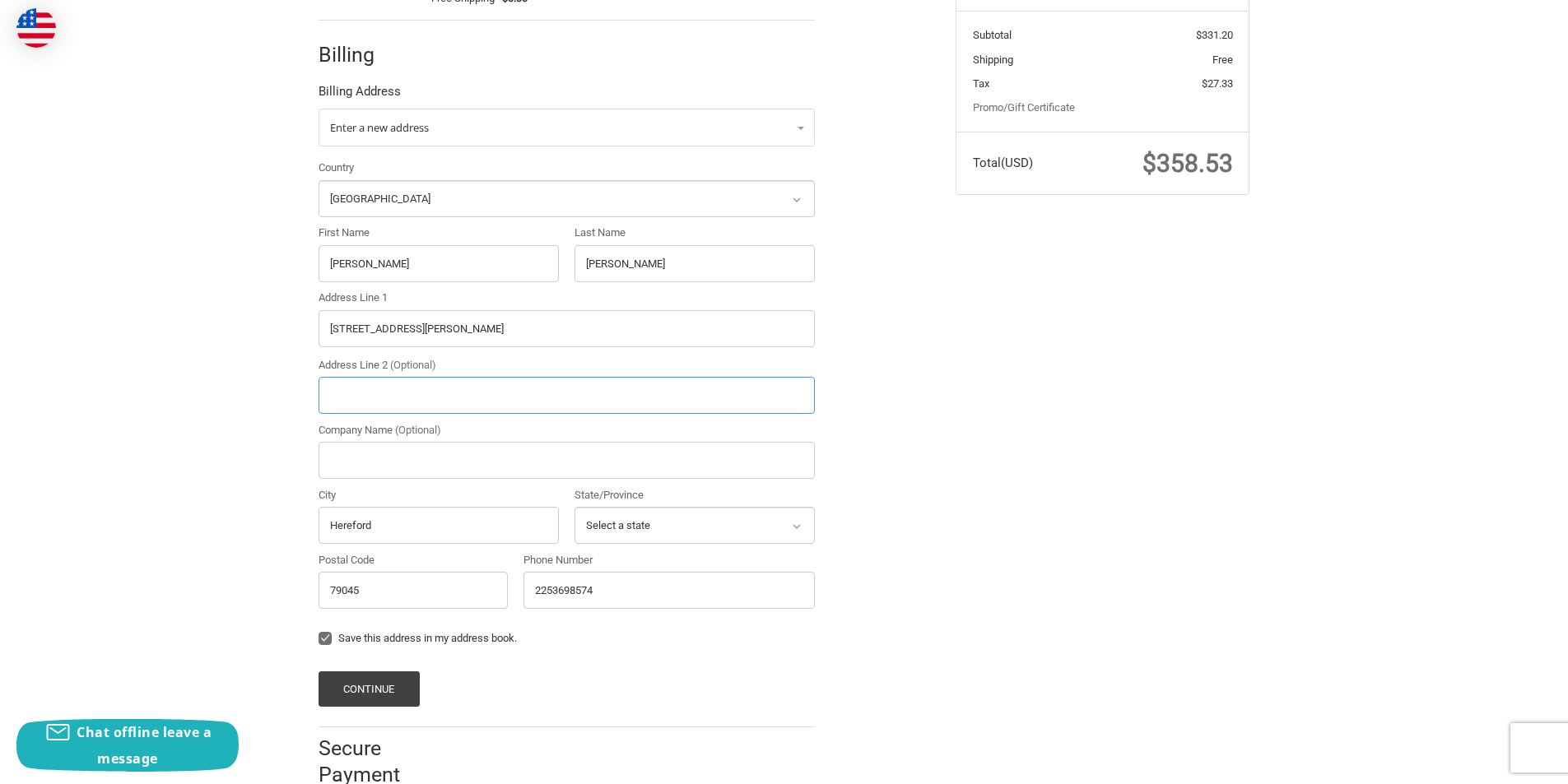
type input "4203 Sorrell Ct"
type input "Fredericksburg"
select select "VA"
type input "22408"
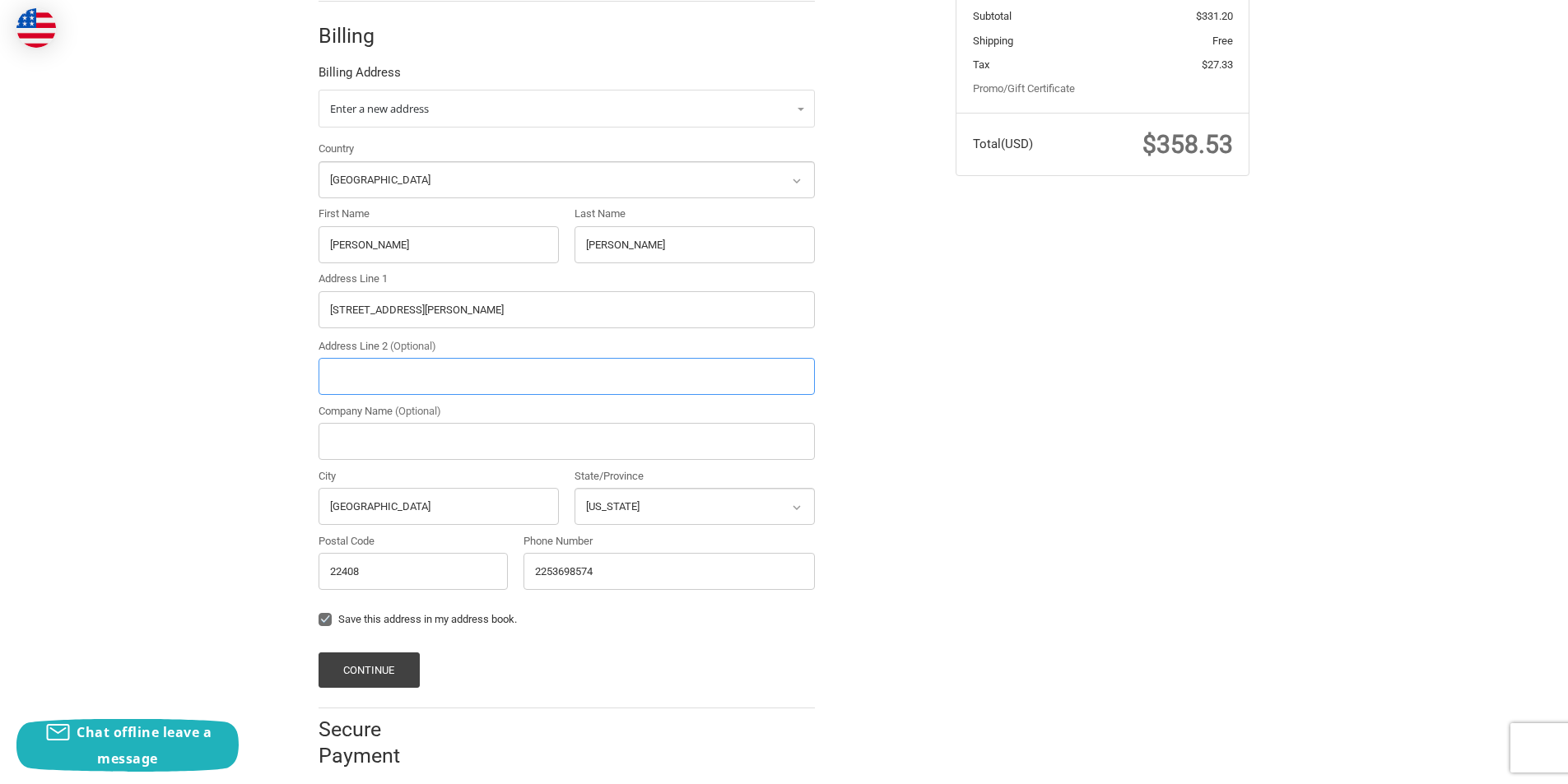
scroll to position [366, 0]
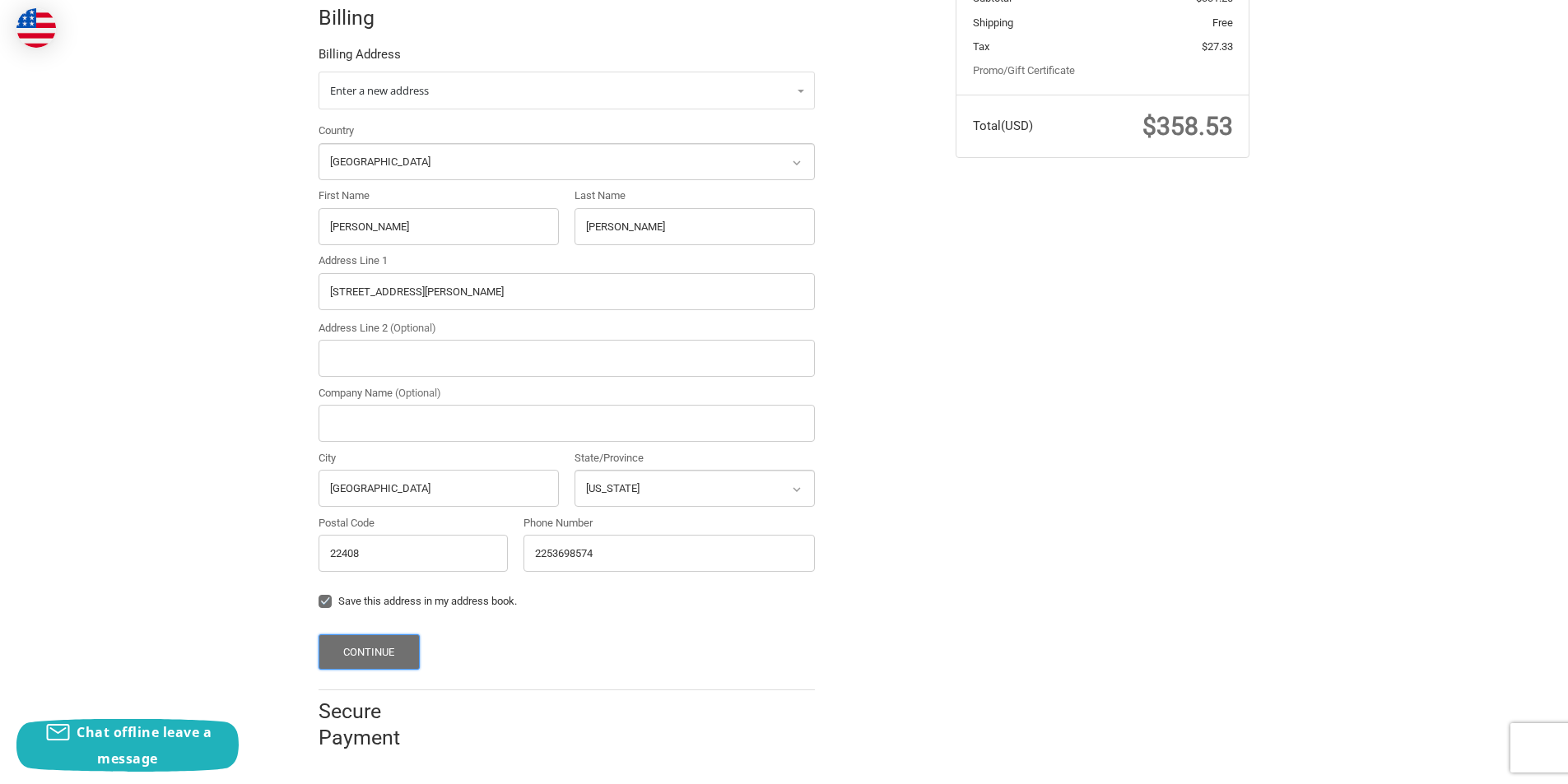
click at [390, 649] on button "Continue" at bounding box center [370, 651] width 101 height 35
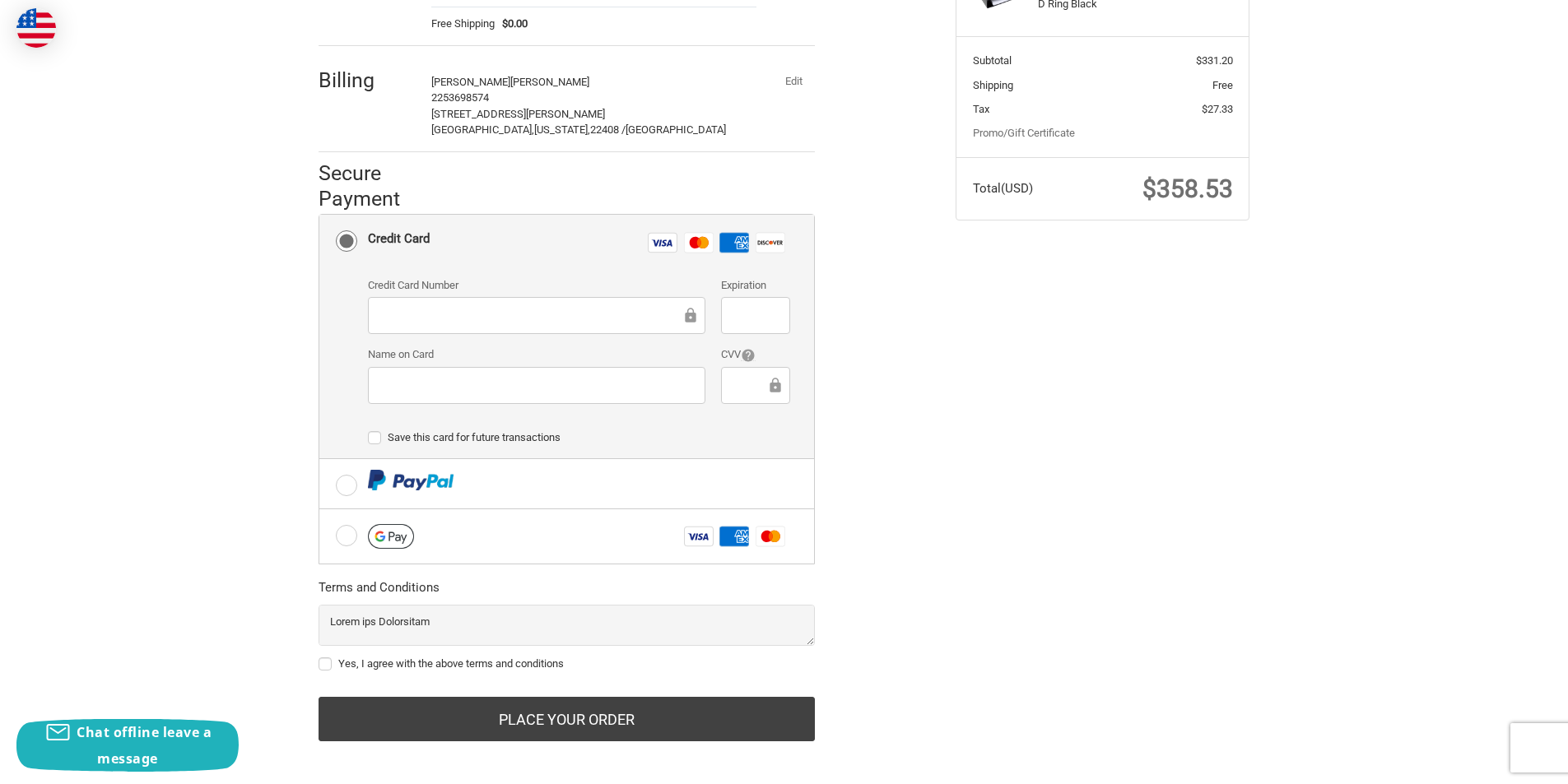
scroll to position [313, 0]
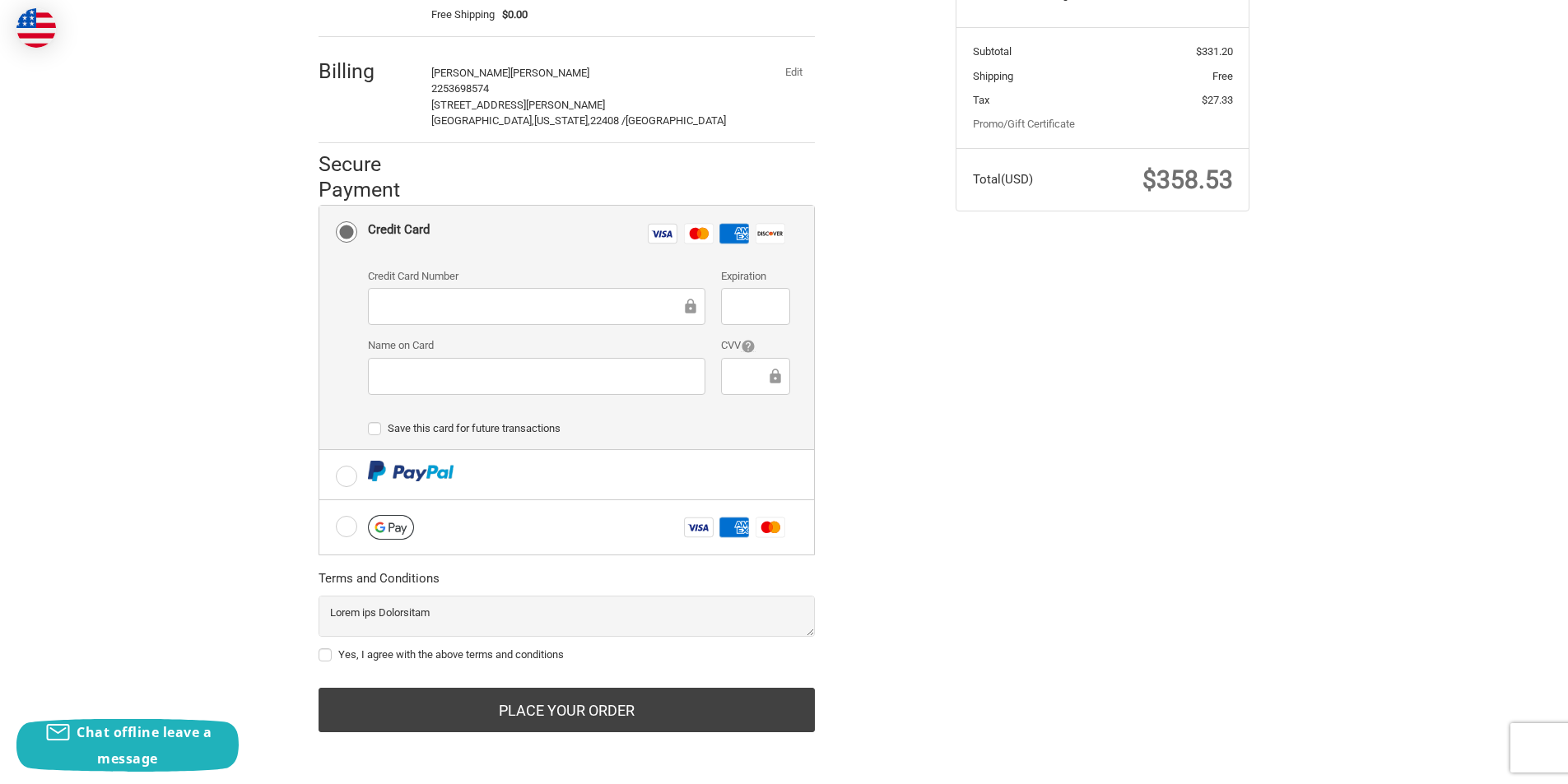
click at [412, 286] on div "Credit Card Number" at bounding box center [536, 298] width 354 height 59
click at [316, 653] on div "Customer KeithTerry6@outlook.com Sign Out Shipping KeithTerry Ryan Geo rawab 22…" at bounding box center [624, 293] width 637 height 917
click at [329, 654] on label "Yes, I agree with the above terms and conditions" at bounding box center [567, 655] width 496 height 13
click at [319, 648] on input "Yes, I agree with the above terms and conditions" at bounding box center [319, 647] width 1 height 1
checkbox input "true"
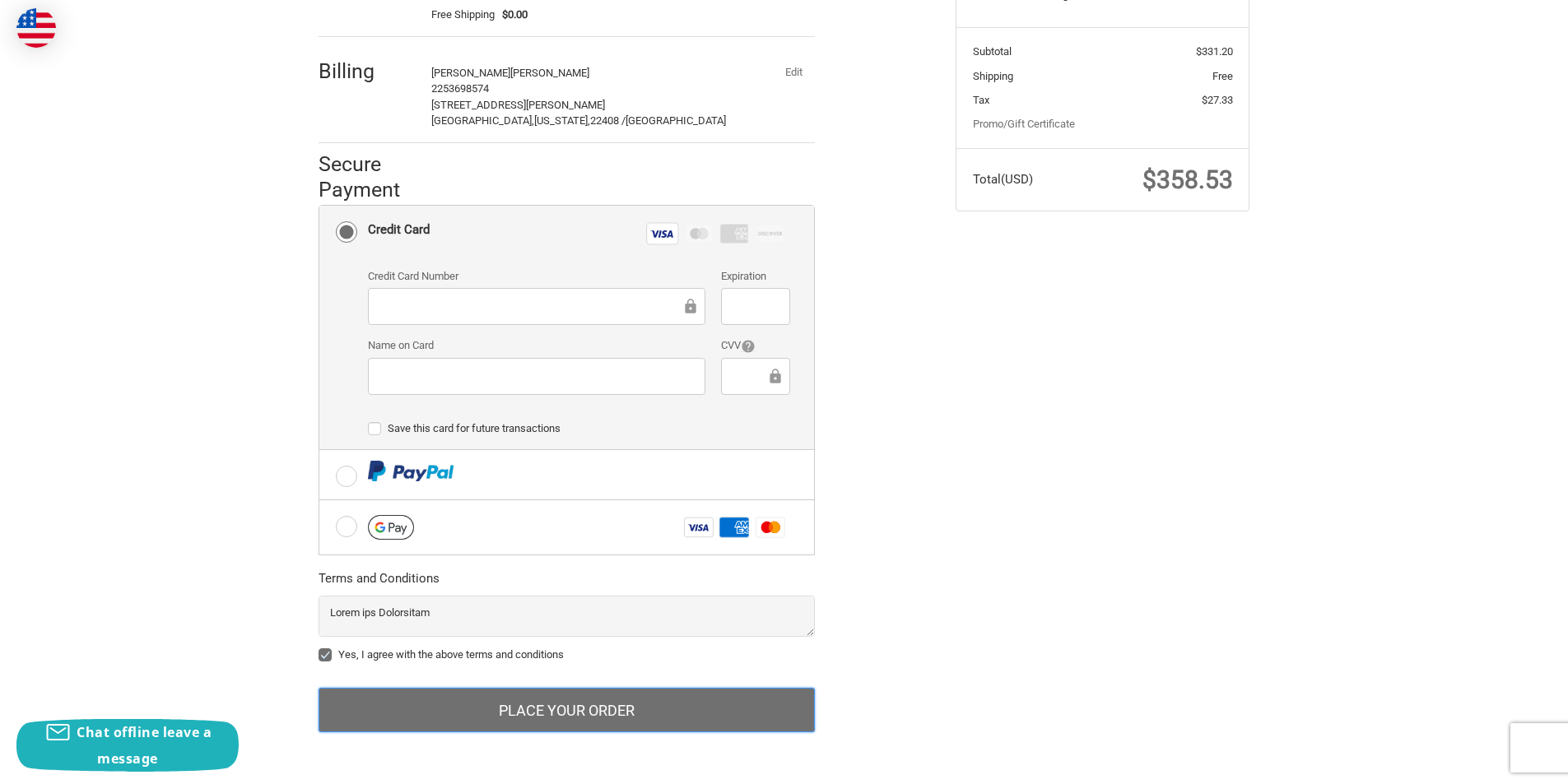
click at [535, 705] on button "Place Your Order" at bounding box center [567, 709] width 496 height 44
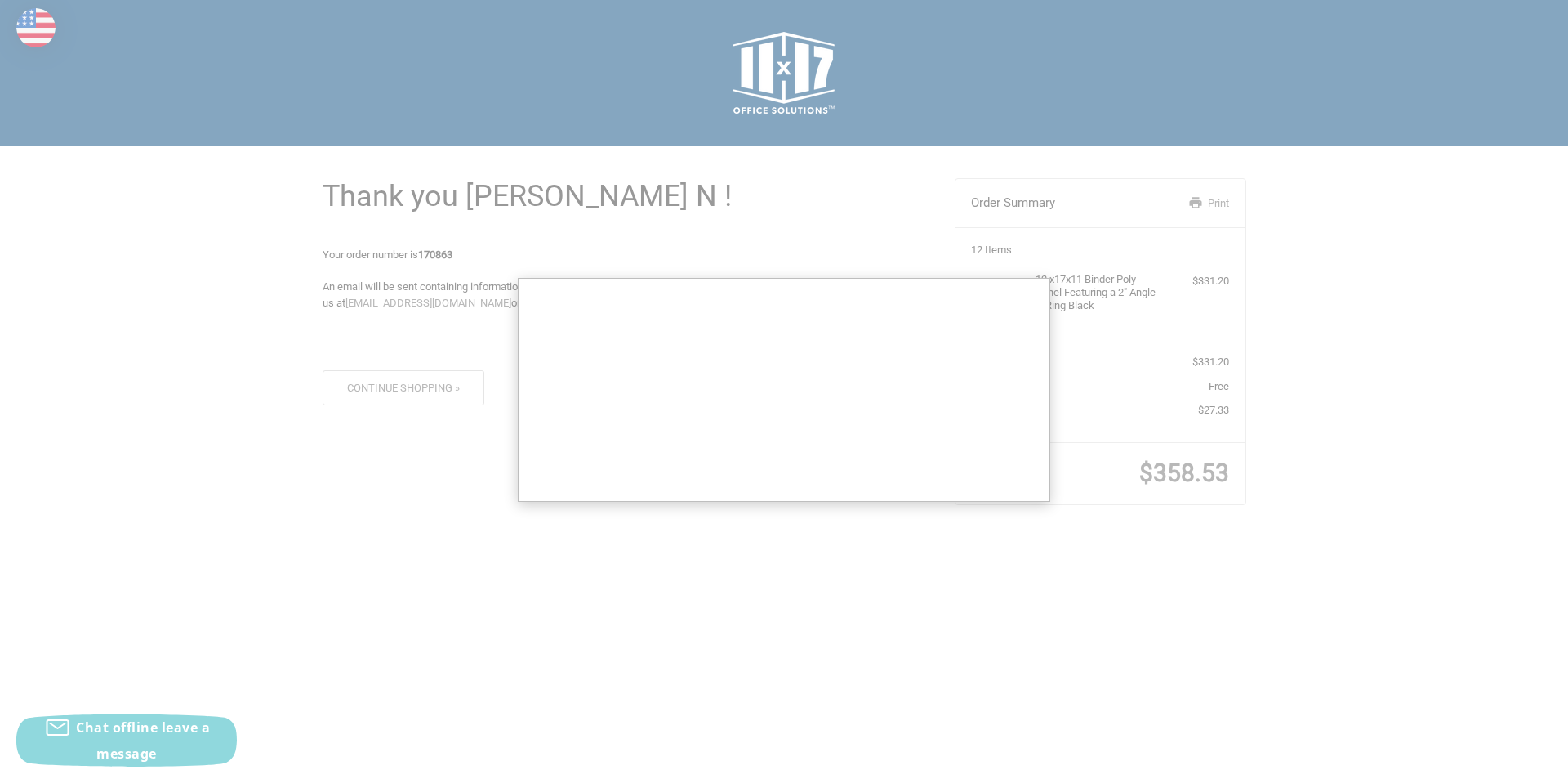
click at [598, 249] on div at bounding box center [784, 389] width 1568 height 779
click at [478, 250] on div at bounding box center [784, 389] width 1568 height 779
click at [452, 246] on div at bounding box center [784, 389] width 1568 height 779
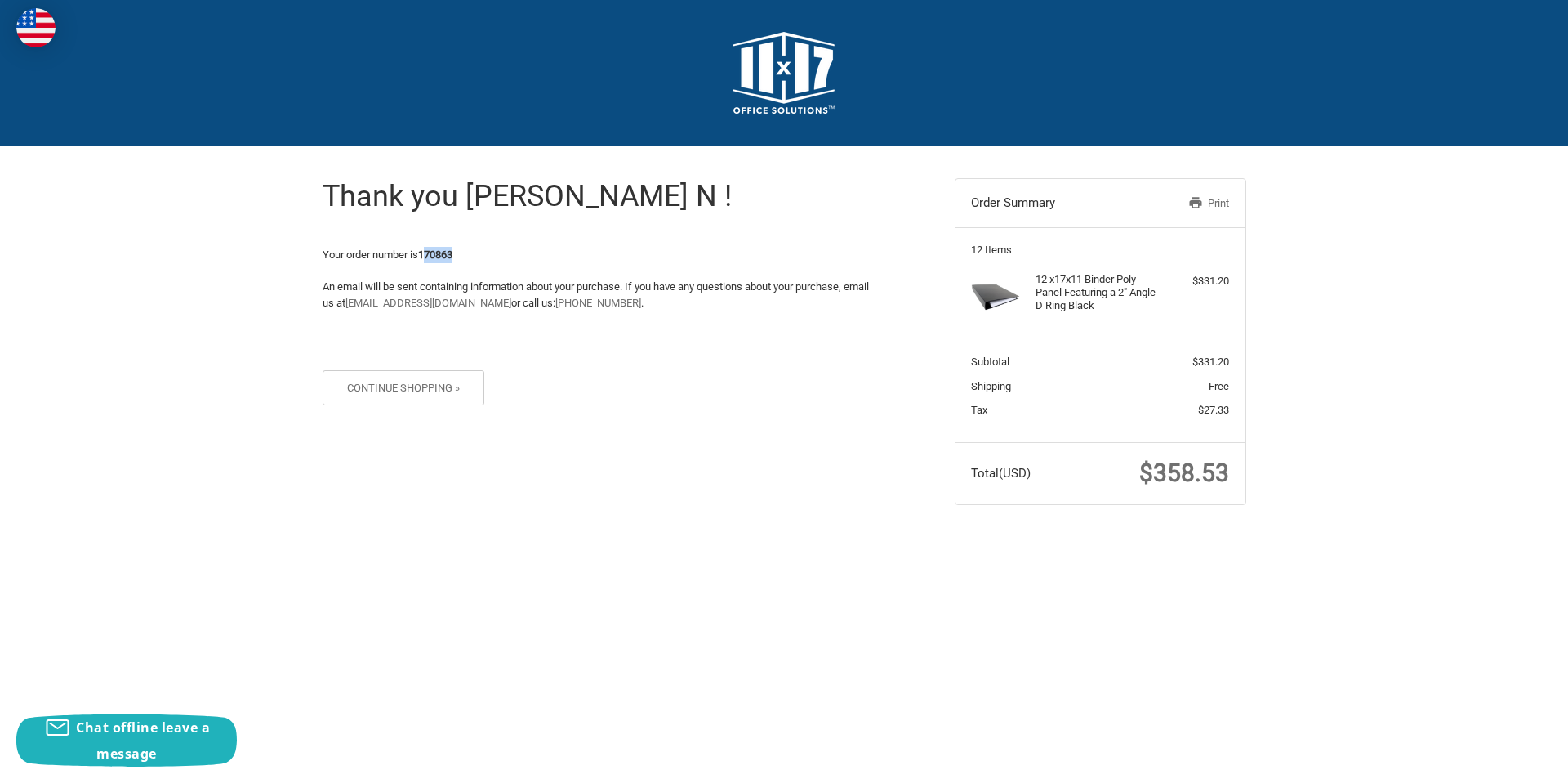
drag, startPoint x: 426, startPoint y: 254, endPoint x: 473, endPoint y: 250, distance: 47.2
click at [473, 250] on p "Your order number is 170863" at bounding box center [601, 255] width 556 height 16
click at [499, 250] on p "Your order number is 170863" at bounding box center [601, 255] width 556 height 16
drag, startPoint x: 421, startPoint y: 254, endPoint x: 490, endPoint y: 250, distance: 69.1
click at [490, 250] on p "Your order number is 170863" at bounding box center [601, 255] width 556 height 16
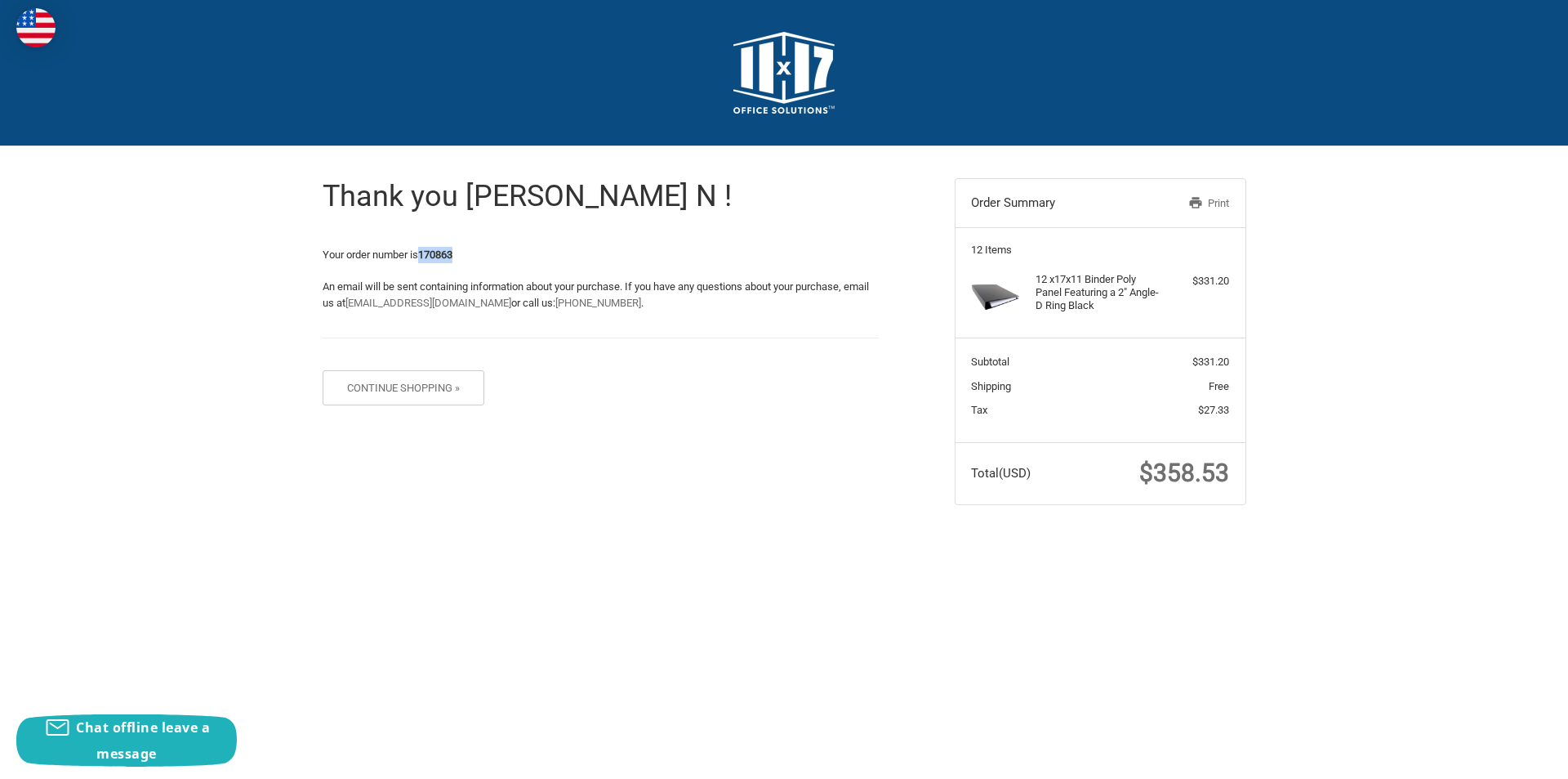
copy span "170863"
drag, startPoint x: 1200, startPoint y: 469, endPoint x: 1283, endPoint y: 469, distance: 83.0
click at [1283, 469] on div "Thank you [PERSON_NAME] N ! Your order number is 170863 An email will be sent c…" at bounding box center [784, 341] width 1568 height 391
copy span "358.53"
